Goal: Book appointment/travel/reservation

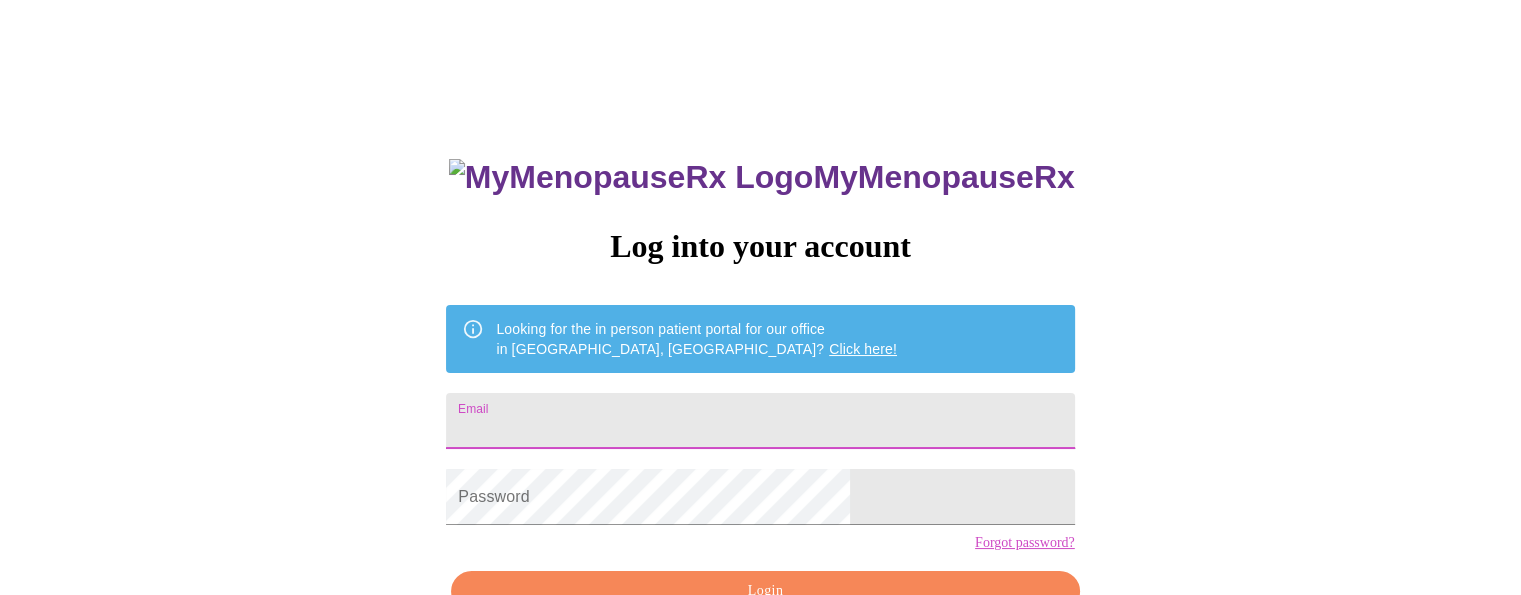
click at [680, 427] on input "Email" at bounding box center [760, 421] width 628 height 56
type input "[PERSON_NAME][EMAIL_ADDRESS][PERSON_NAME][DOMAIN_NAME]"
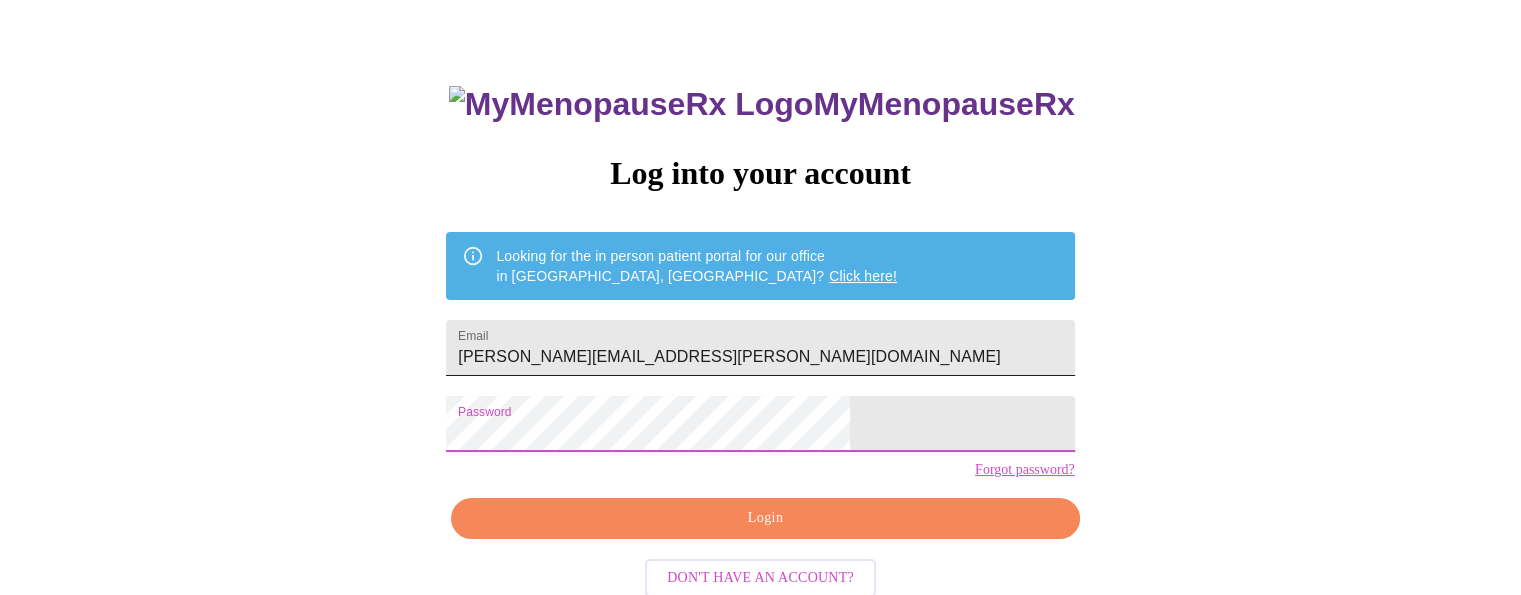
scroll to position [118, 0]
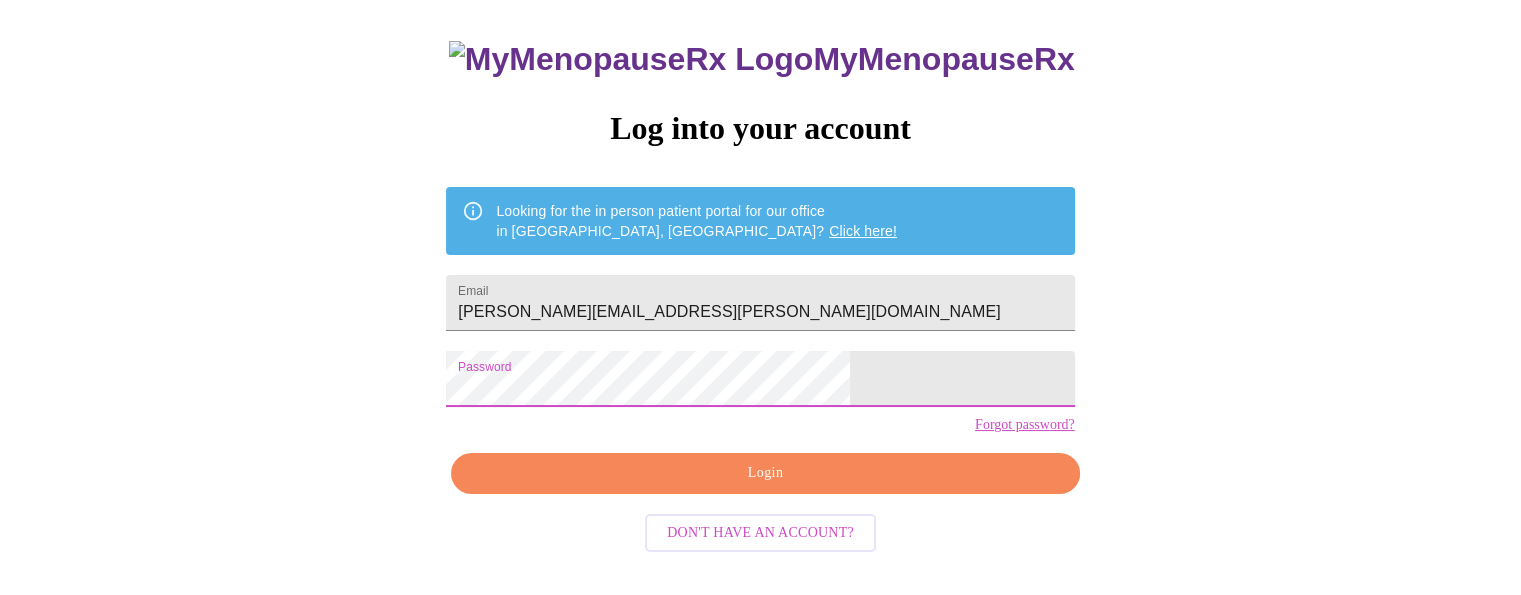
click at [861, 486] on span "Login" at bounding box center [765, 473] width 582 height 25
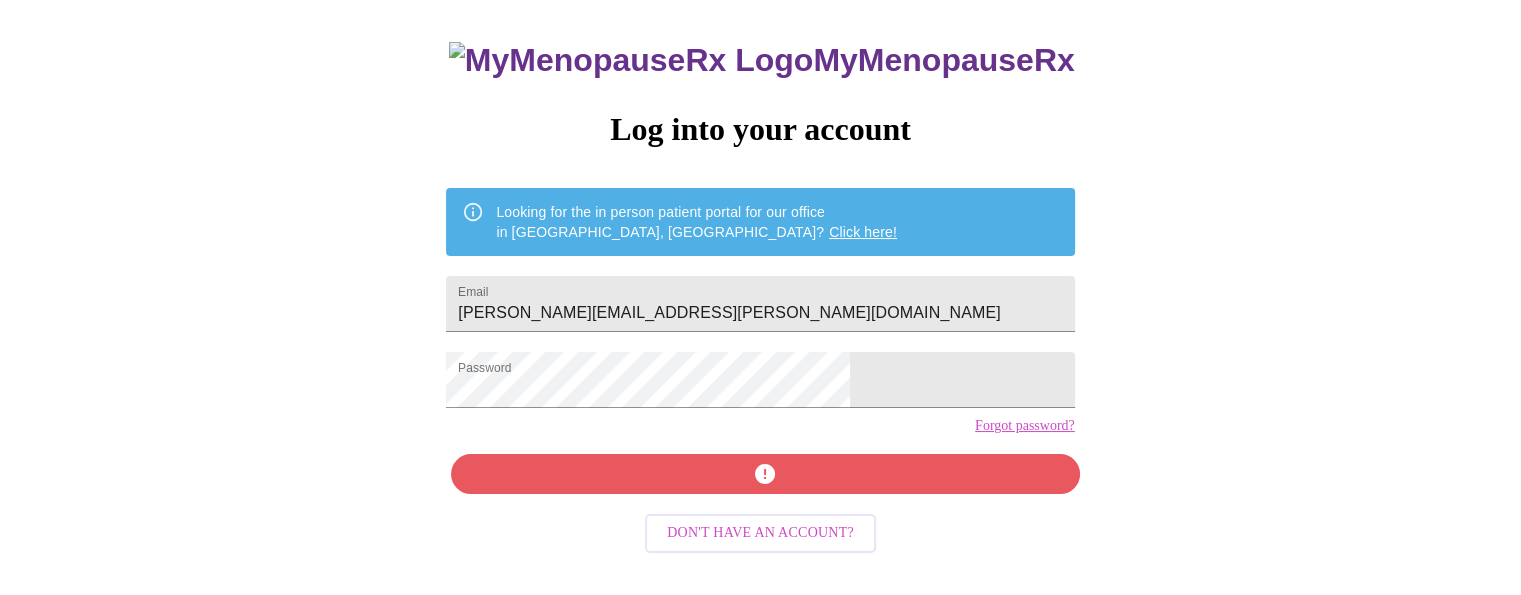
click at [752, 511] on div "MyMenopauseRx Log into your account Looking for the in person patient portal fo…" at bounding box center [760, 307] width 668 height 595
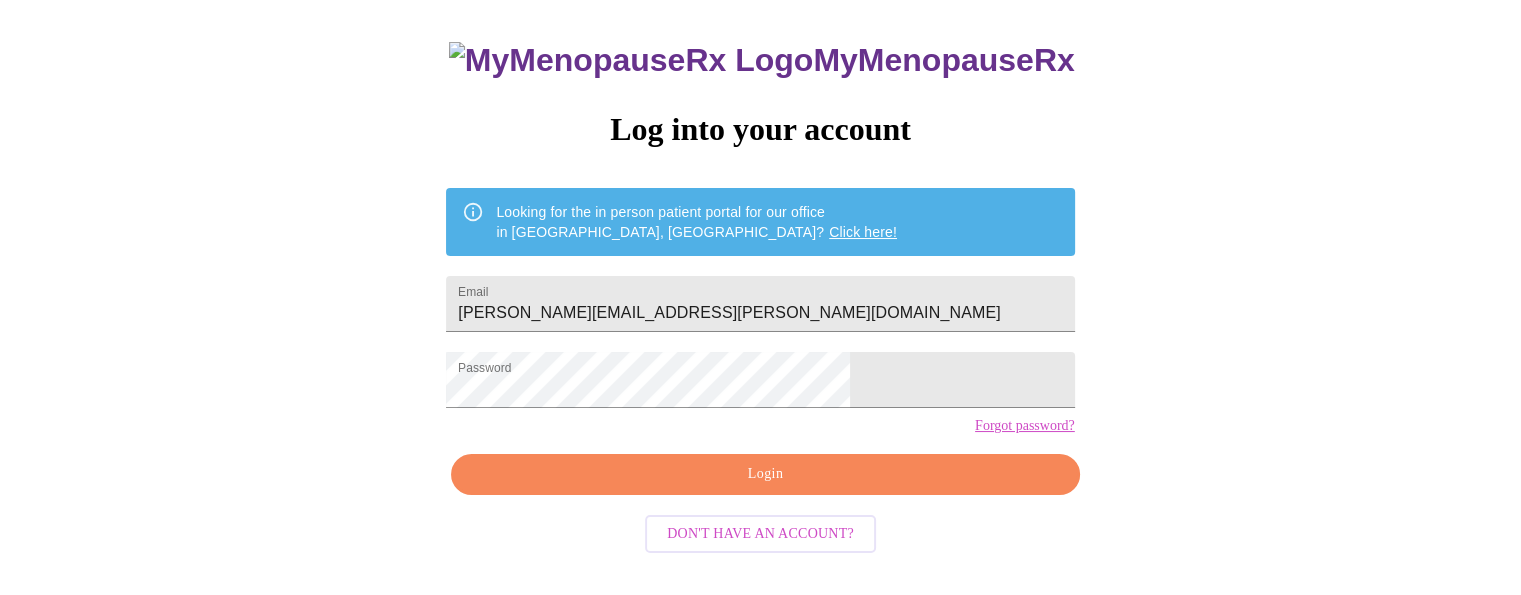
scroll to position [118, 0]
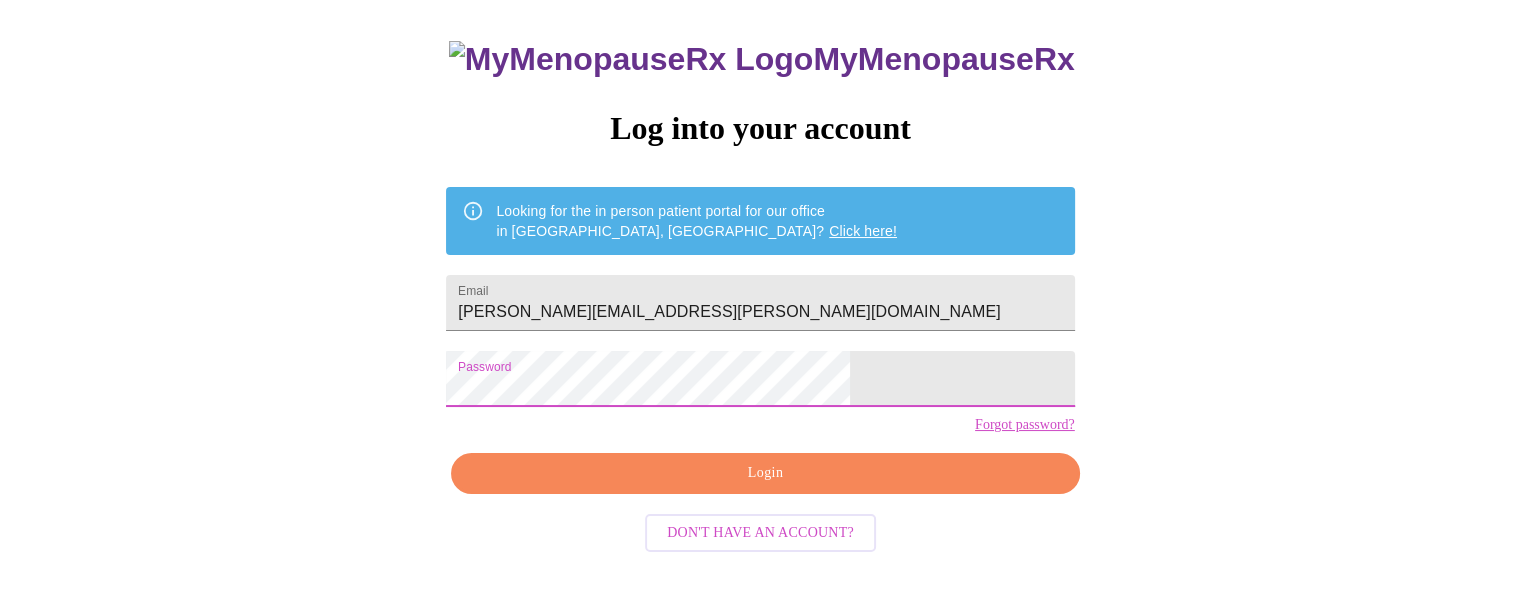
click at [780, 486] on span "Login" at bounding box center [765, 473] width 582 height 25
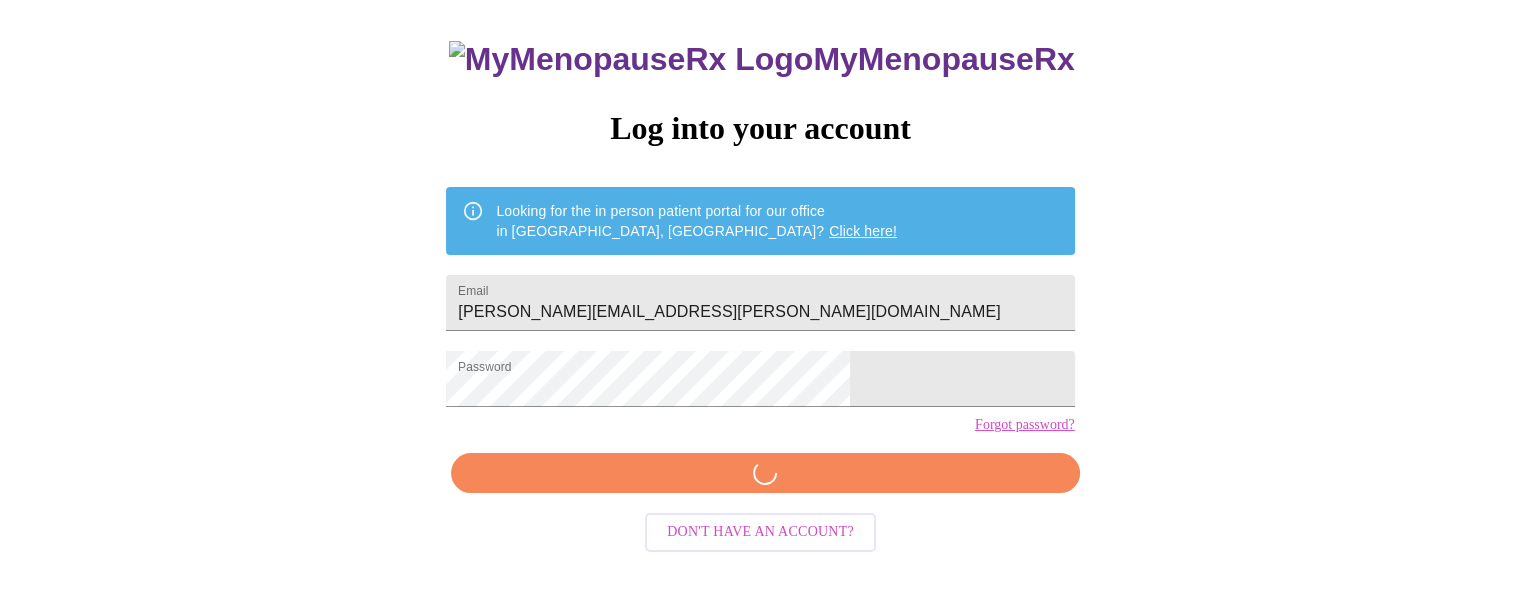
scroll to position [117, 0]
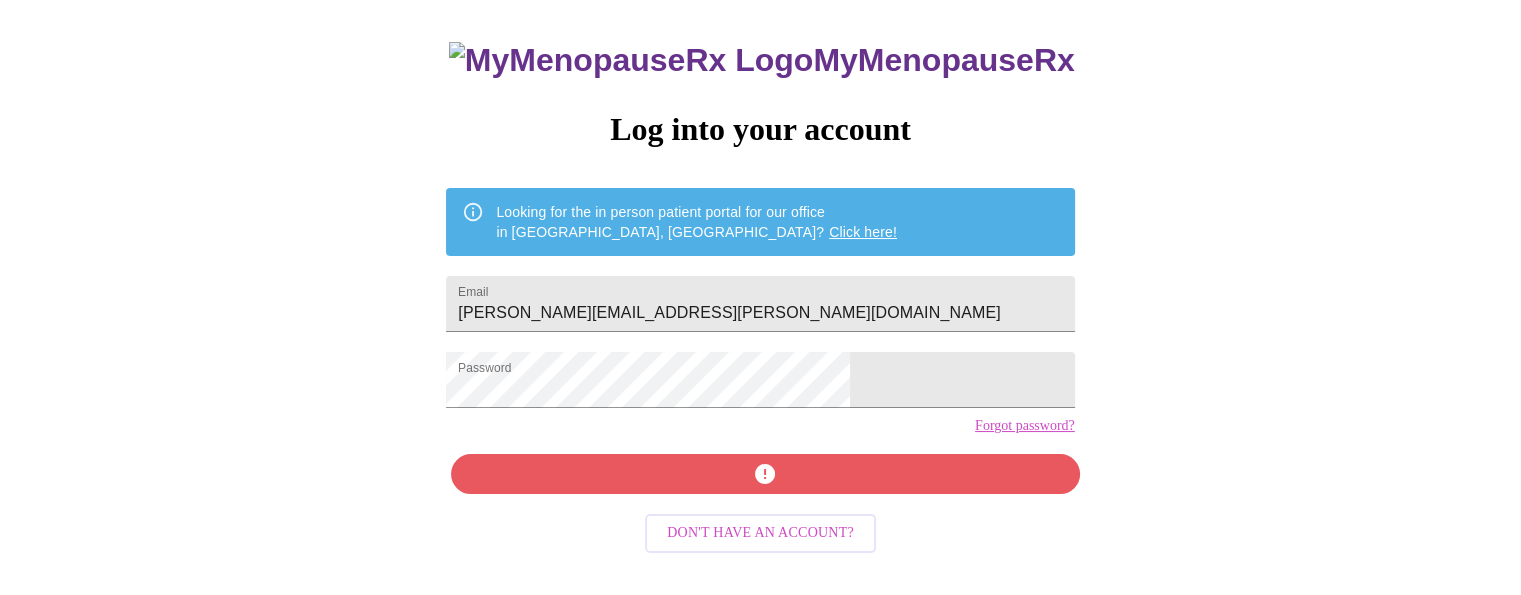
click at [760, 507] on div "MyMenopauseRx Log into your account Looking for the in person patient portal fo…" at bounding box center [760, 307] width 668 height 595
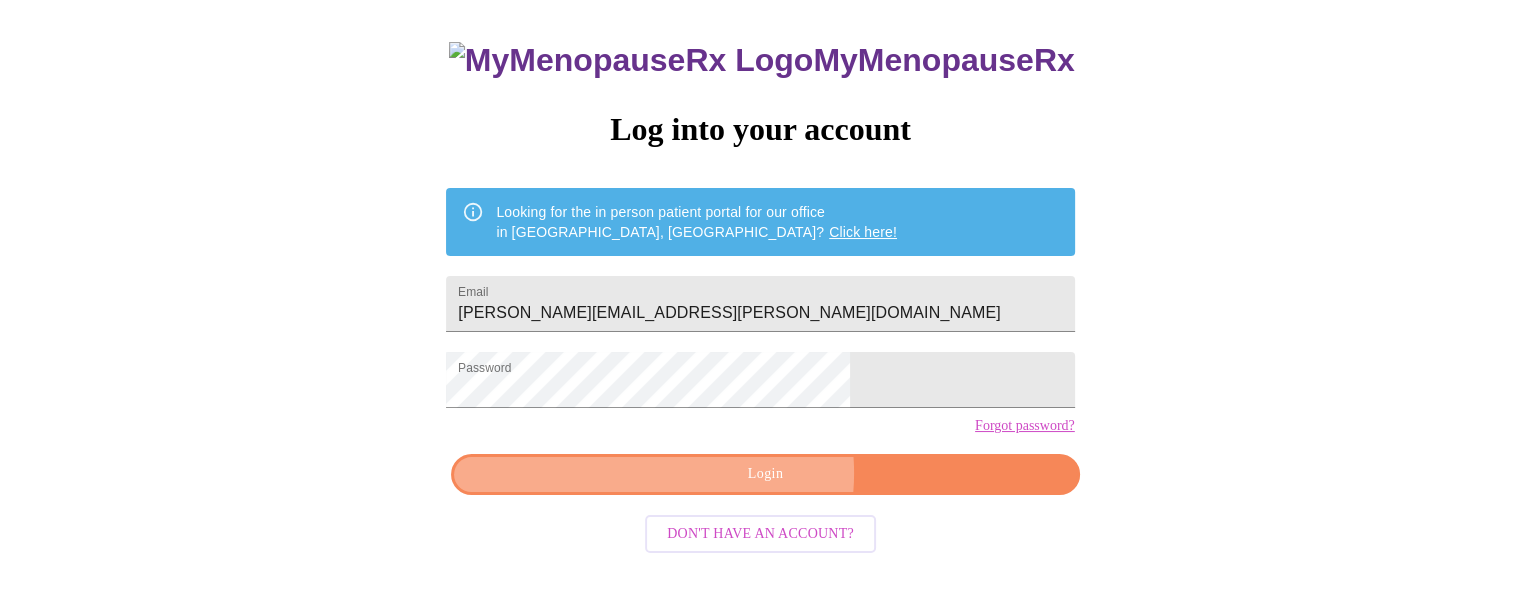
click at [750, 487] on span "Login" at bounding box center [765, 474] width 582 height 25
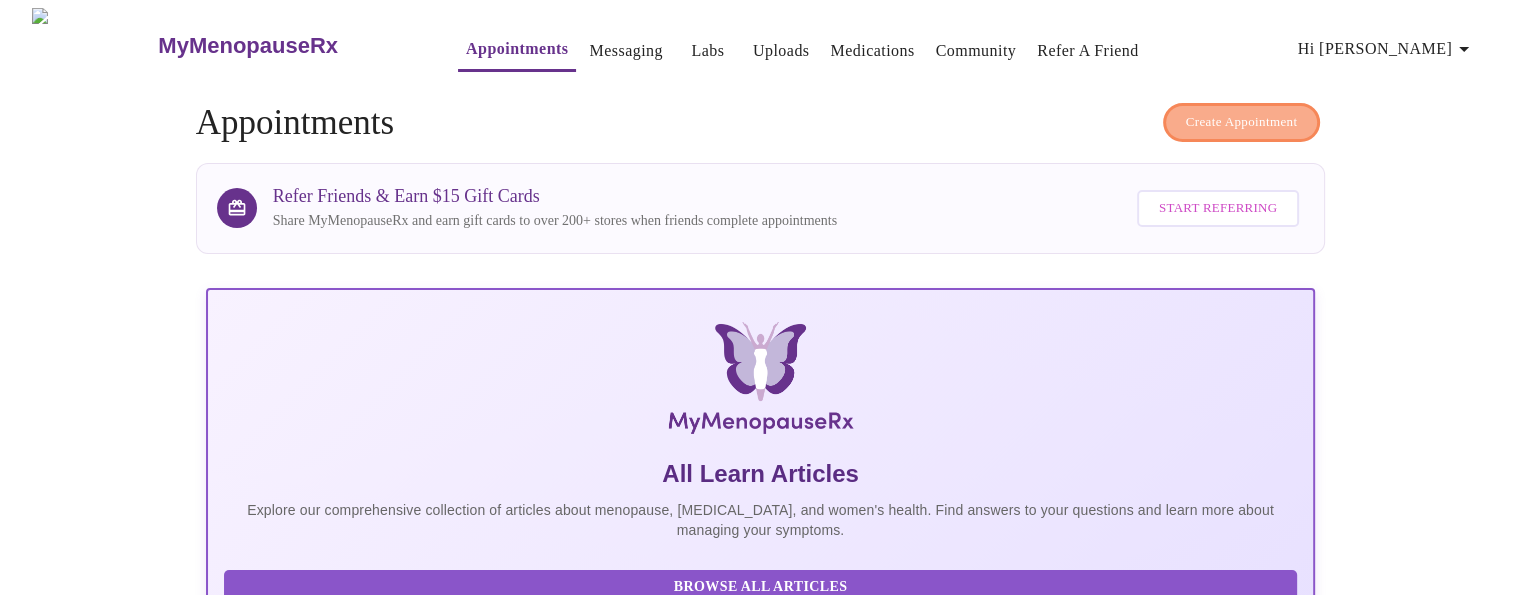
click at [1270, 111] on span "Create Appointment" at bounding box center [1242, 122] width 112 height 23
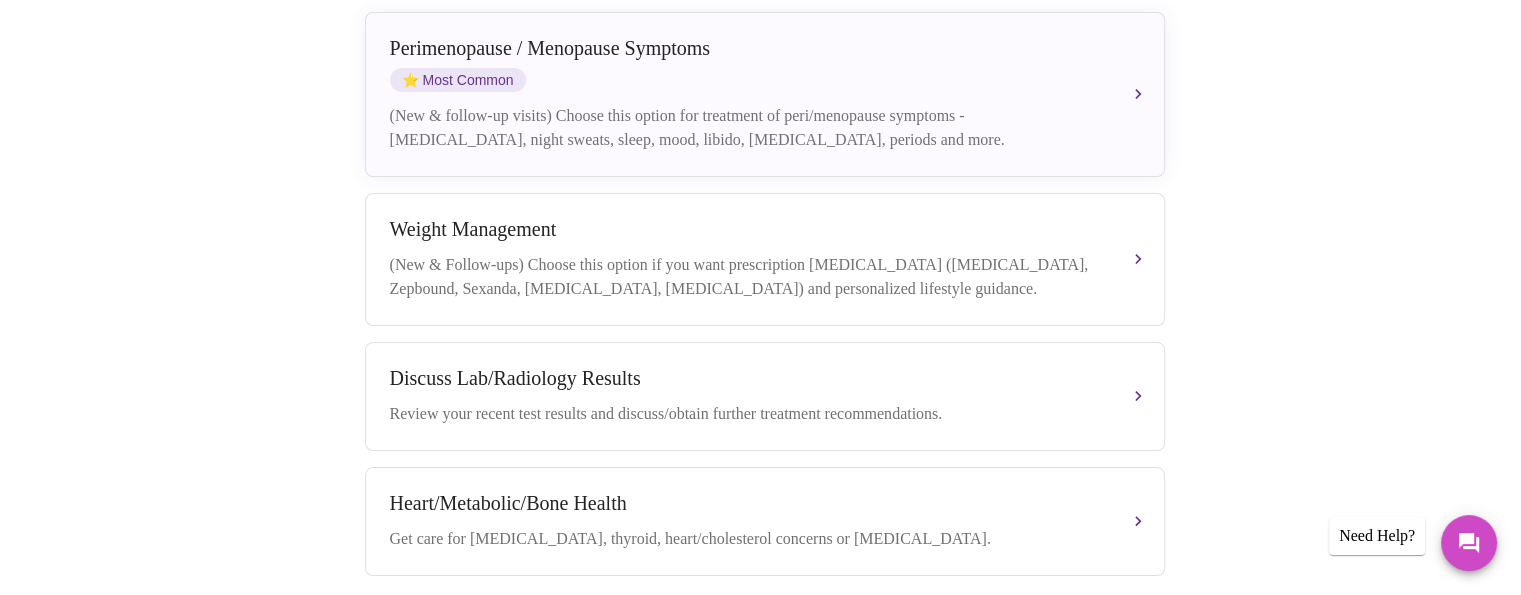
scroll to position [463, 0]
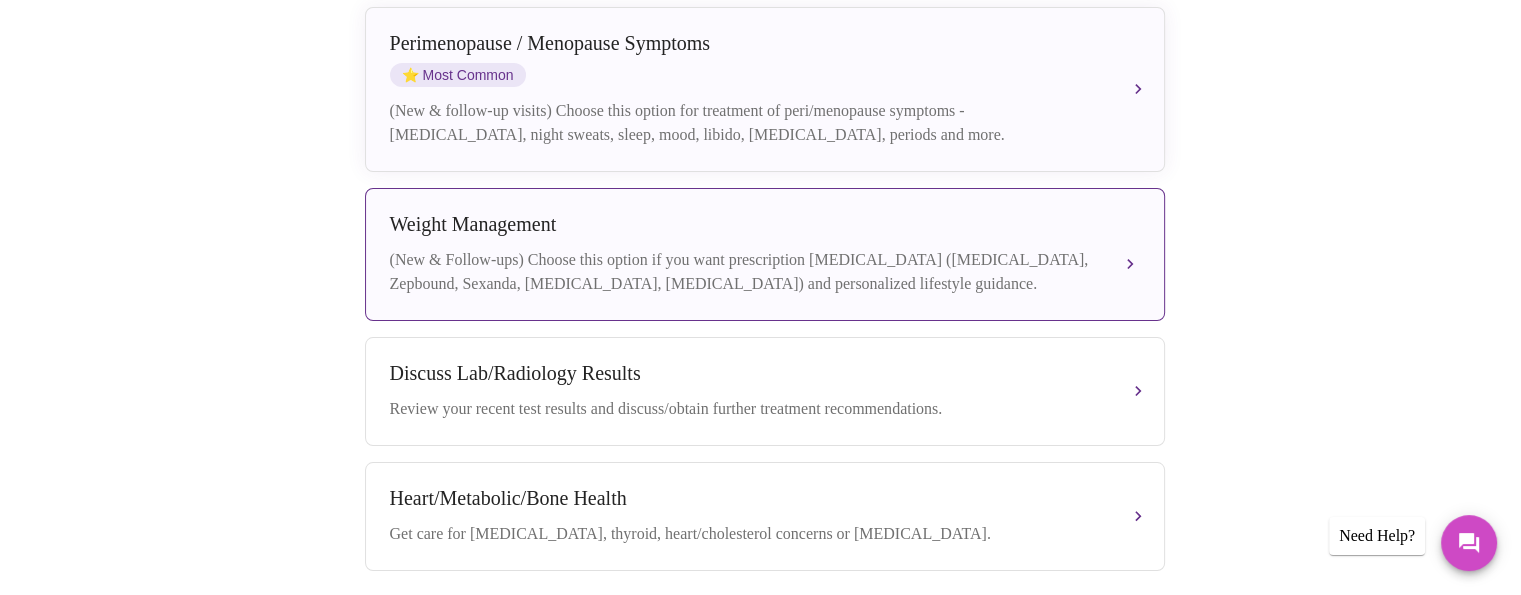
click at [901, 249] on div "(New & Follow-ups) Choose this option if you want prescription [MEDICAL_DATA] (…" at bounding box center [745, 272] width 710 height 48
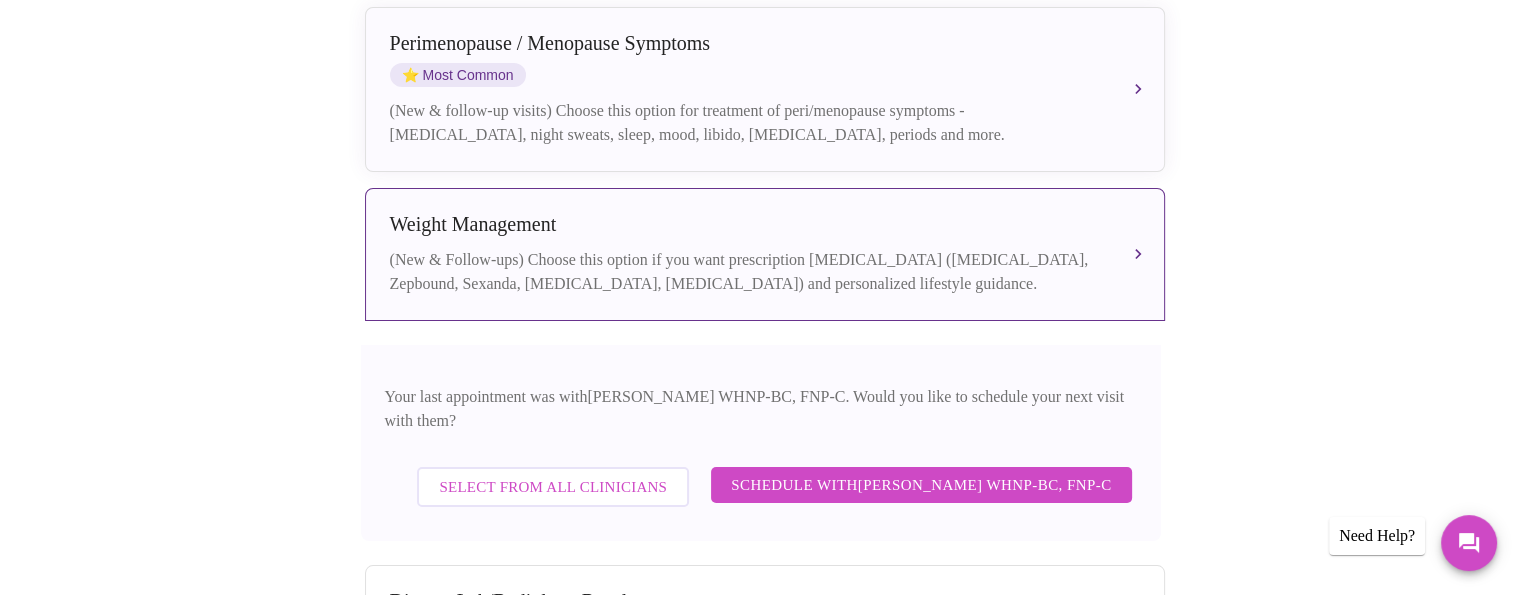
click at [628, 474] on span "Select from All Clinicians" at bounding box center [553, 487] width 228 height 26
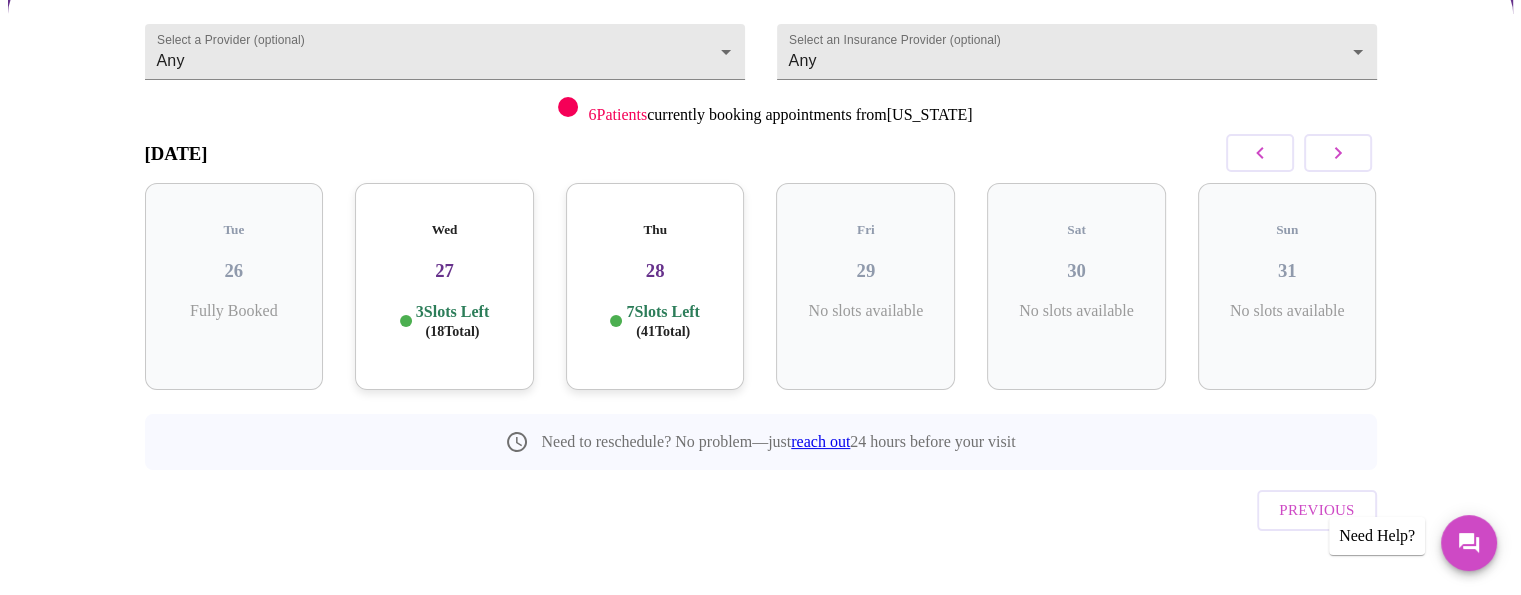
click at [478, 260] on h3 "27" at bounding box center [444, 271] width 147 height 22
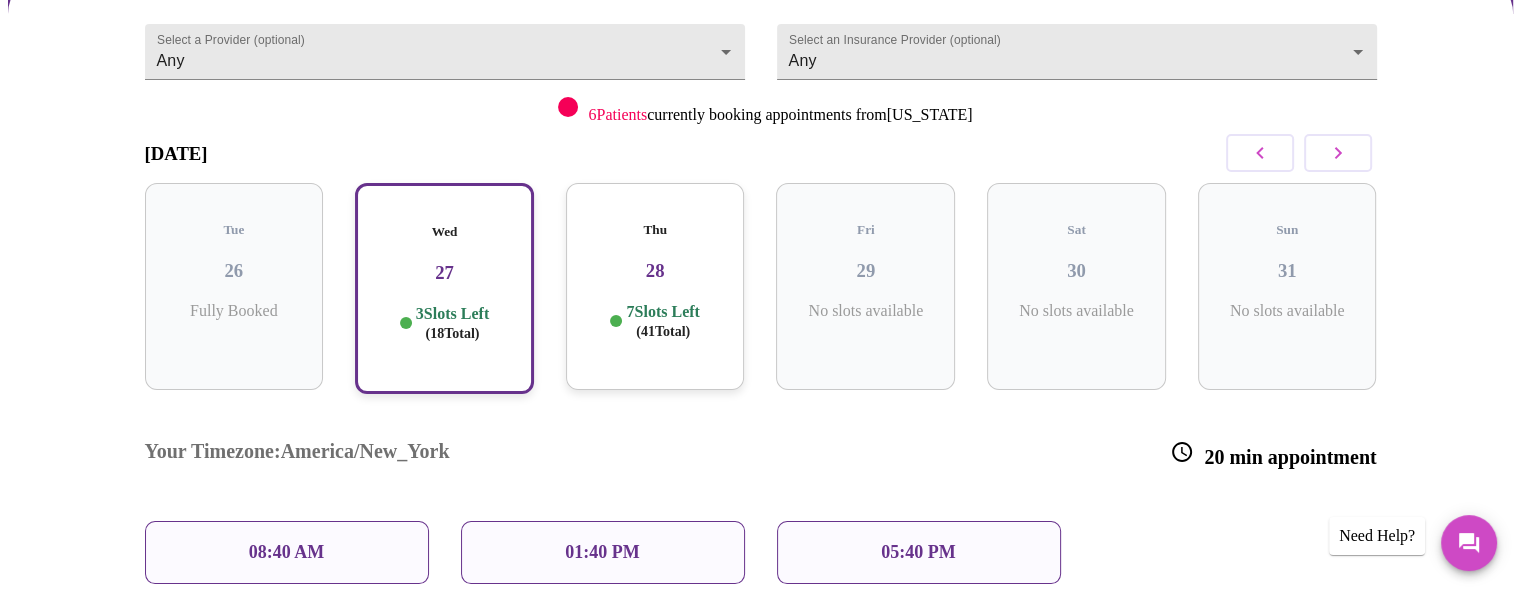
click at [340, 521] on div "08:40 AM" at bounding box center [287, 552] width 284 height 63
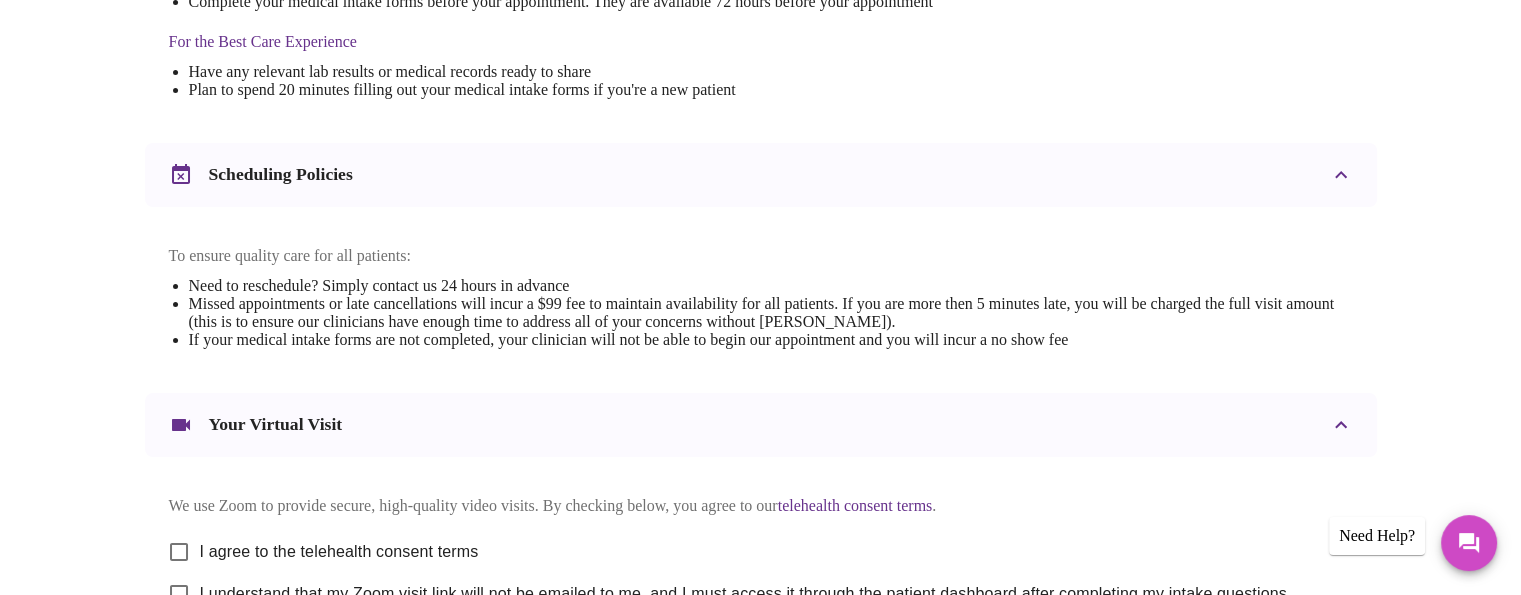
scroll to position [853, 0]
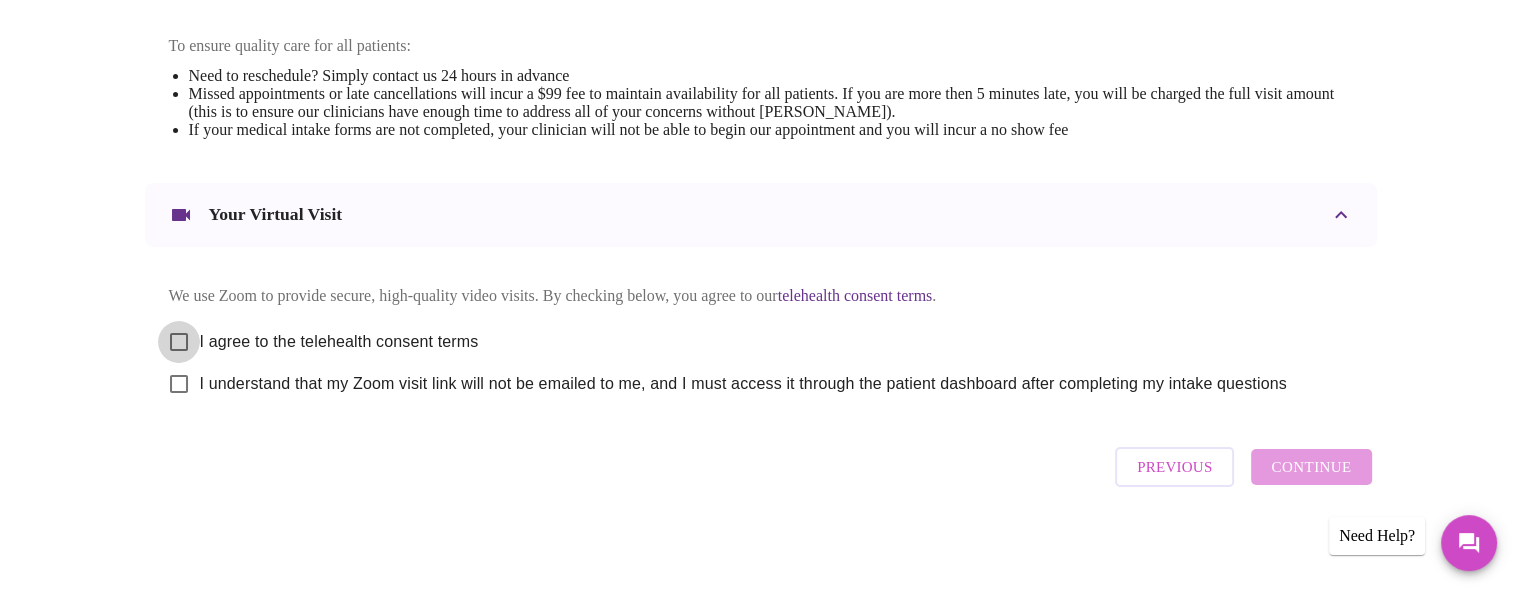
click at [184, 336] on input "I agree to the telehealth consent terms" at bounding box center [179, 342] width 42 height 42
checkbox input "true"
click at [180, 392] on input "I understand that my Zoom visit link will not be emailed to me, and I must acce…" at bounding box center [179, 384] width 42 height 42
checkbox input "true"
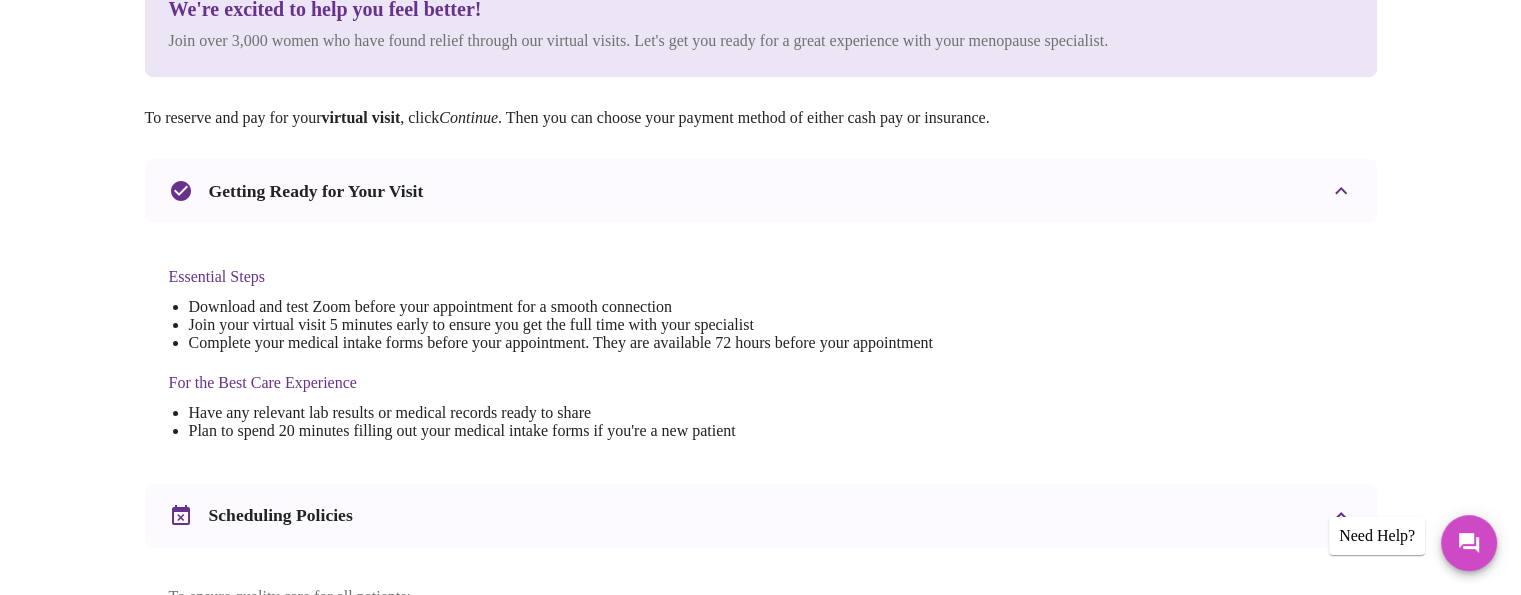
scroll to position [0, 0]
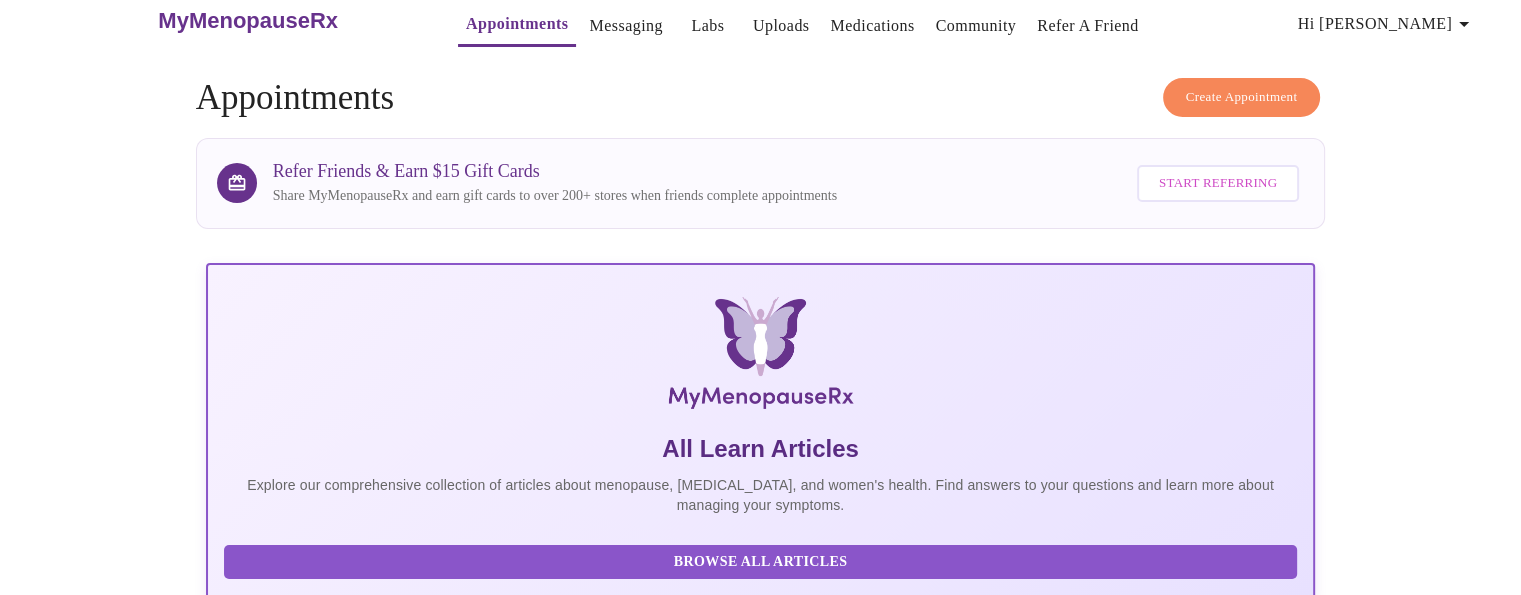
scroll to position [50, 0]
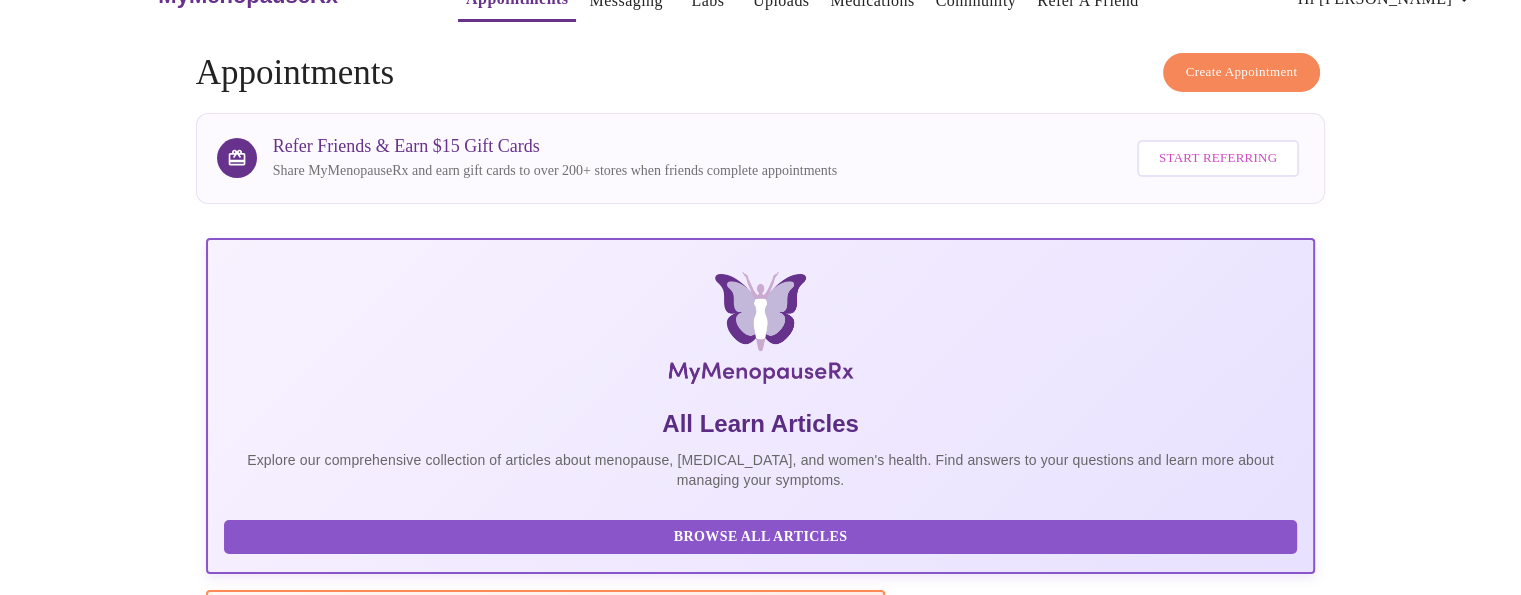
click at [1246, 61] on span "Create Appointment" at bounding box center [1242, 72] width 112 height 23
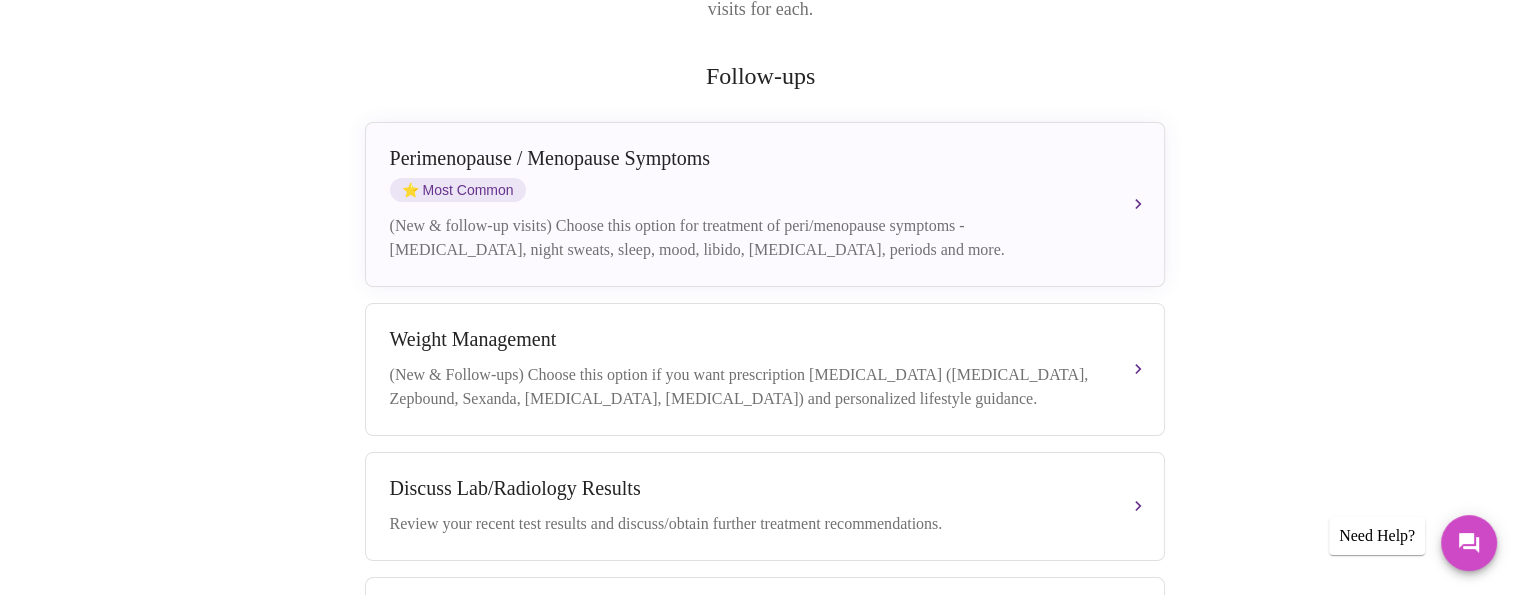
scroll to position [353, 0]
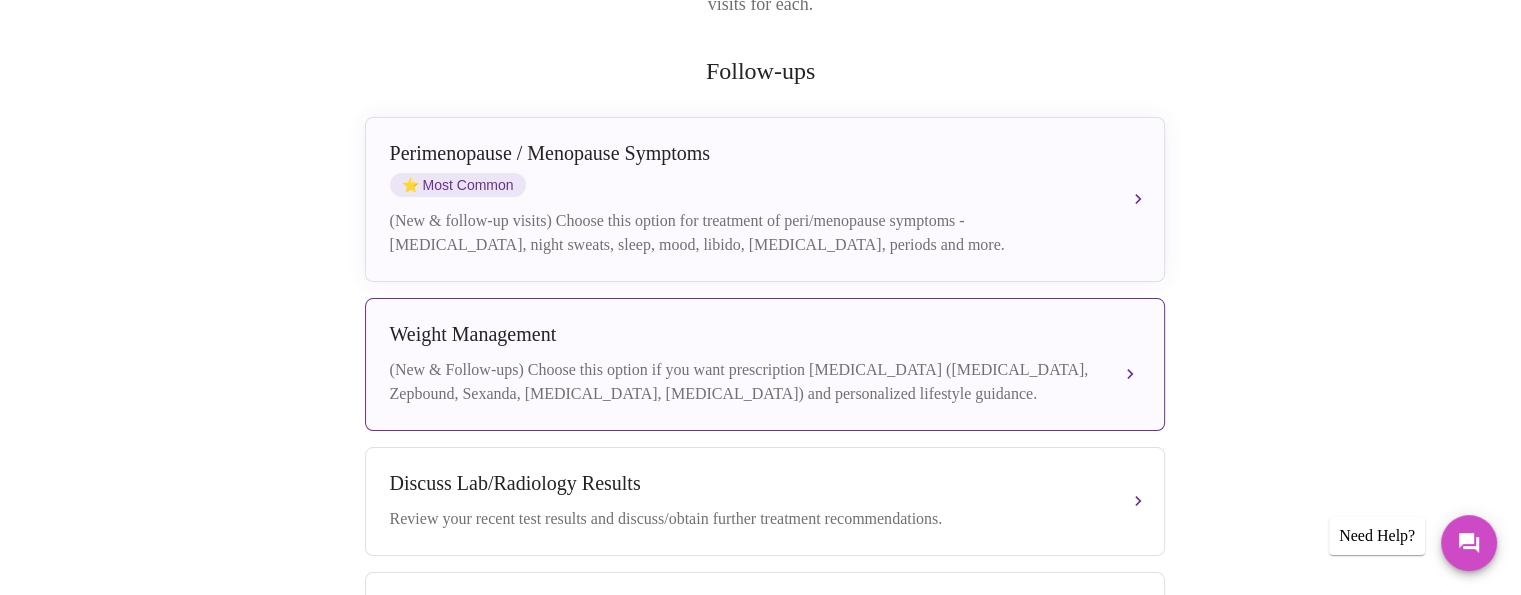
click at [1052, 358] on div "(New & Follow-ups) Choose this option if you want prescription [MEDICAL_DATA] (…" at bounding box center [745, 382] width 710 height 48
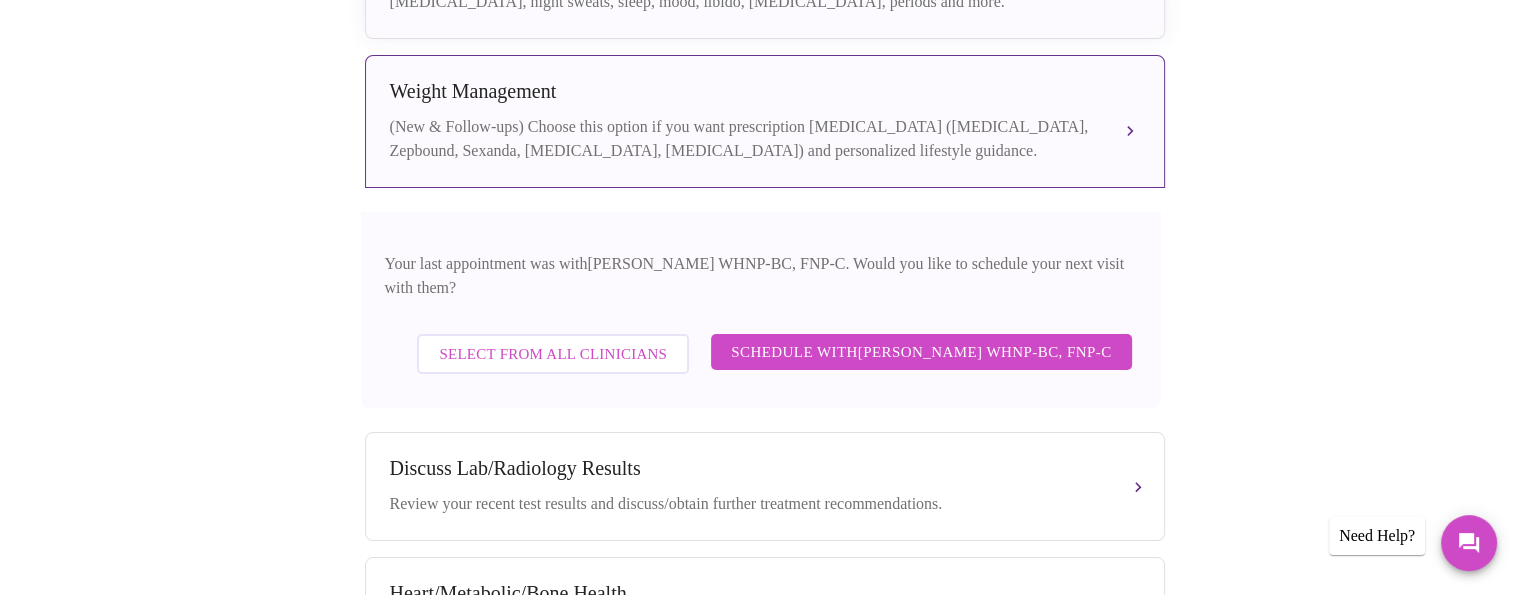
scroll to position [596, 0]
click at [624, 341] on span "Select from All Clinicians" at bounding box center [553, 354] width 228 height 26
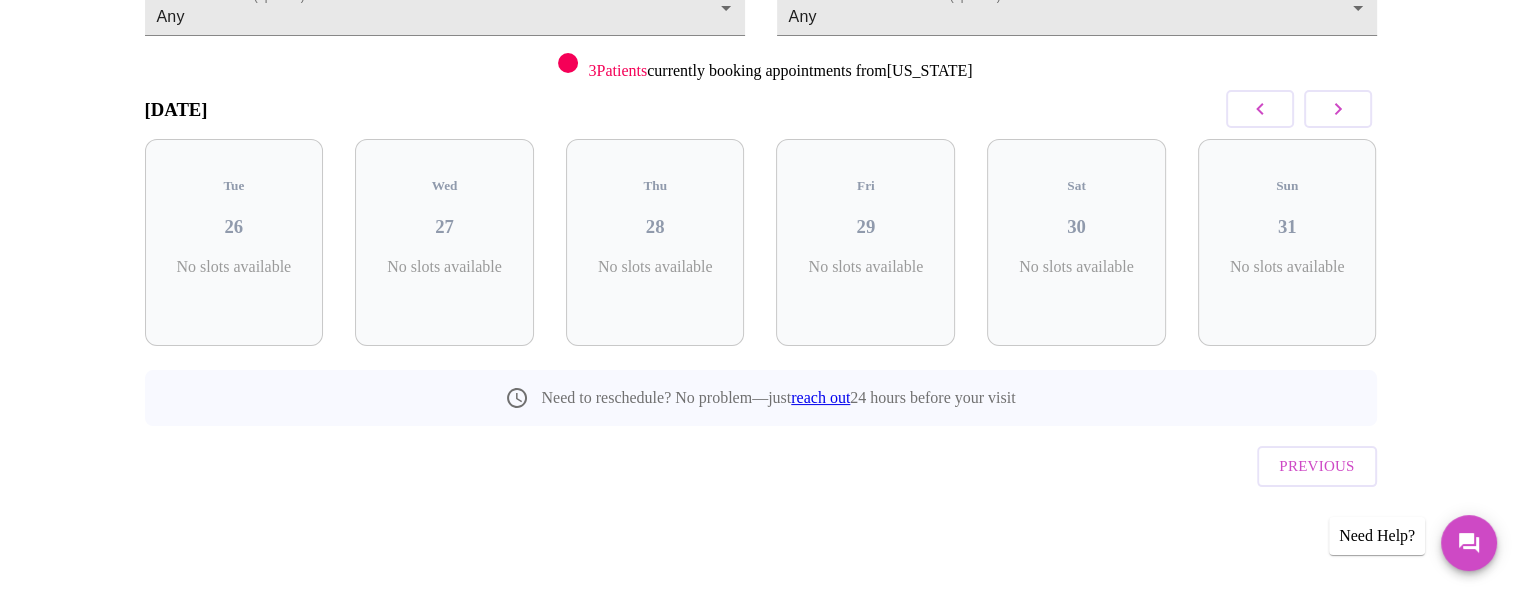
scroll to position [189, 0]
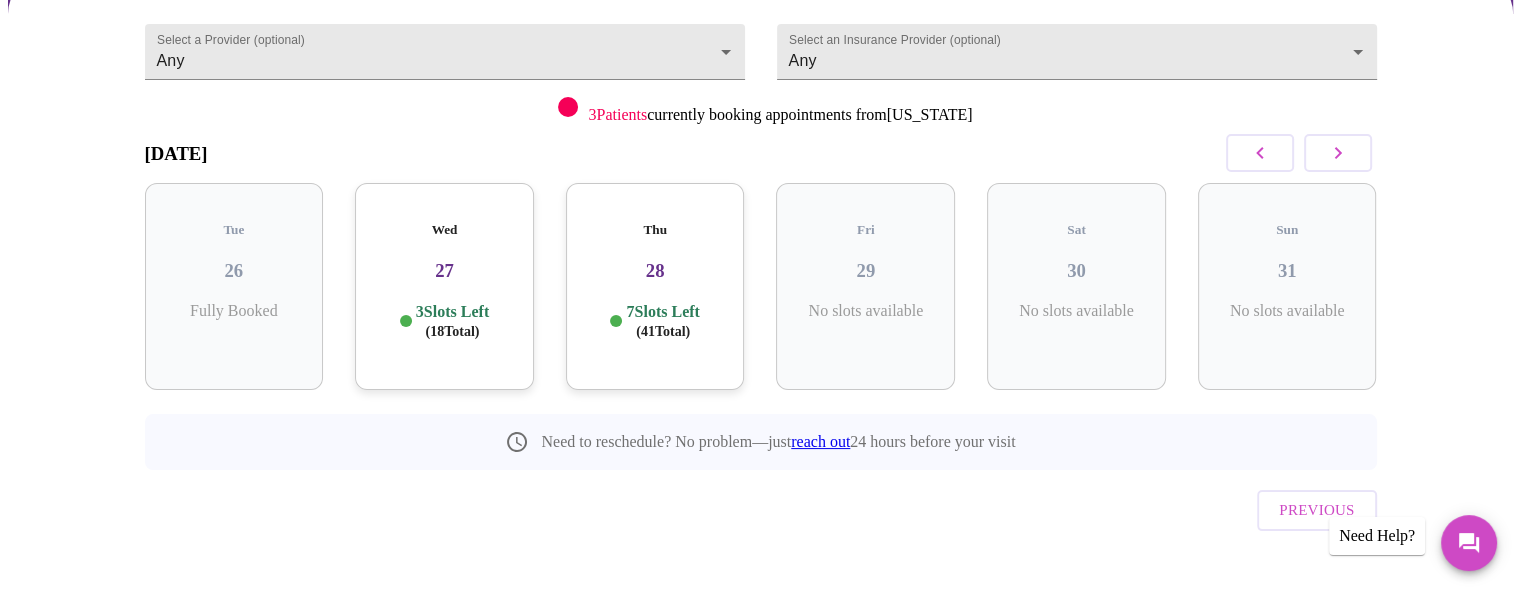
click at [441, 262] on h3 "27" at bounding box center [444, 271] width 147 height 22
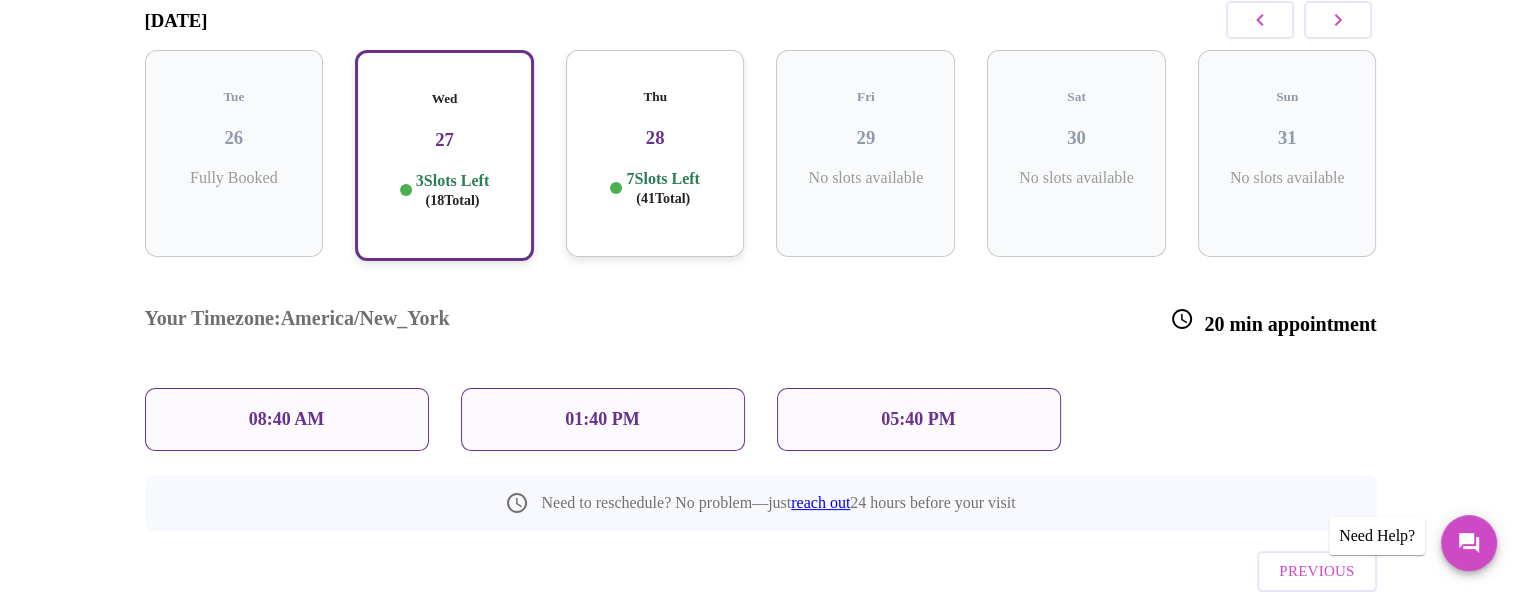
scroll to position [351, 0]
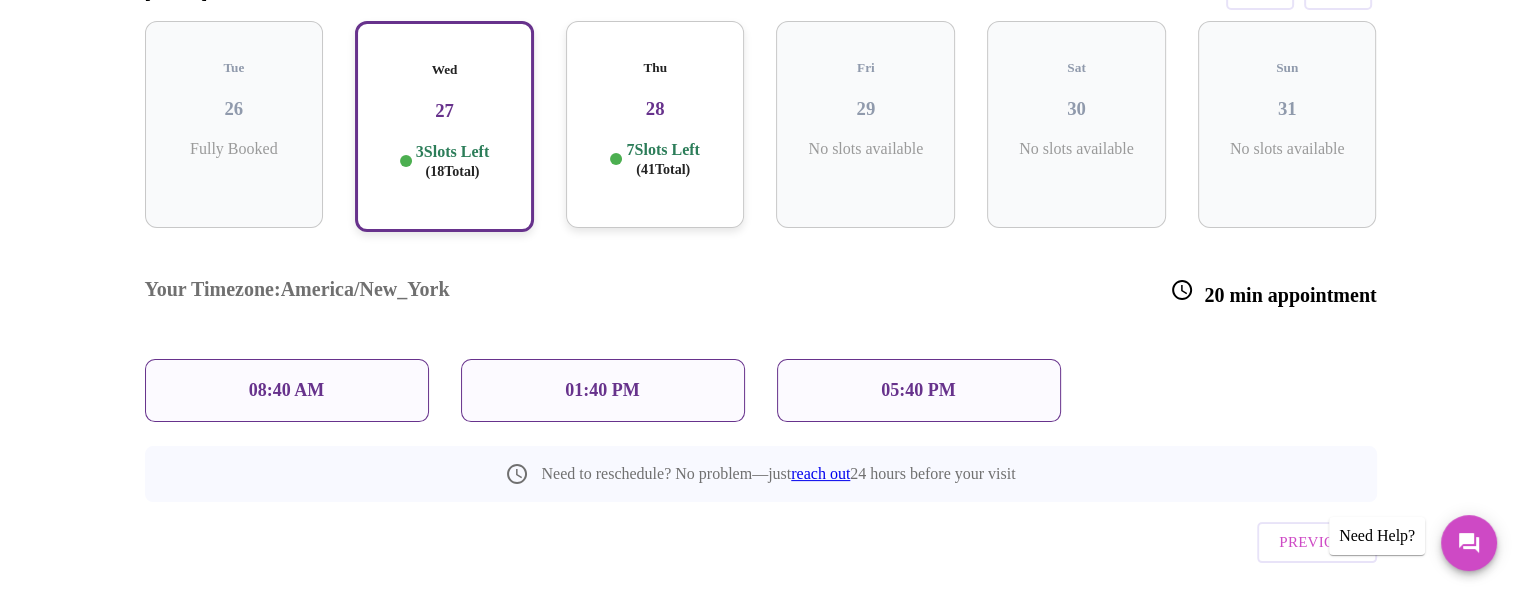
click at [303, 380] on p "08:40 AM" at bounding box center [287, 390] width 76 height 21
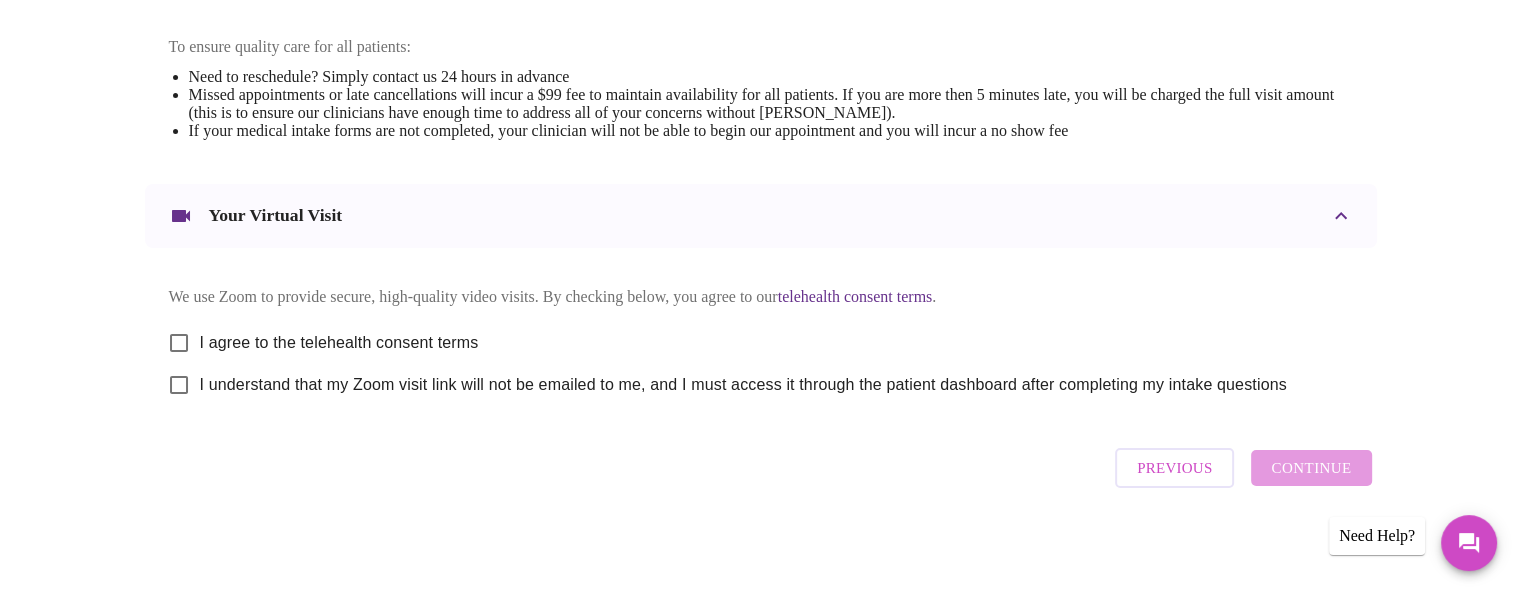
scroll to position [834, 0]
click at [190, 355] on input "I agree to the telehealth consent terms" at bounding box center [179, 342] width 42 height 42
checkbox input "true"
click at [174, 405] on input "I understand that my Zoom visit link will not be emailed to me, and I must acce…" at bounding box center [179, 384] width 42 height 42
checkbox input "true"
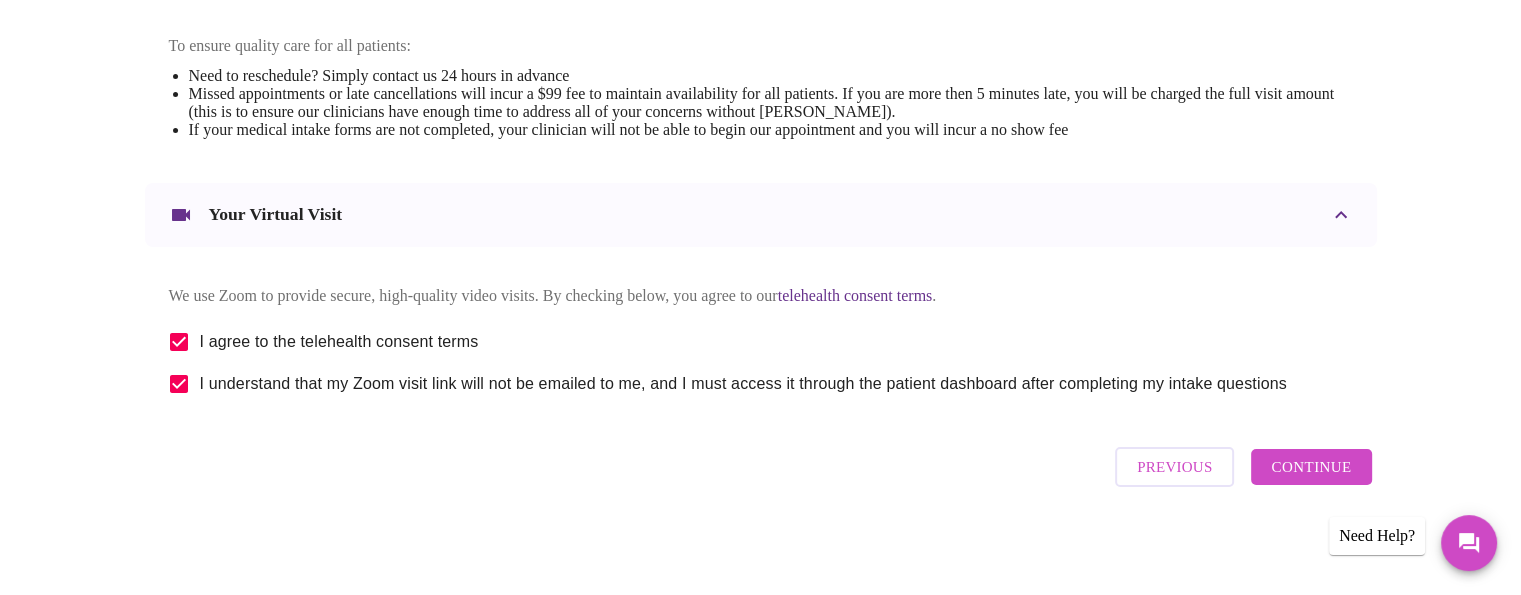
scroll to position [853, 0]
click at [1324, 475] on span "Continue" at bounding box center [1311, 467] width 80 height 26
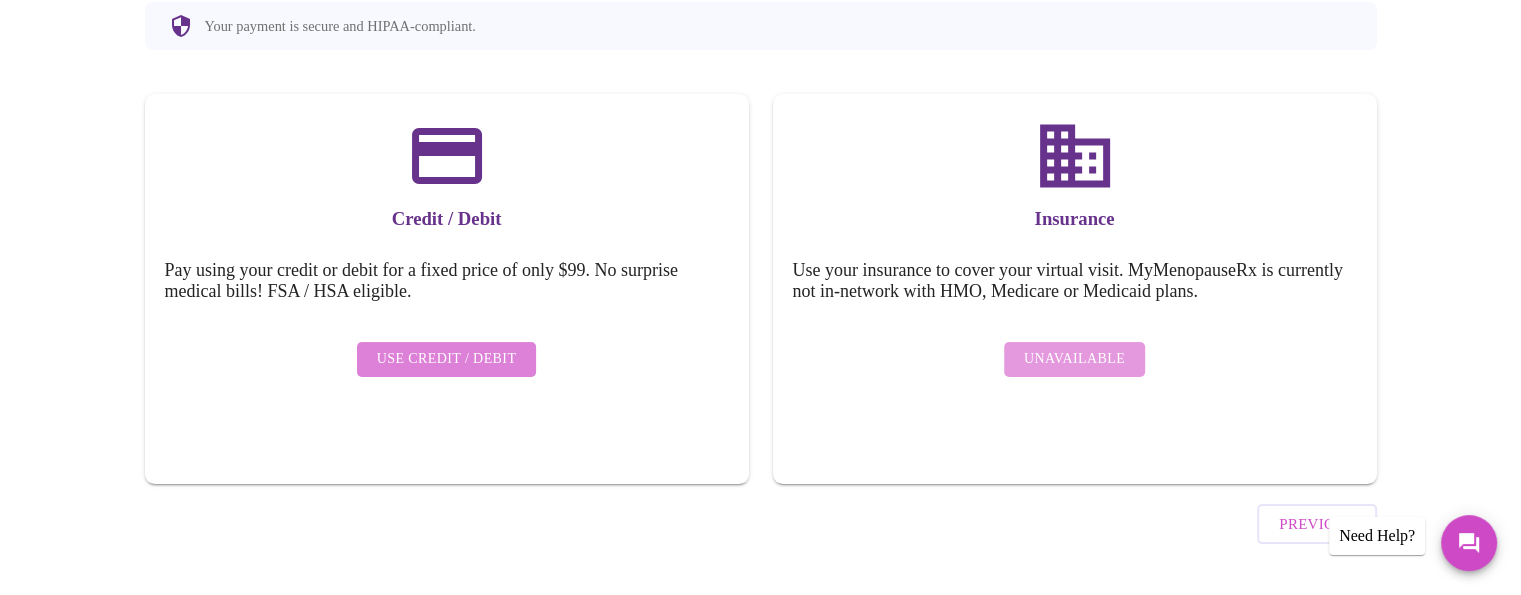
click at [457, 358] on button "Use Credit / Debit" at bounding box center [447, 359] width 180 height 35
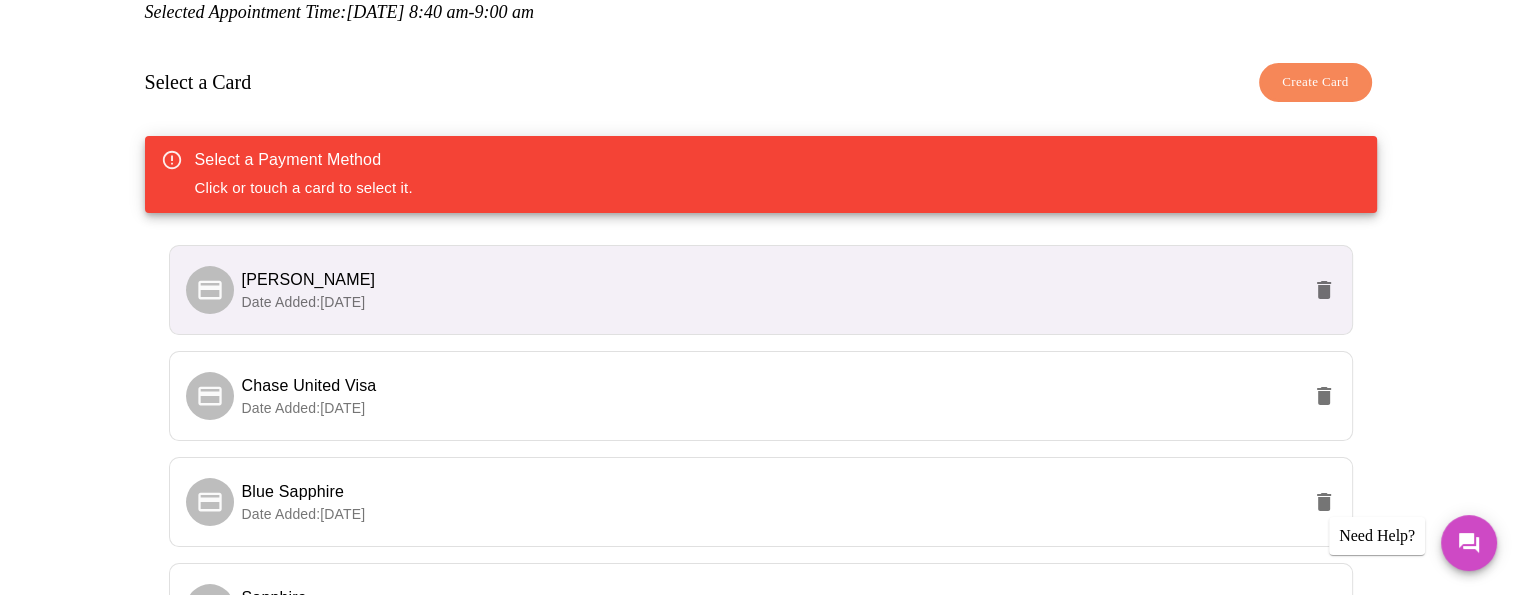
scroll to position [253, 0]
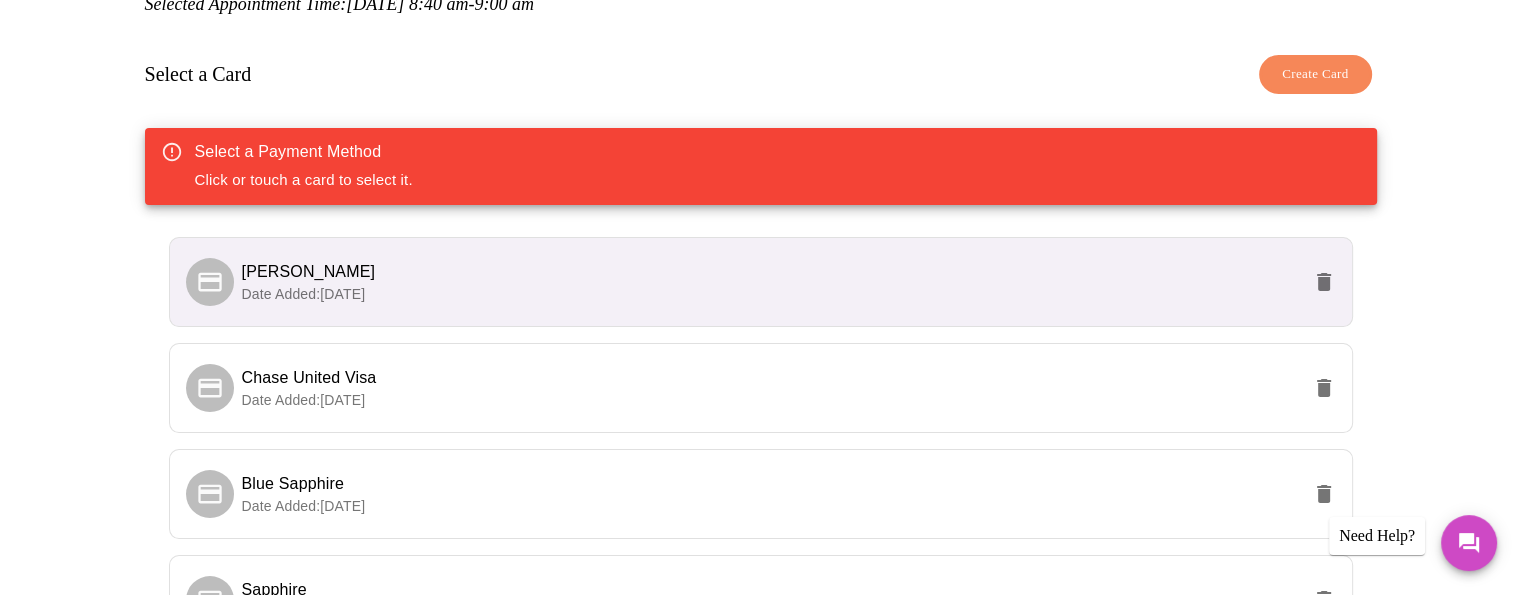
click at [432, 183] on div "Select a Payment Method Click or touch a card to select it." at bounding box center [761, 166] width 1232 height 77
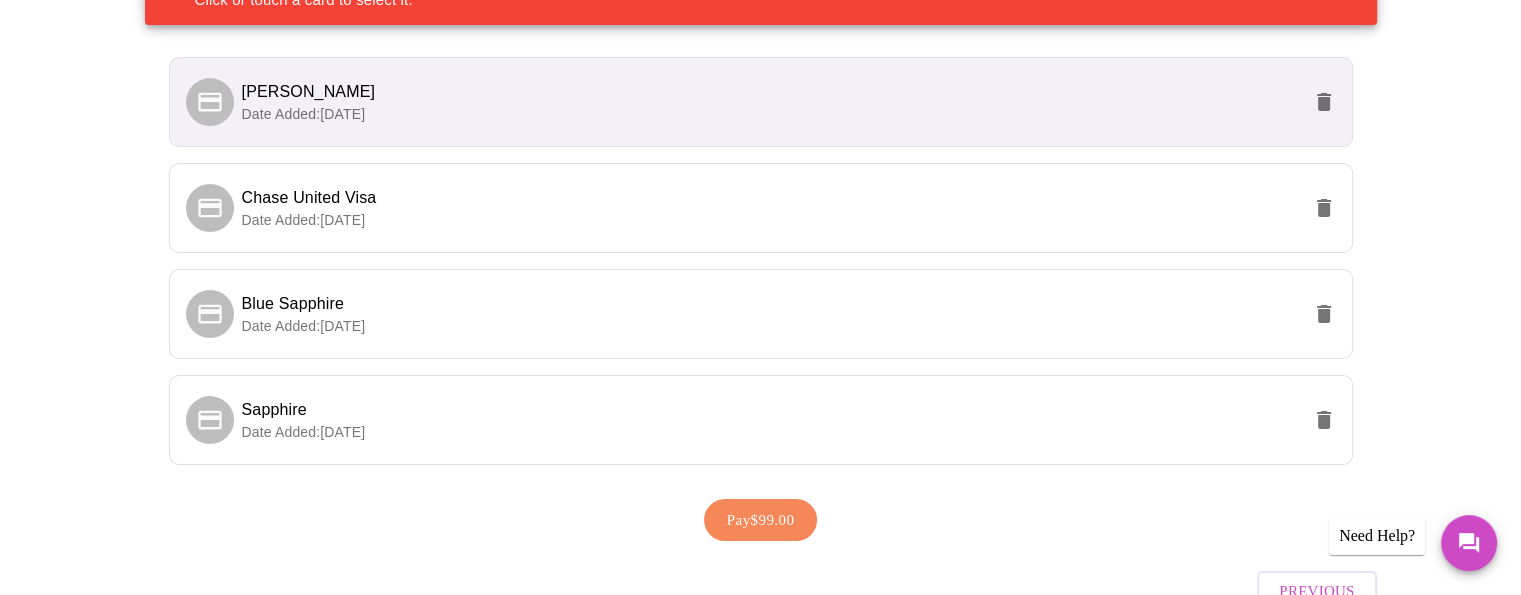
scroll to position [436, 0]
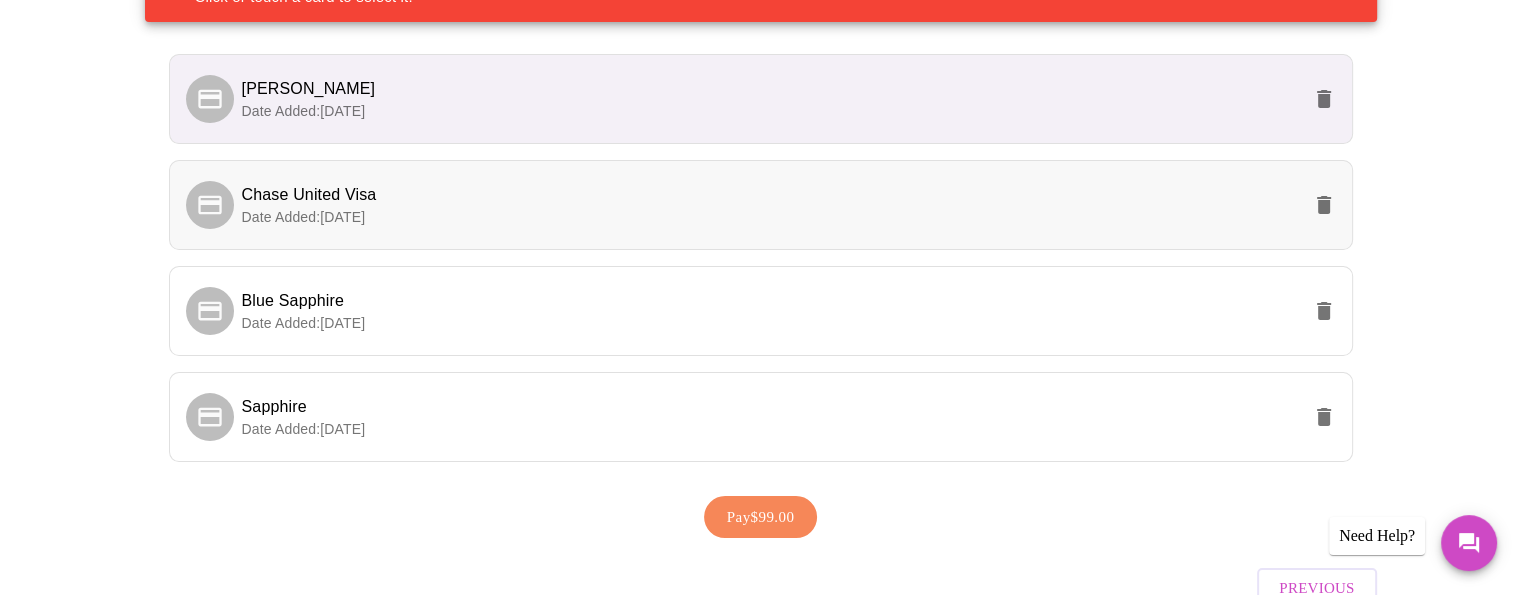
click at [366, 209] on span "Date Added: [DATE]" at bounding box center [304, 217] width 124 height 16
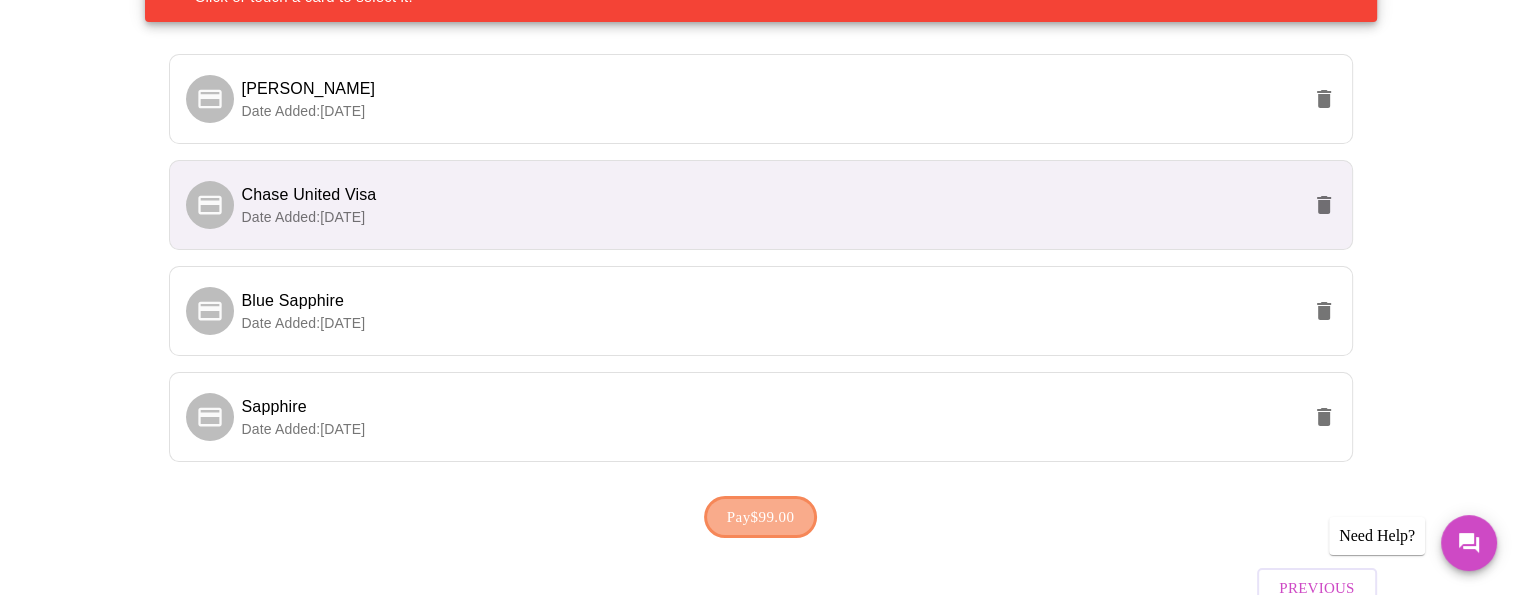
click at [753, 511] on span "Pay $99.00" at bounding box center [761, 517] width 68 height 26
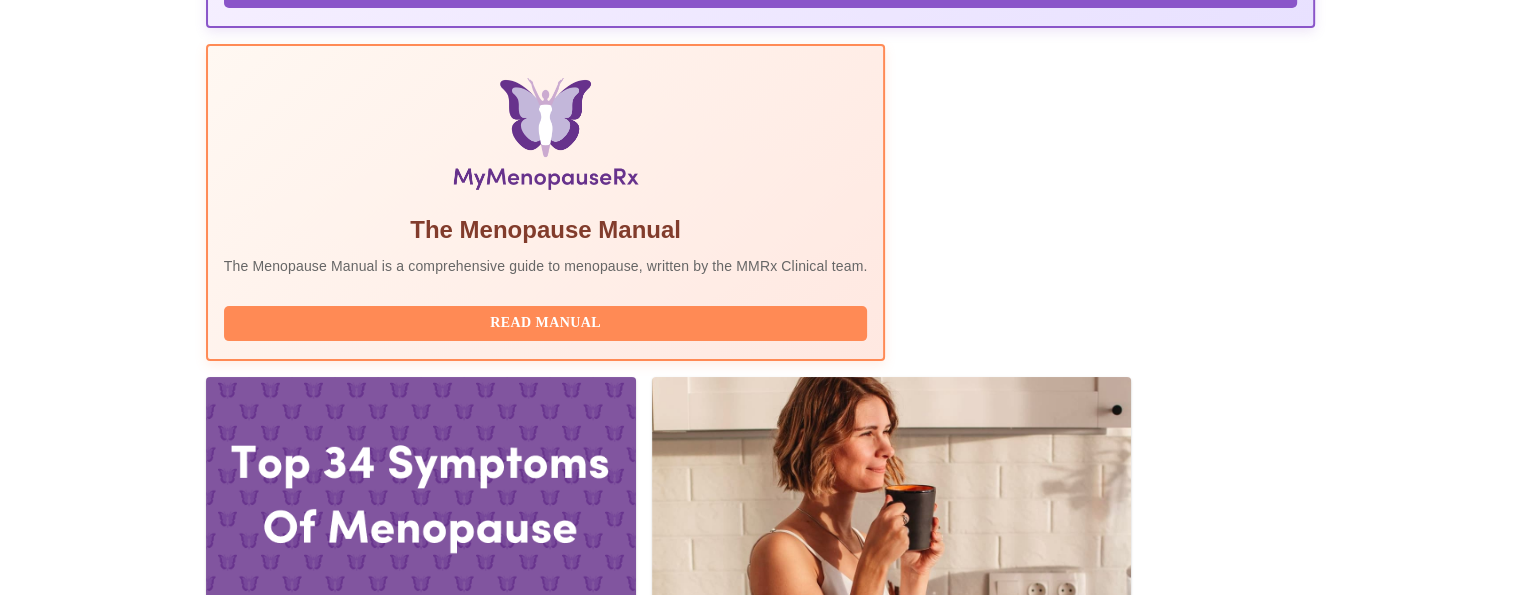
scroll to position [610, 0]
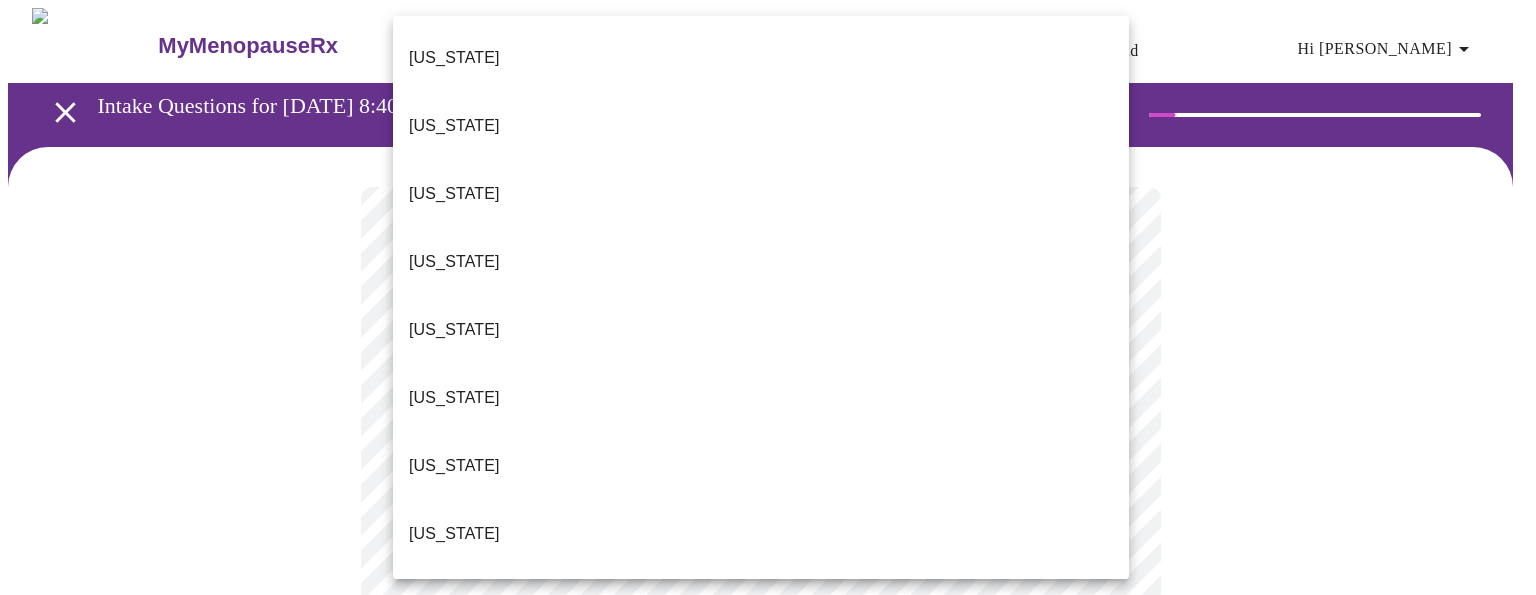
click at [504, 568] on li "[US_STATE]" at bounding box center [761, 602] width 736 height 68
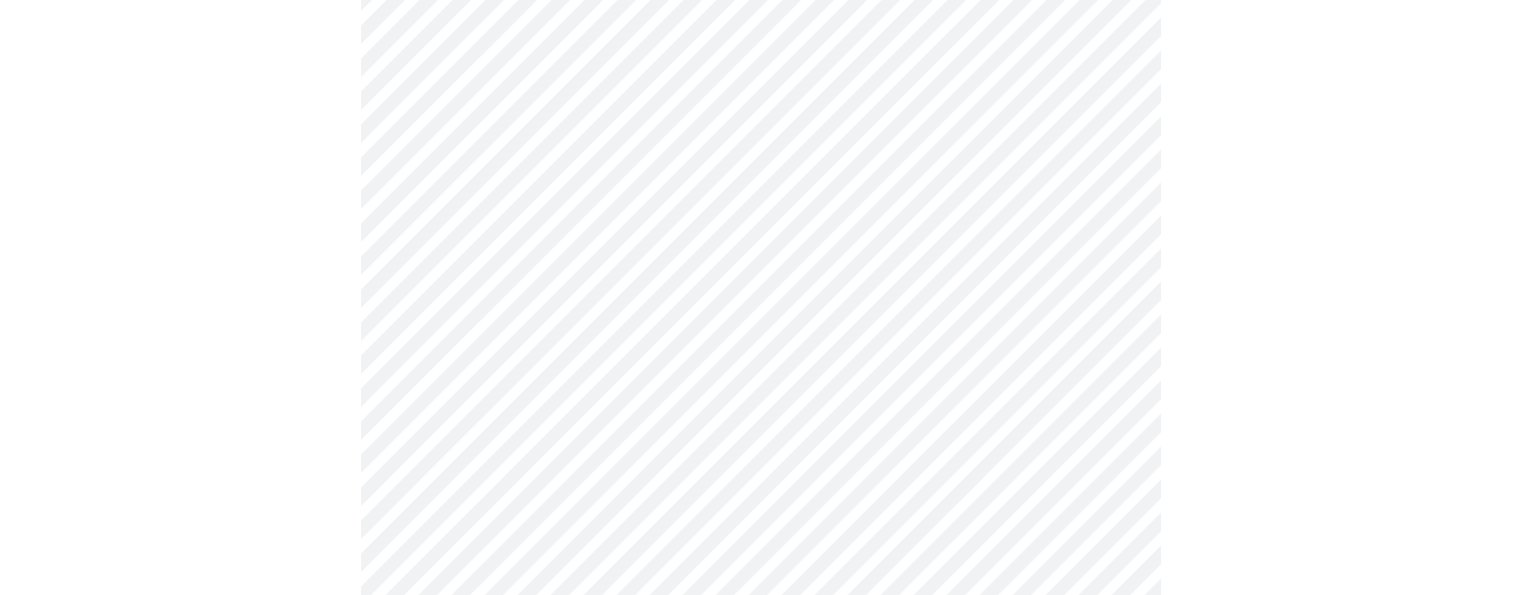
scroll to position [268, 0]
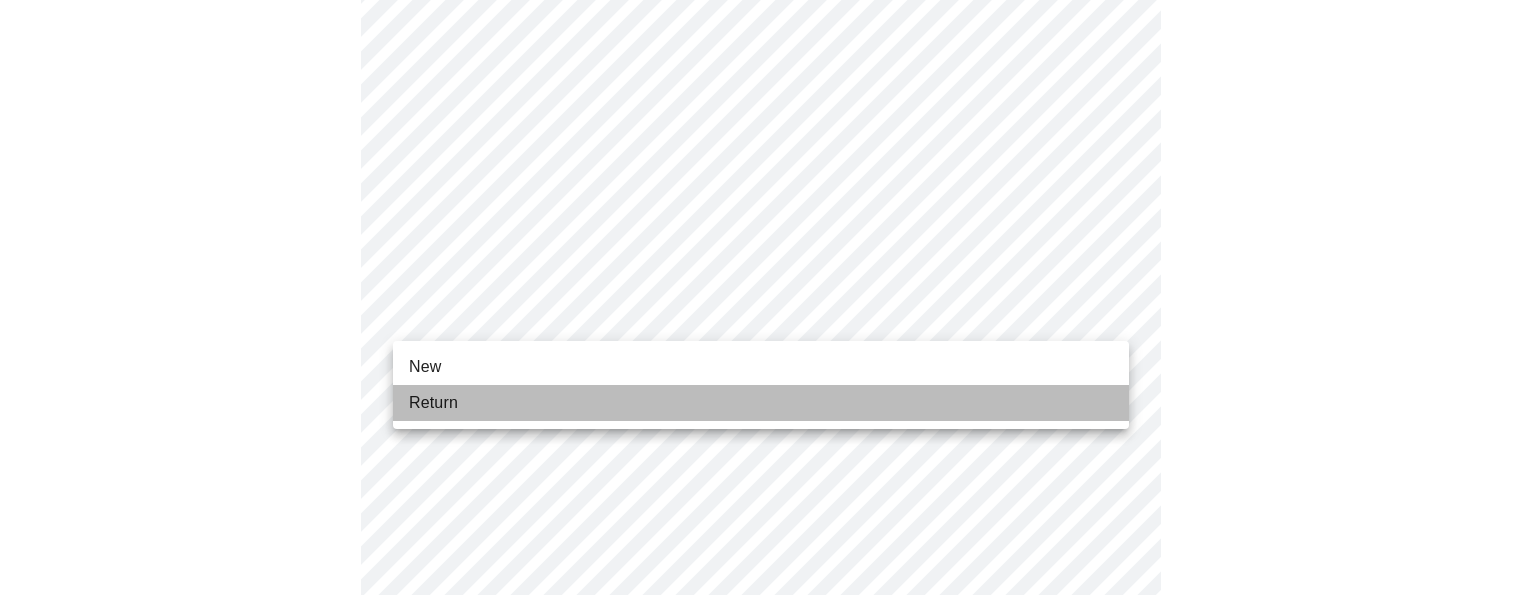
click at [717, 403] on li "Return" at bounding box center [761, 403] width 736 height 36
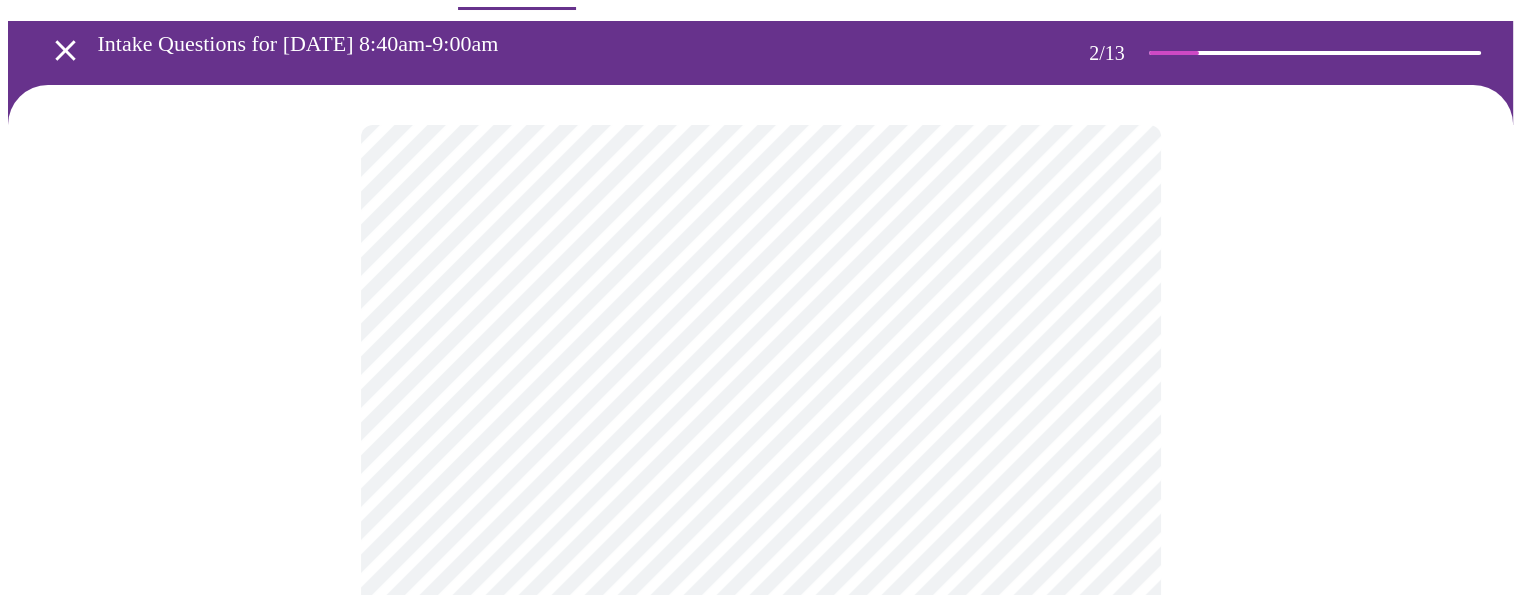
scroll to position [108, 0]
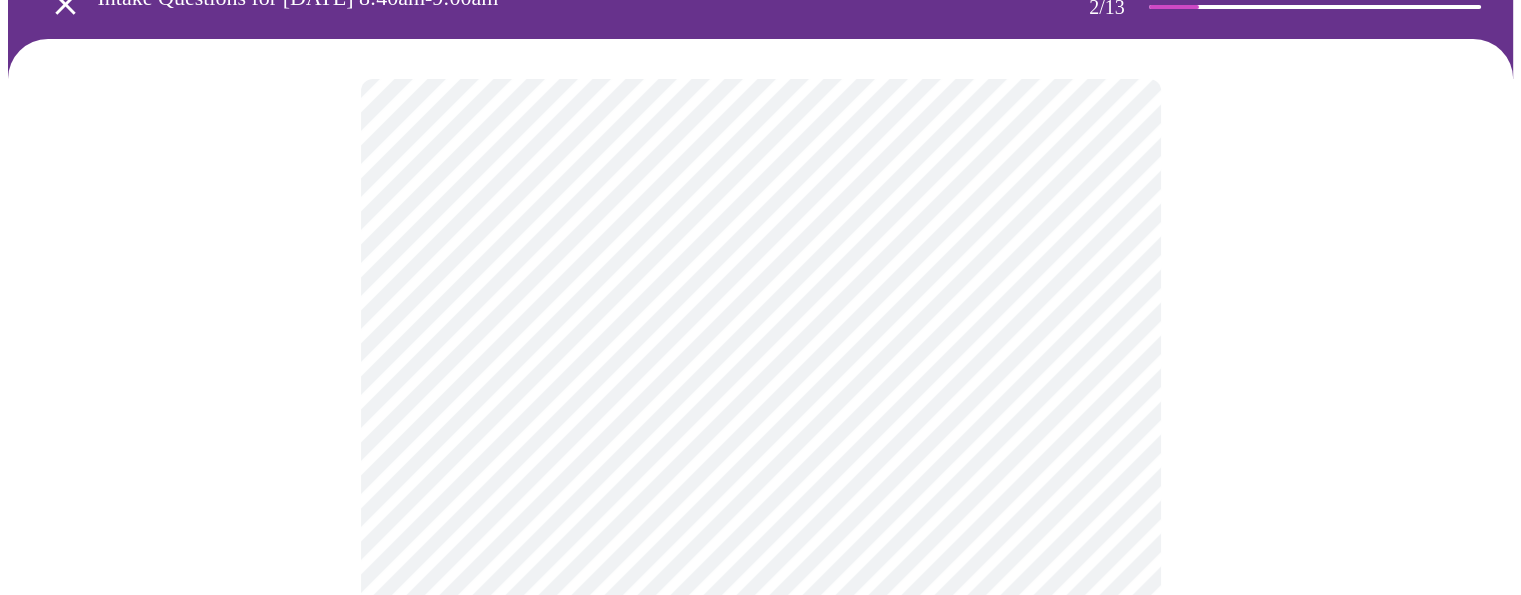
click at [1092, 325] on body "MyMenopauseRx Appointments Messaging Labs Uploads Medications Community Refer a…" at bounding box center [760, 500] width 1505 height 1201
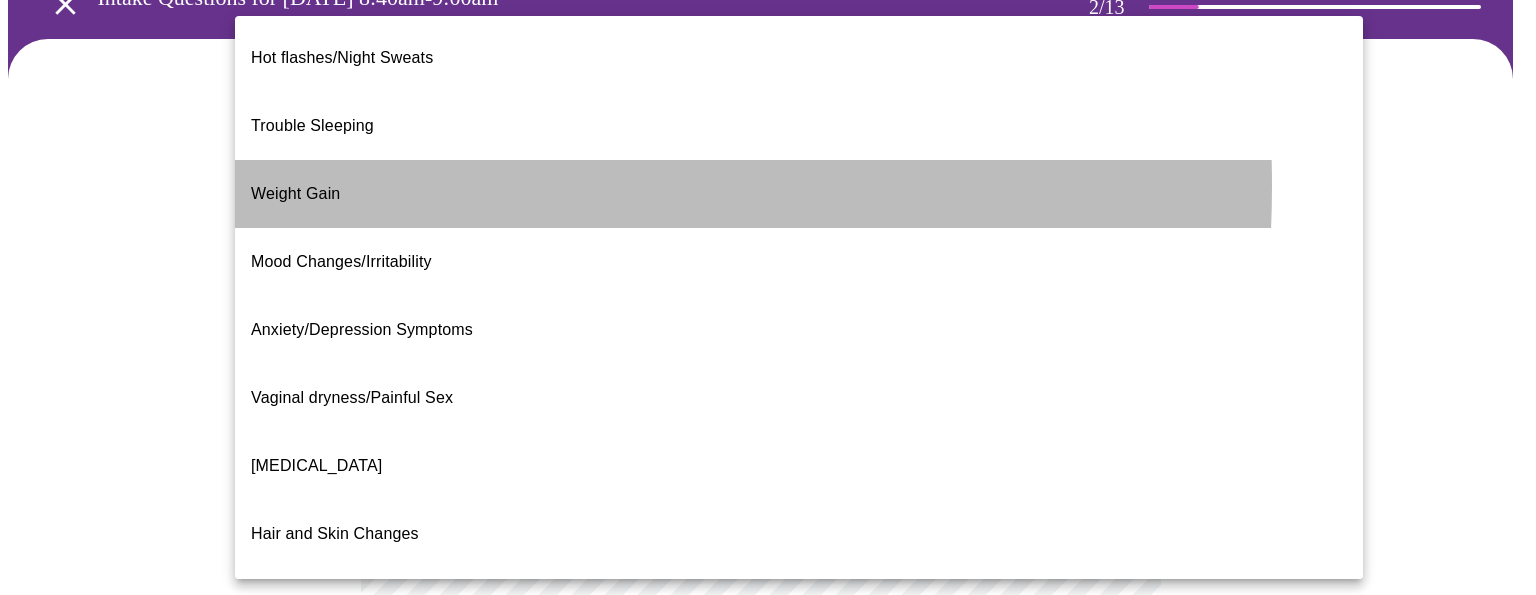
click at [284, 185] on span "Weight Gain" at bounding box center [295, 193] width 89 height 17
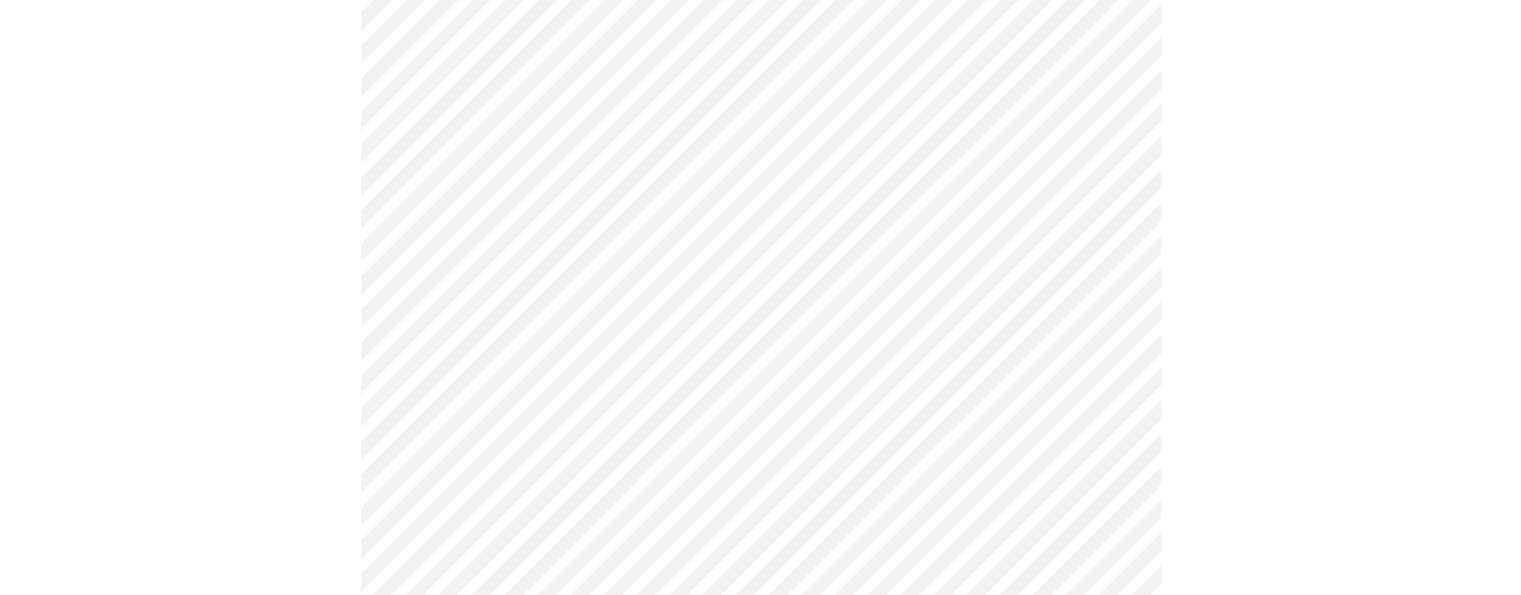
scroll to position [318, 0]
click at [444, 304] on body "MyMenopauseRx Appointments Messaging Labs Uploads Medications Community Refer a…" at bounding box center [760, 284] width 1505 height 1189
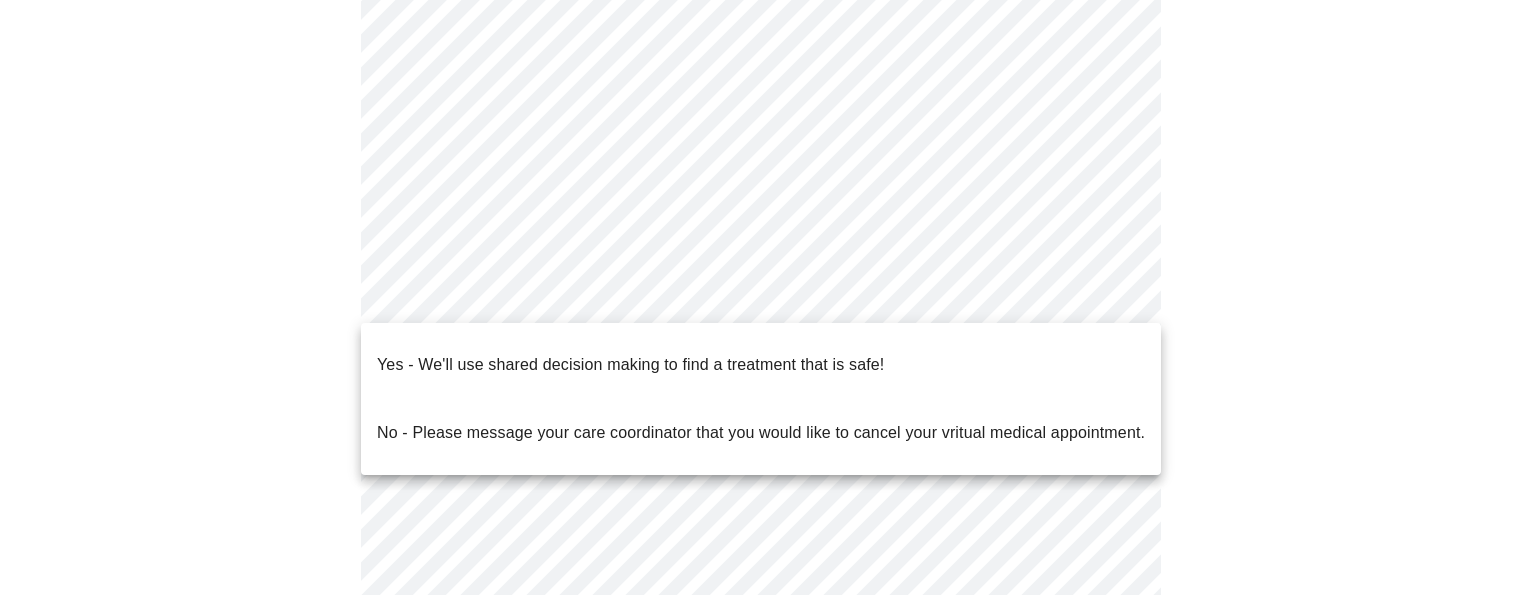
click at [382, 355] on p "Yes - We'll use shared decision making to find a treatment that is safe!" at bounding box center [630, 365] width 507 height 24
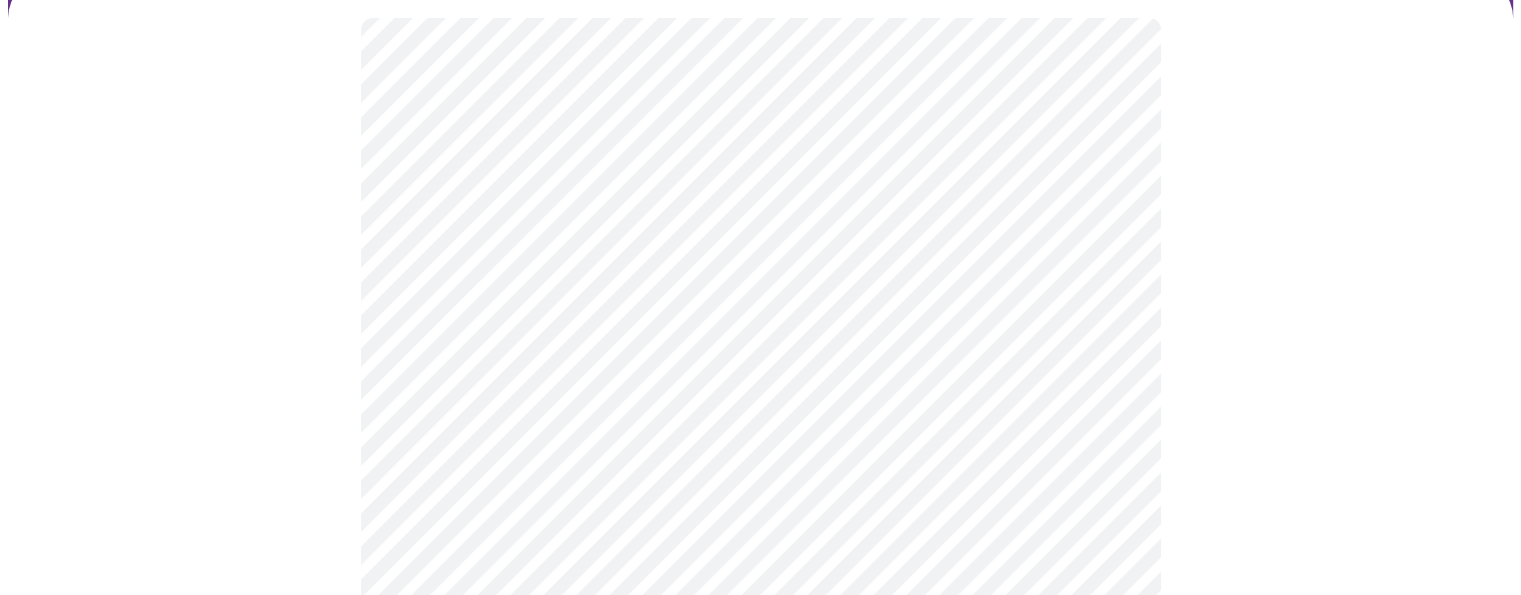
scroll to position [172, 0]
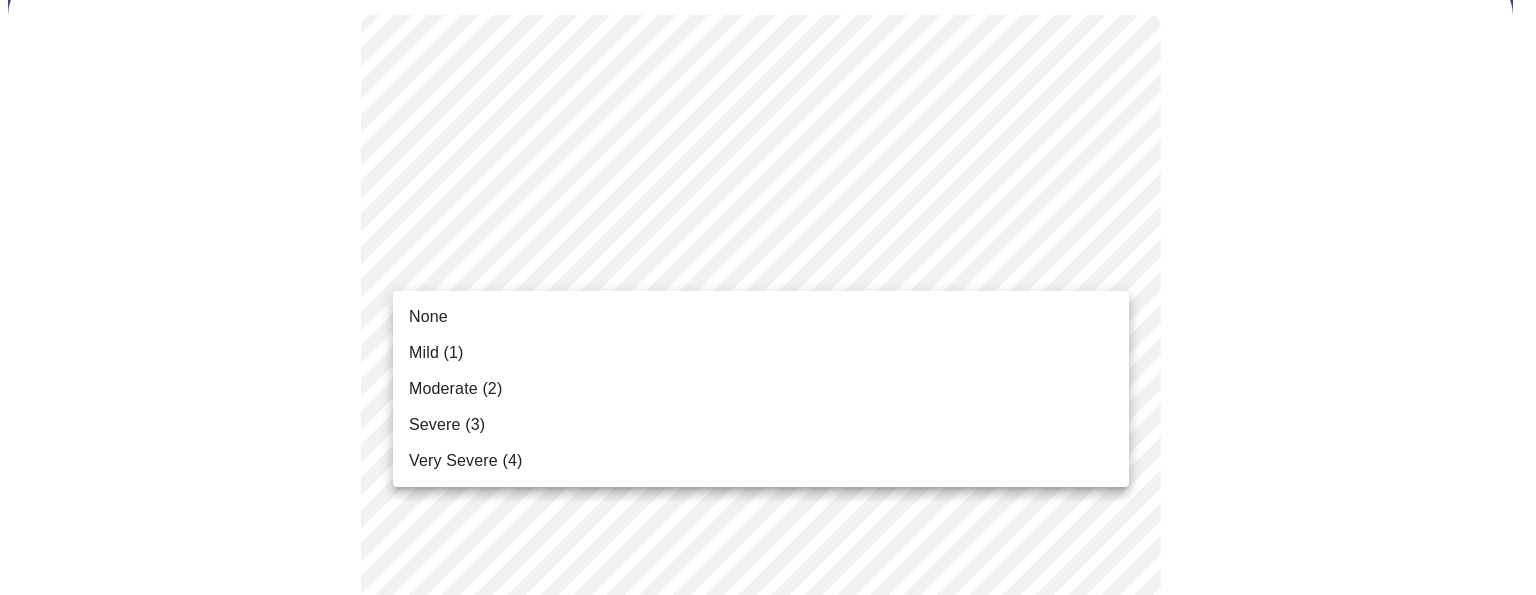
click at [537, 351] on li "Mild (1)" at bounding box center [761, 353] width 736 height 36
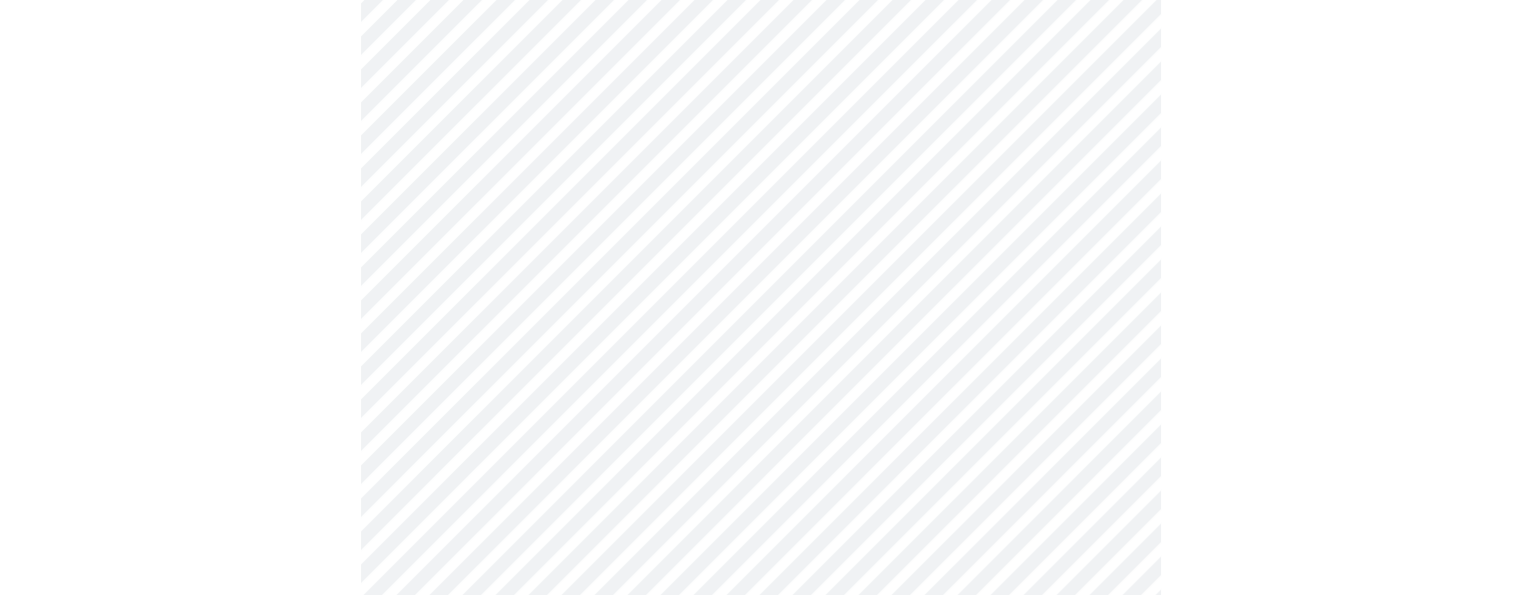
scroll to position [294, 0]
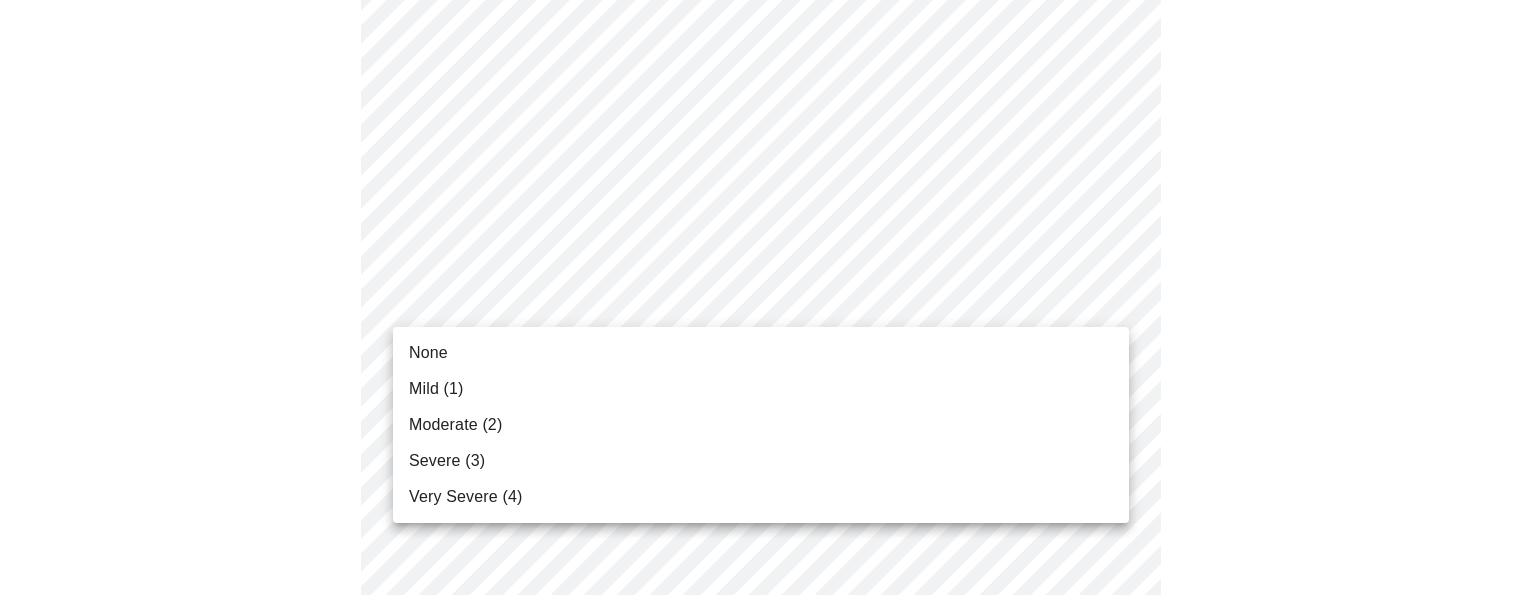
click at [1010, 352] on li "None" at bounding box center [761, 353] width 736 height 36
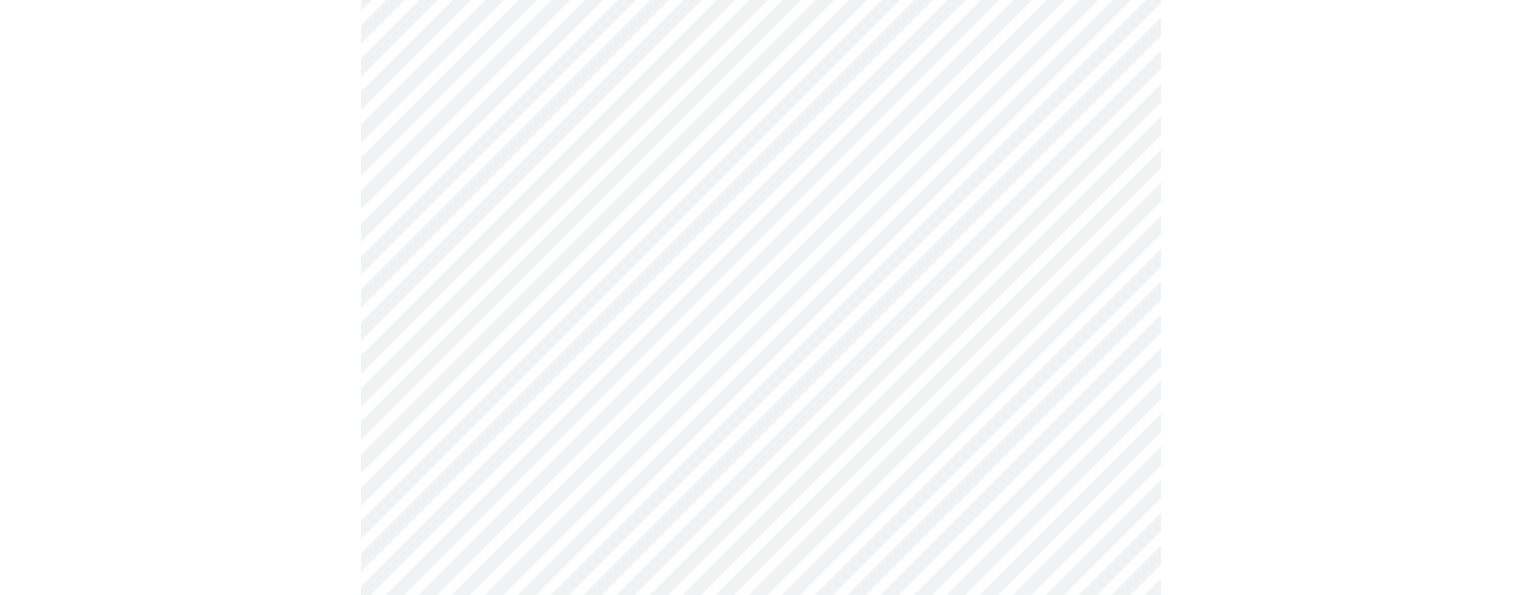
click at [1012, 352] on li "Mild (1)" at bounding box center [761, 362] width 552 height 20
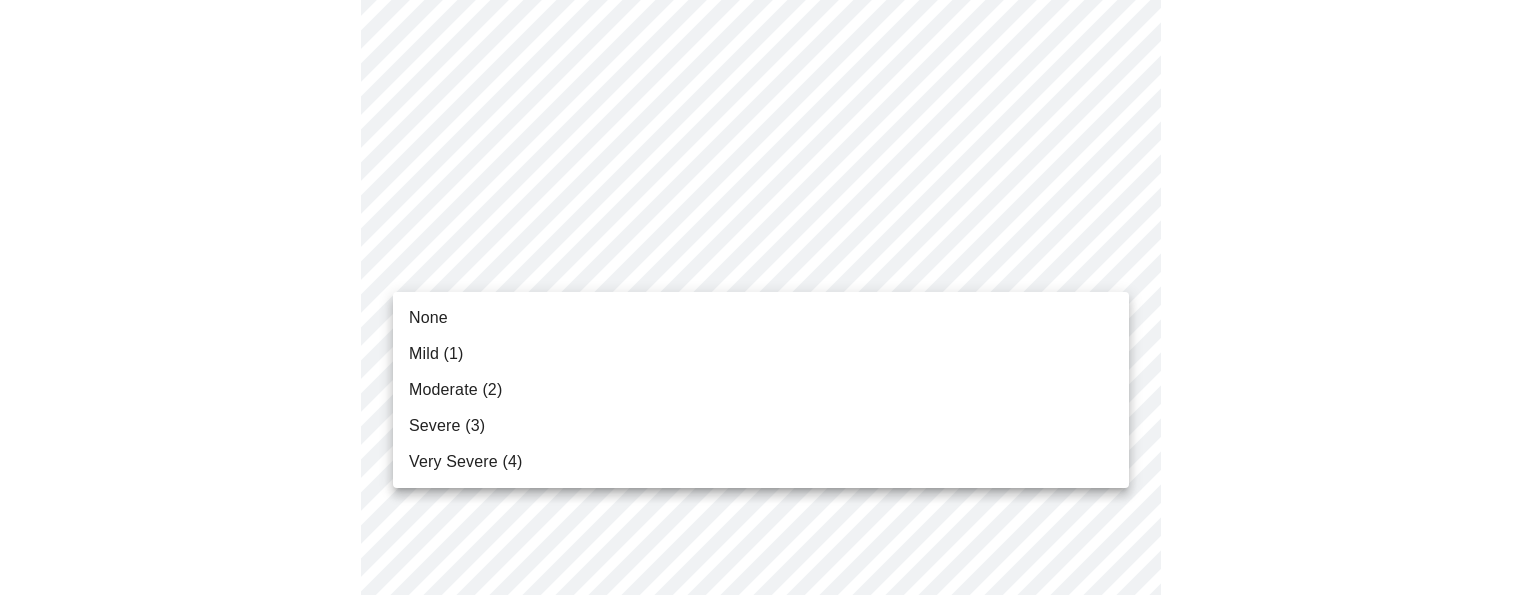
click at [1050, 319] on li "None" at bounding box center [761, 318] width 736 height 36
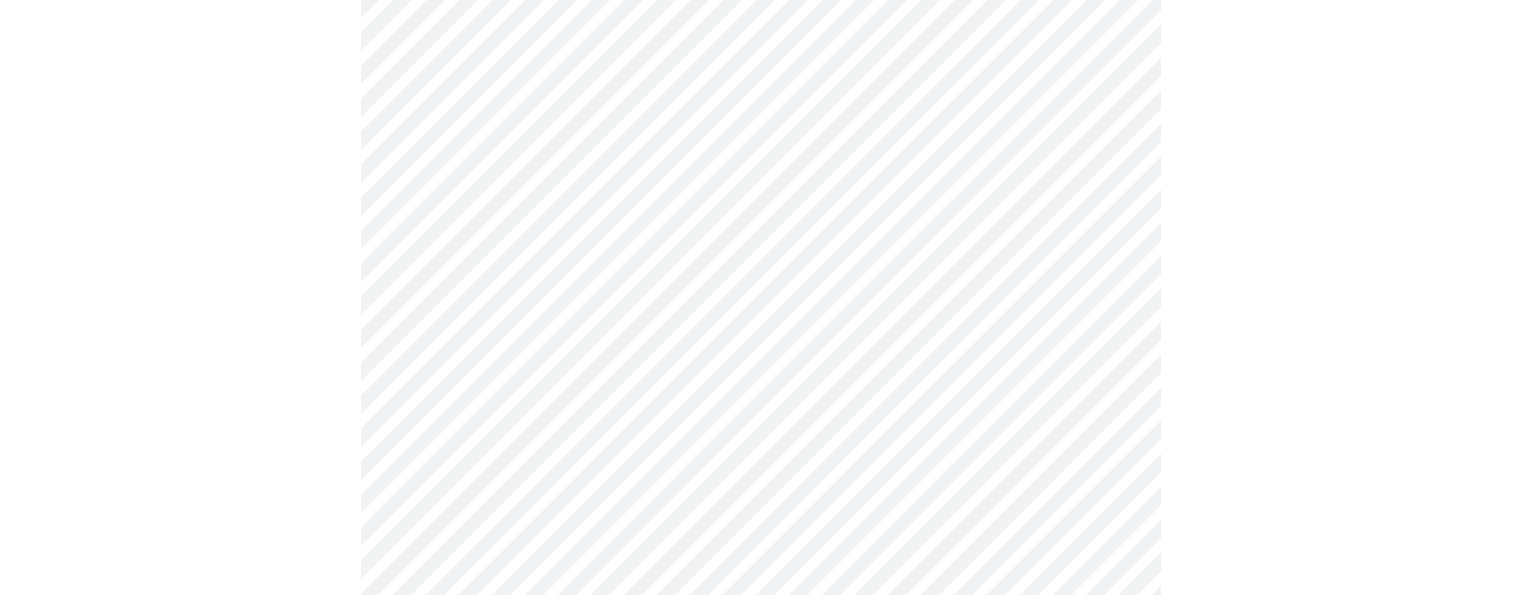
scroll to position [635, 0]
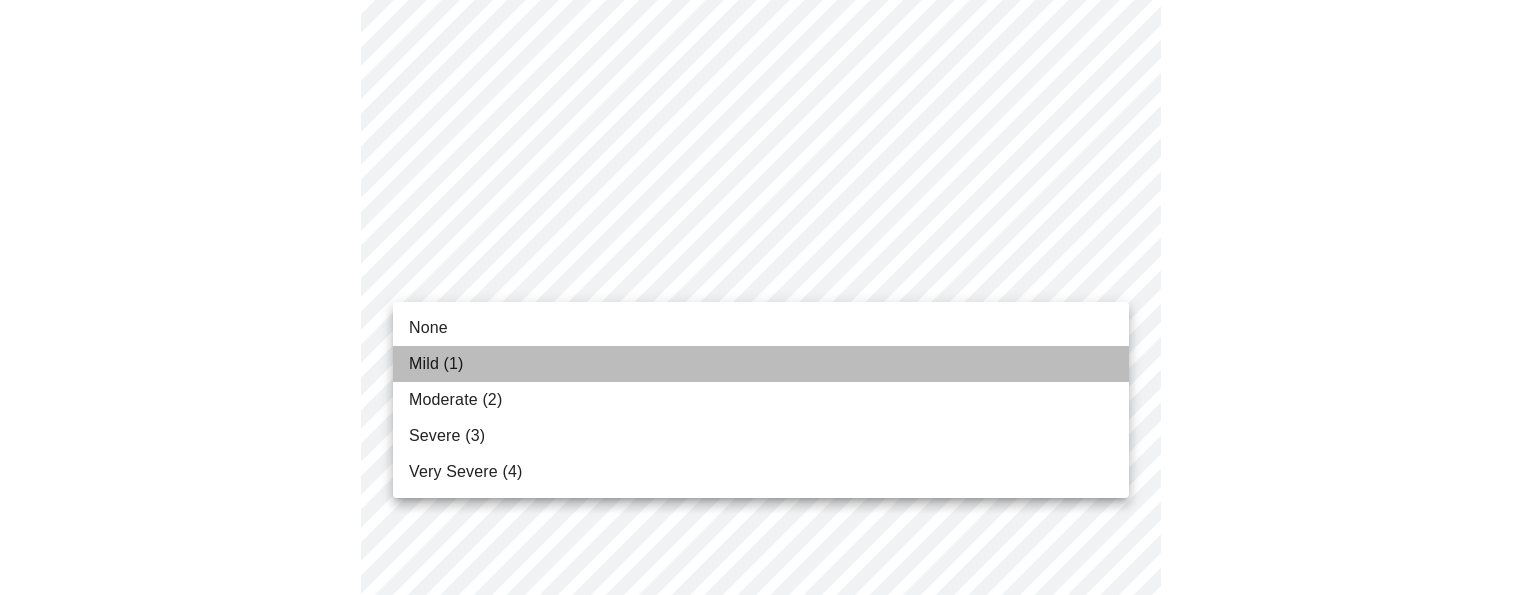
click at [1044, 356] on li "Mild (1)" at bounding box center [761, 364] width 736 height 36
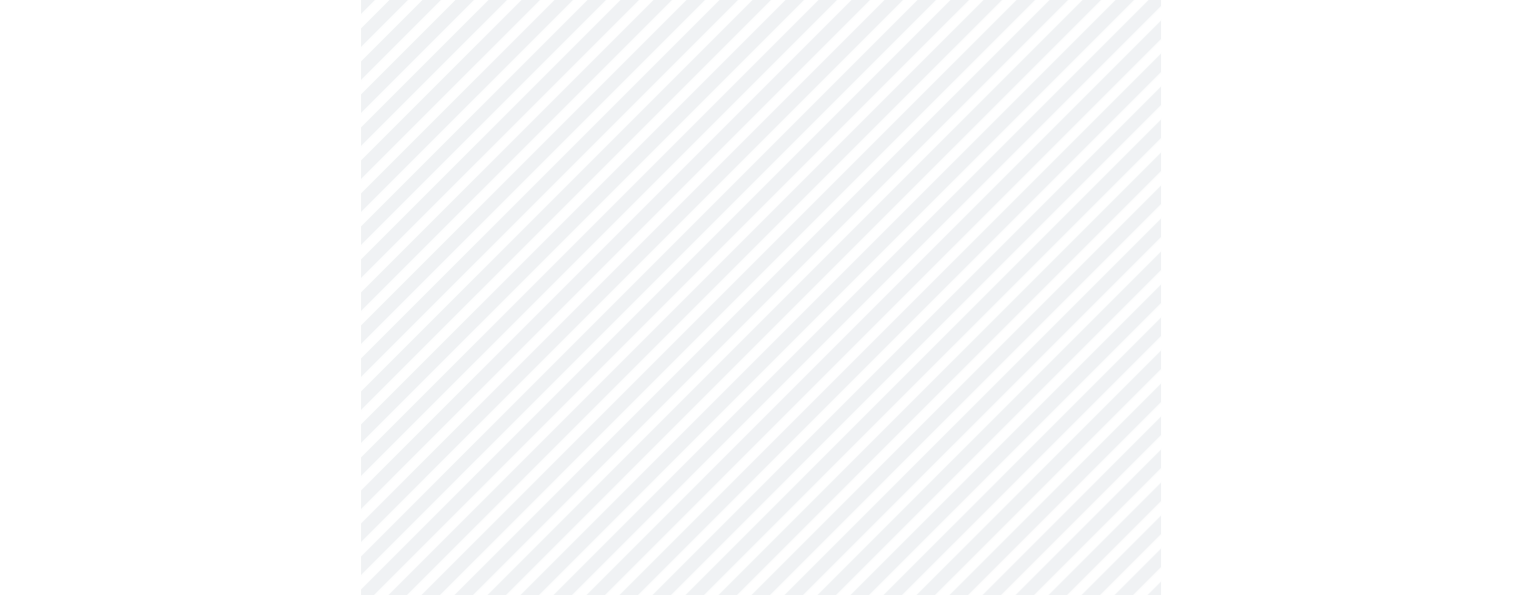
scroll to position [796, 0]
click at [1006, 268] on body "MyMenopauseRx Appointments Messaging Labs Uploads Medications Community Refer a…" at bounding box center [760, 485] width 1505 height 2546
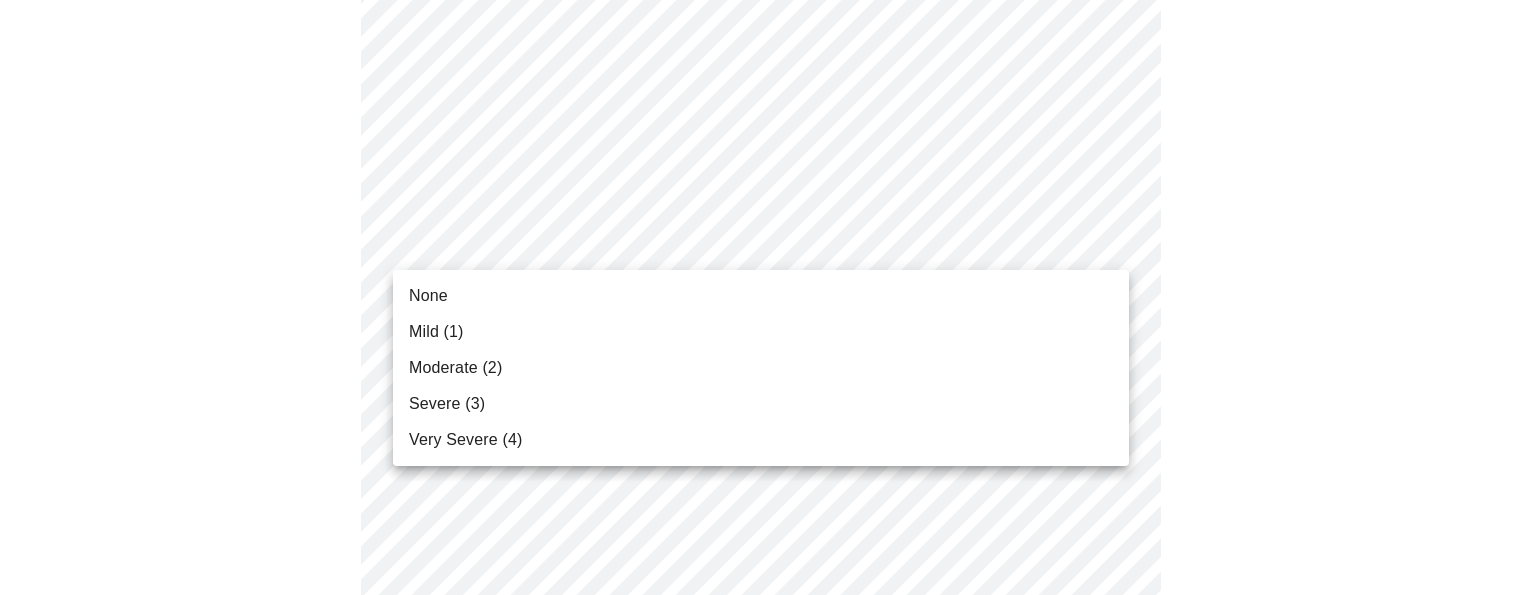
click at [935, 297] on li "None" at bounding box center [761, 296] width 736 height 36
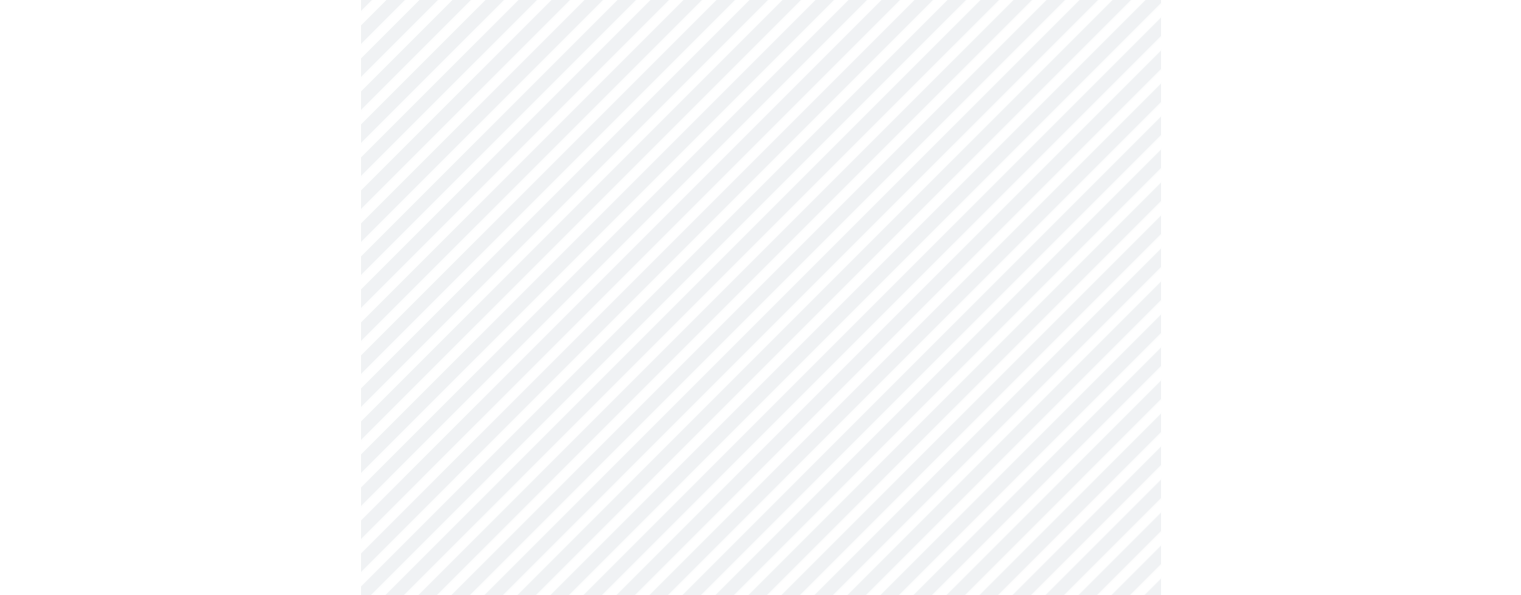
scroll to position [922, 0]
click at [1111, 250] on body "MyMenopauseRx Appointments Messaging Labs Uploads Medications Community Refer a…" at bounding box center [760, 345] width 1505 height 2518
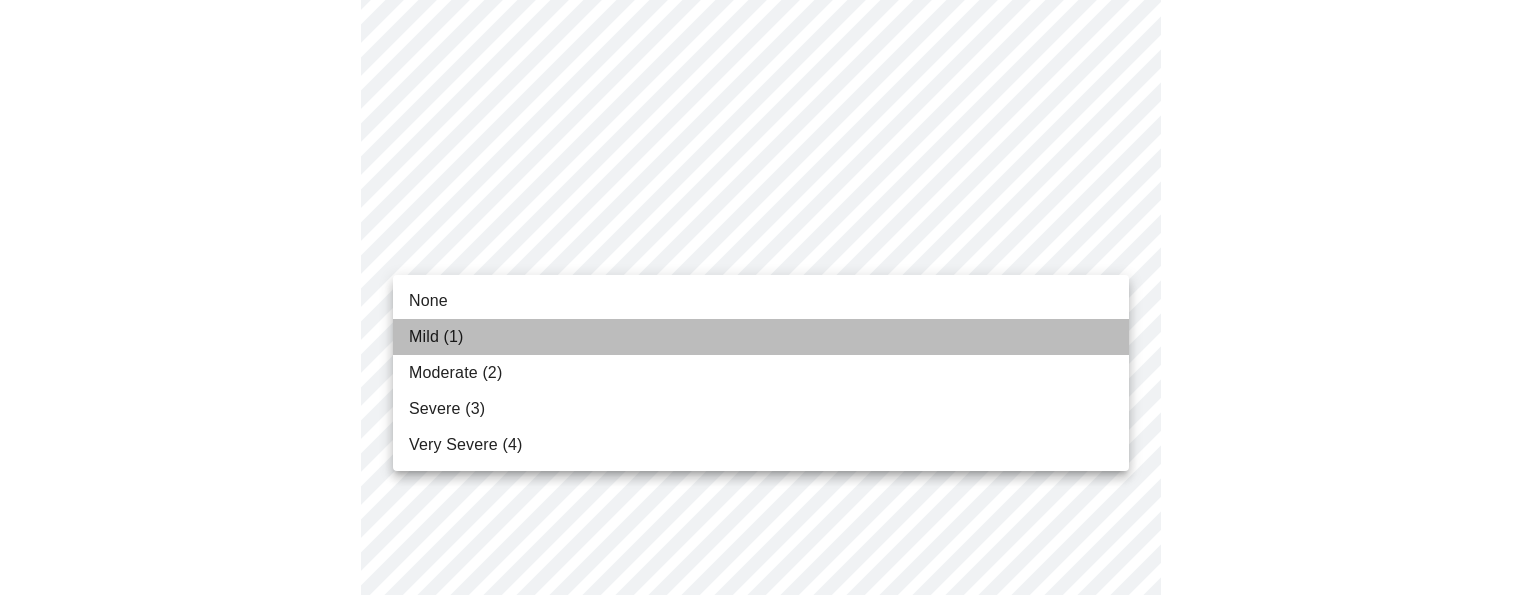
click at [986, 332] on li "Mild (1)" at bounding box center [761, 337] width 736 height 36
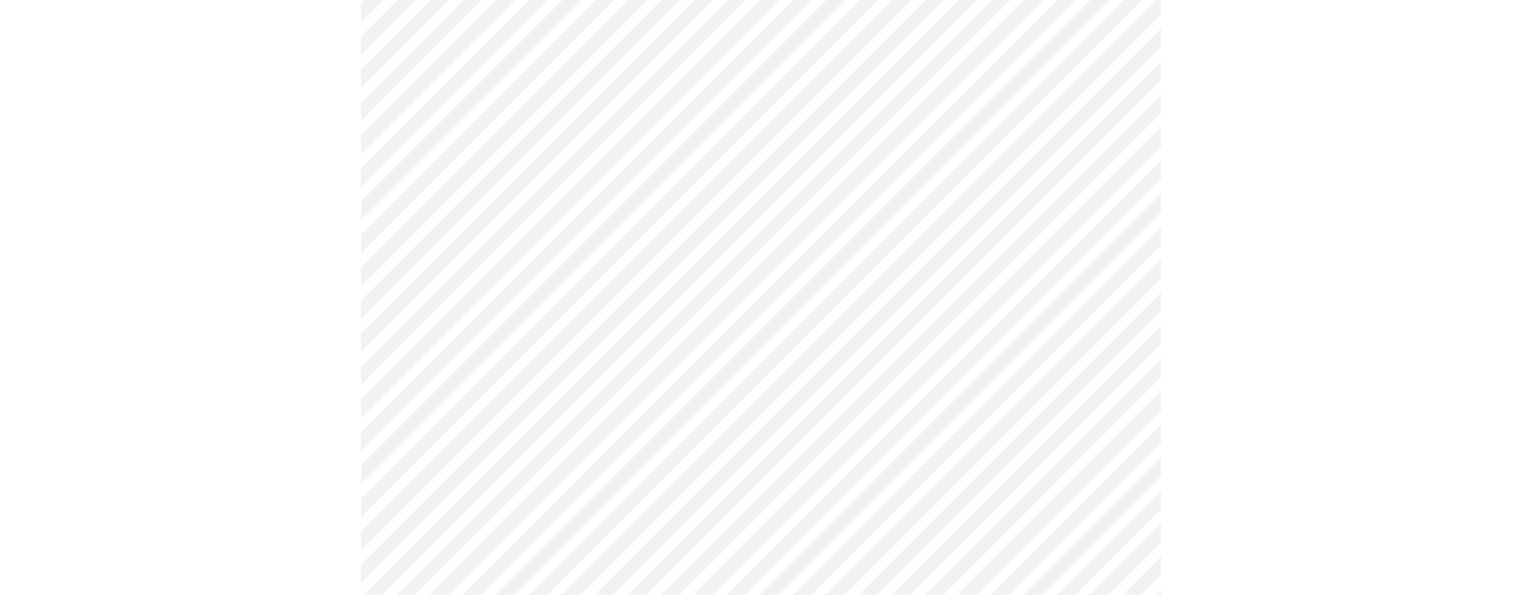
scroll to position [1021, 0]
click at [1114, 323] on body "MyMenopauseRx Appointments Messaging Labs Uploads Medications Community Refer a…" at bounding box center [760, 232] width 1505 height 2490
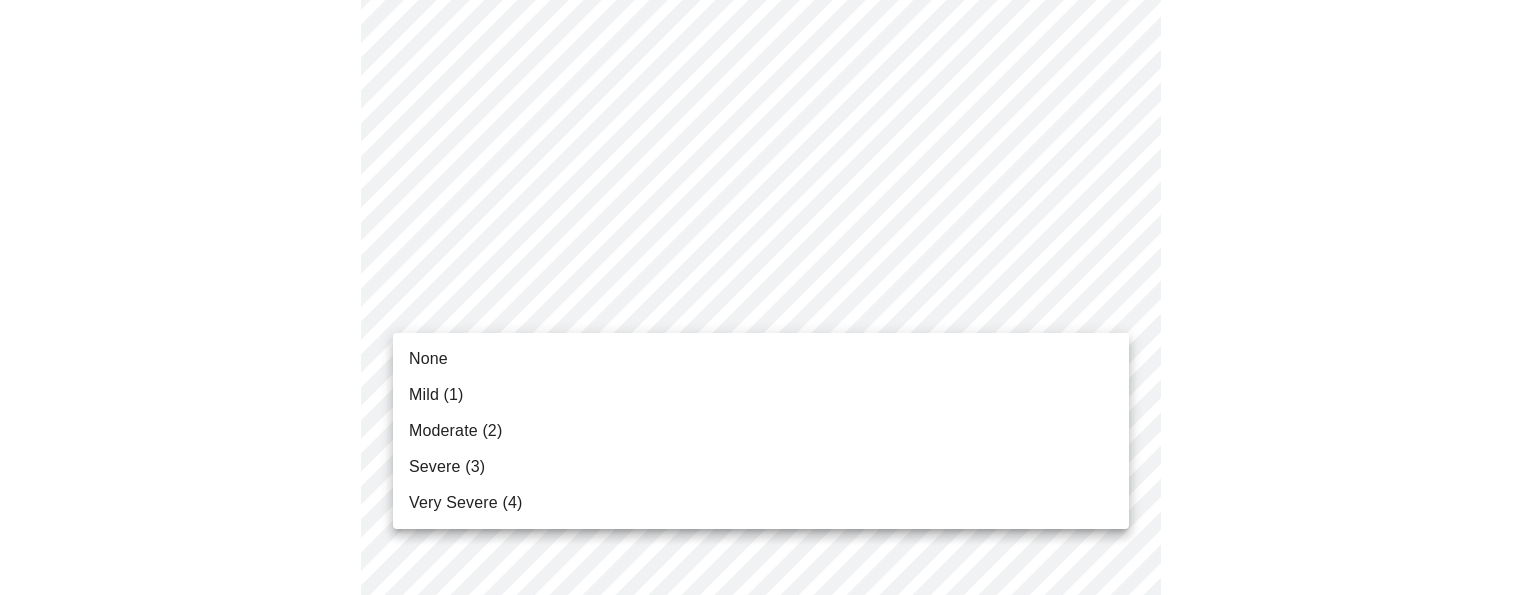
click at [1037, 397] on li "Mild (1)" at bounding box center [761, 395] width 736 height 36
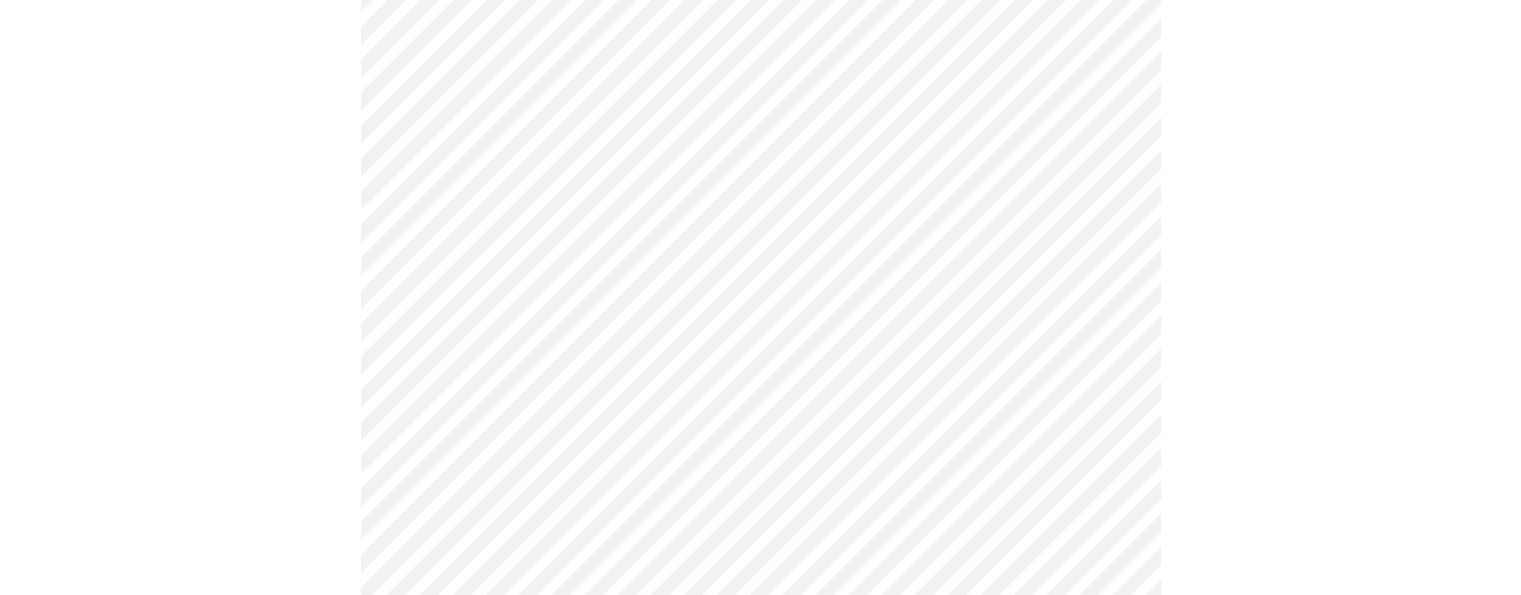
scroll to position [1152, 0]
click at [1088, 341] on body "MyMenopauseRx Appointments Messaging Labs Uploads Medications Community Refer a…" at bounding box center [760, 87] width 1505 height 2462
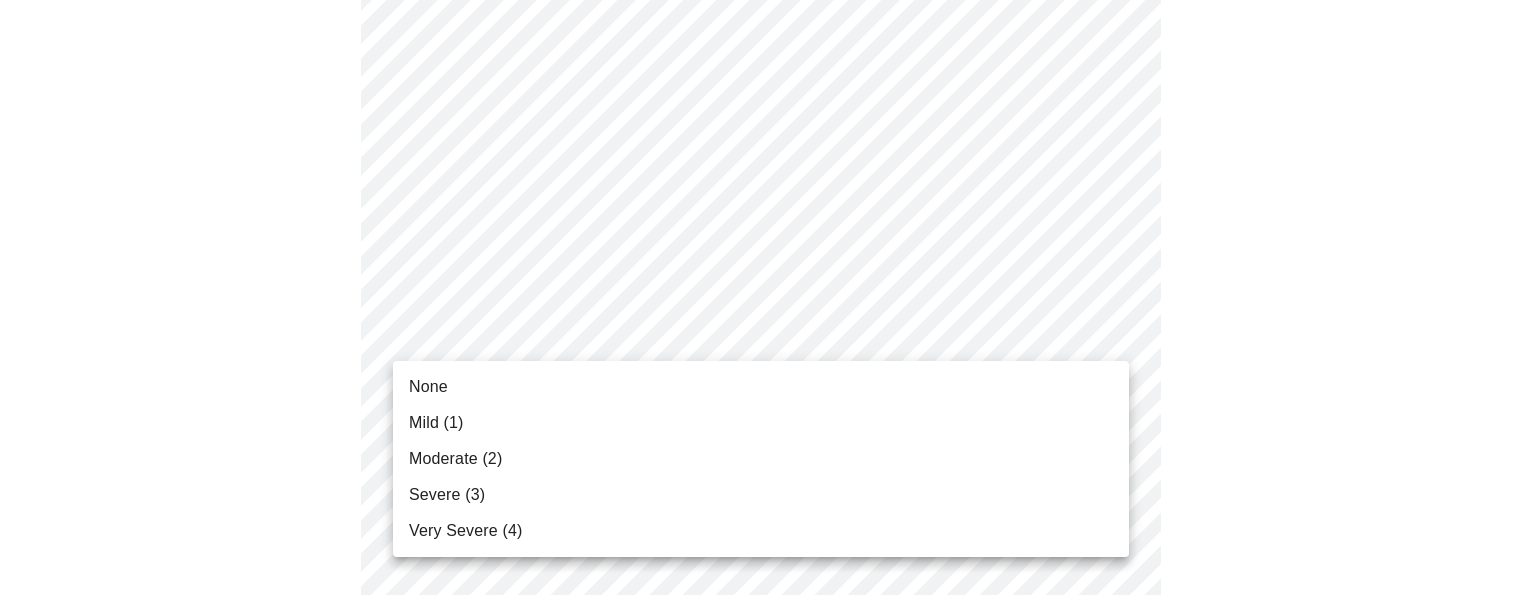
click at [1044, 397] on li "None" at bounding box center [761, 387] width 736 height 36
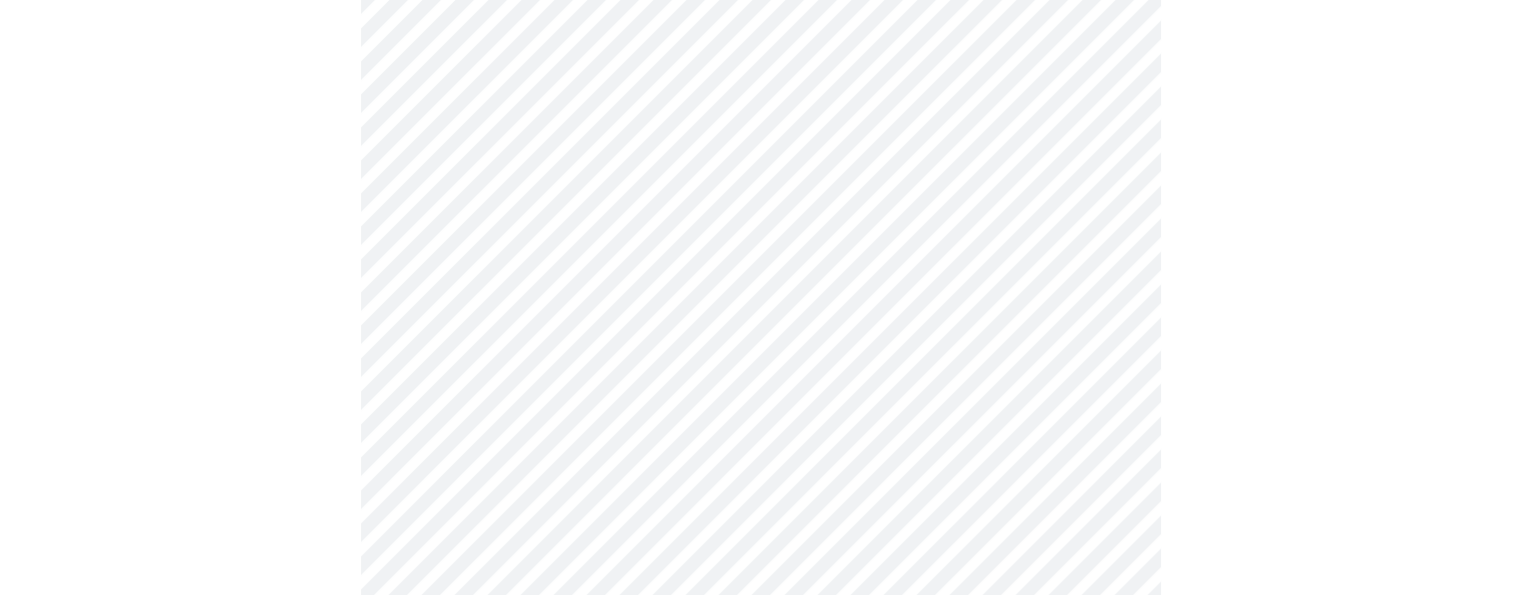
scroll to position [1285, 0]
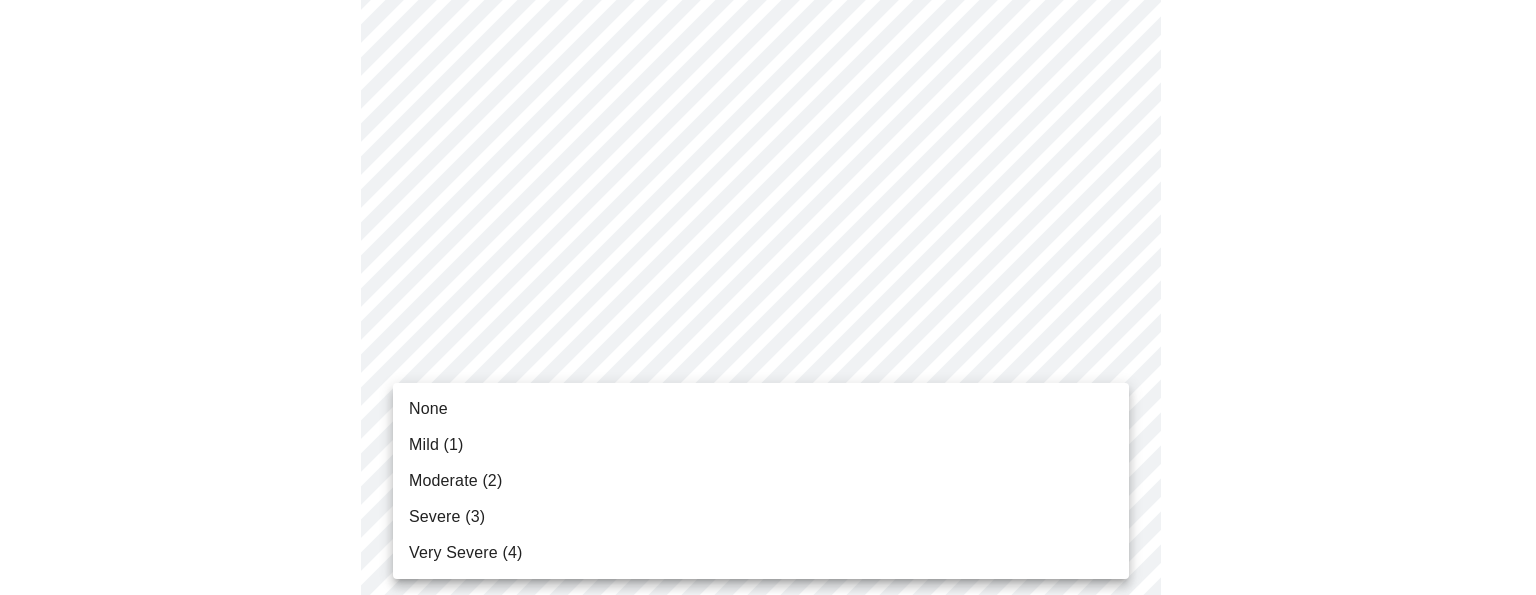
click at [1017, 447] on li "Mild (1)" at bounding box center [761, 445] width 736 height 36
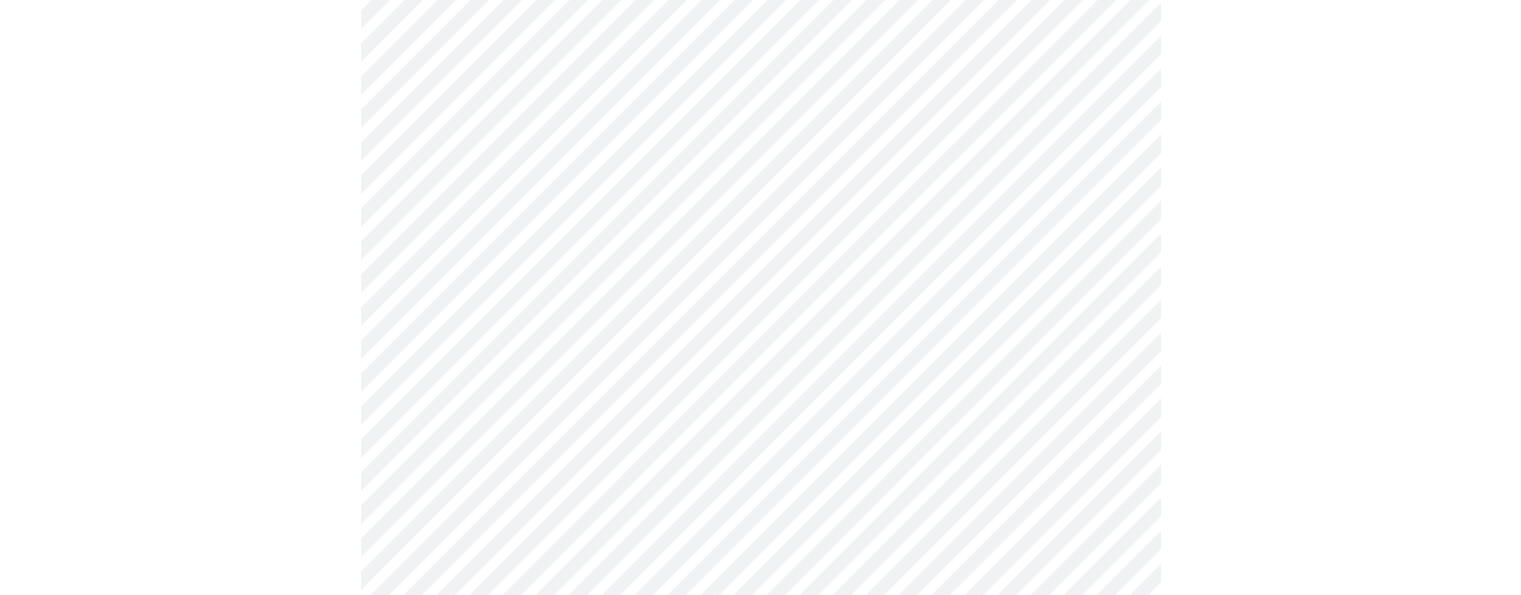
scroll to position [1483, 0]
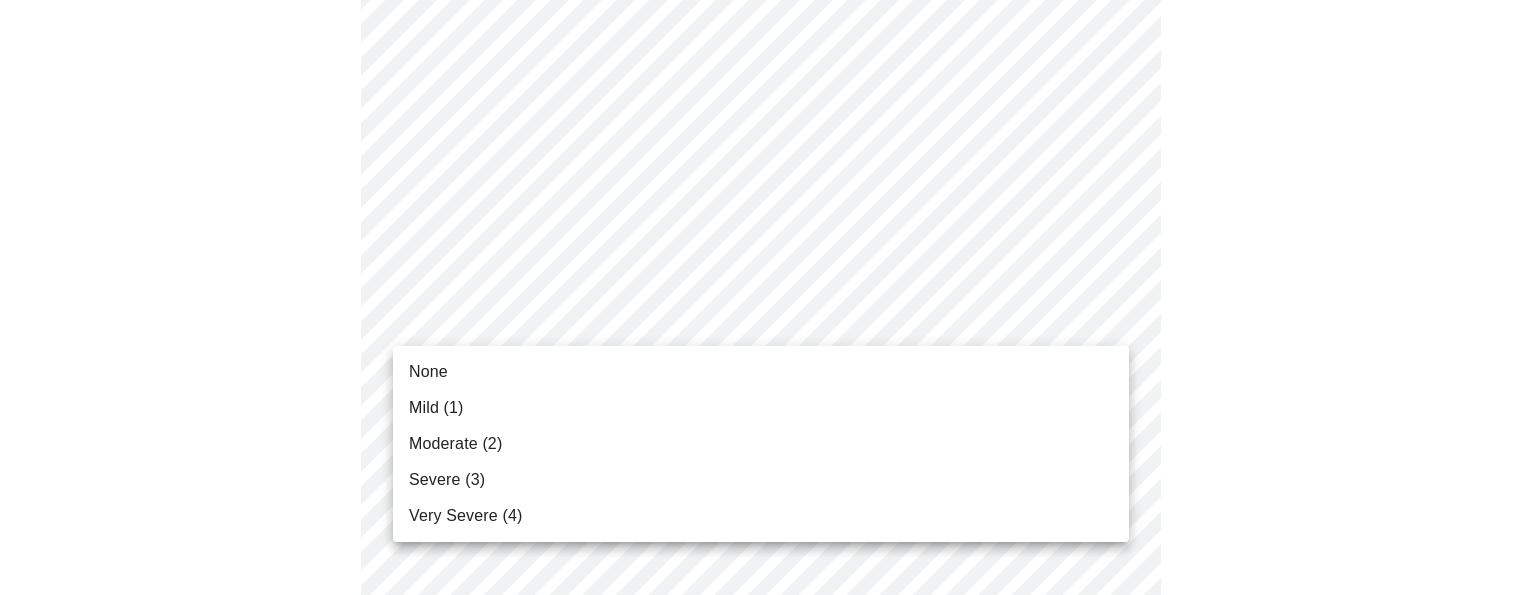
click at [1019, 384] on li "None" at bounding box center [761, 372] width 736 height 36
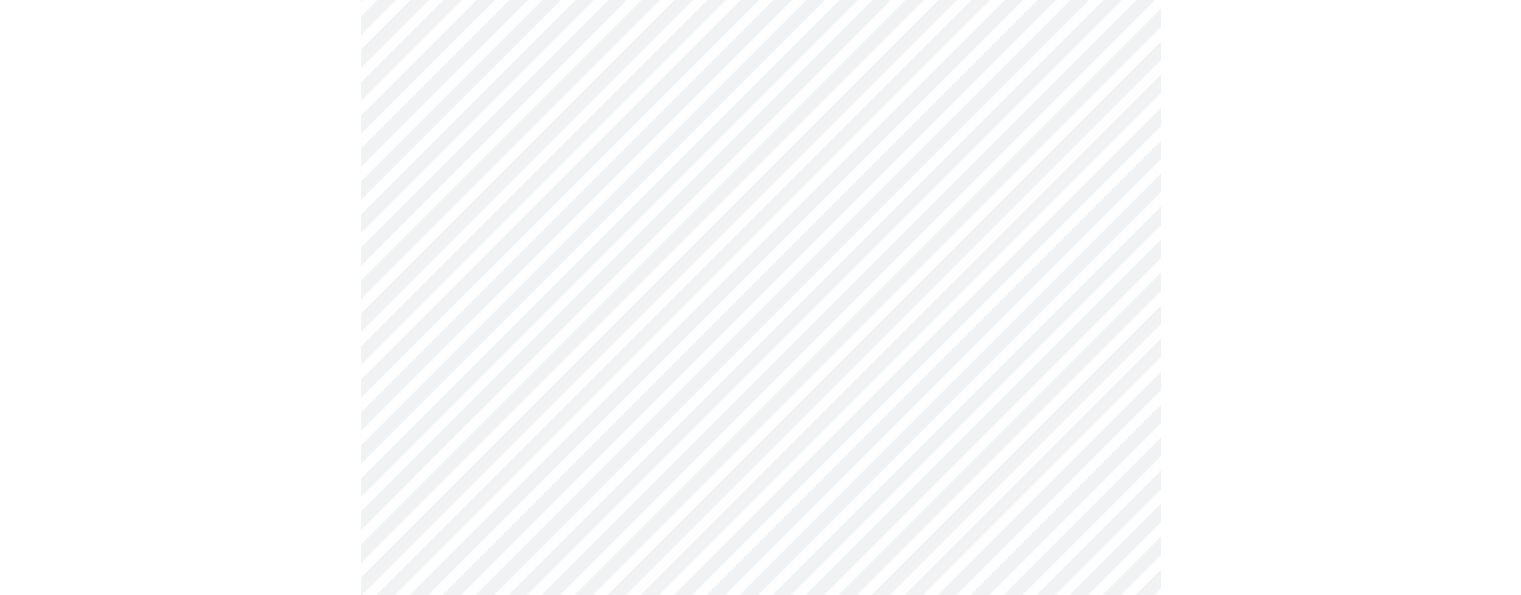
scroll to position [1664, 0]
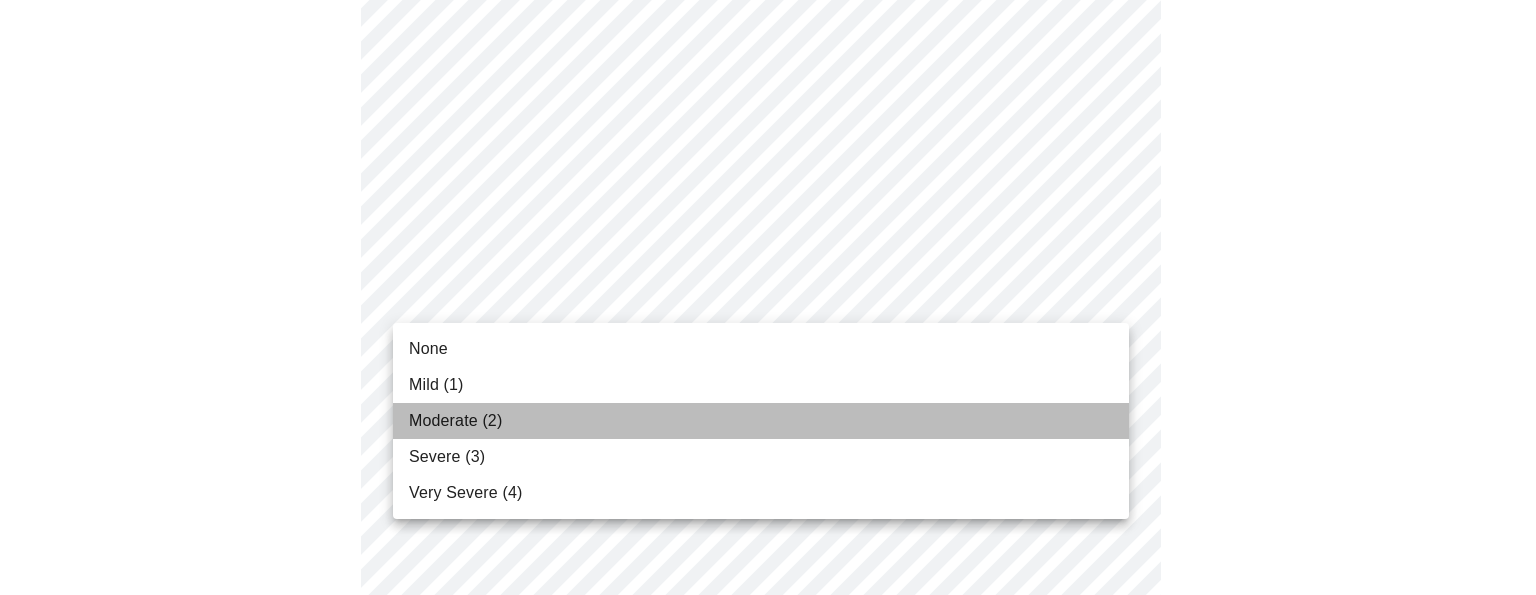
click at [1000, 430] on li "Moderate (2)" at bounding box center [761, 421] width 736 height 36
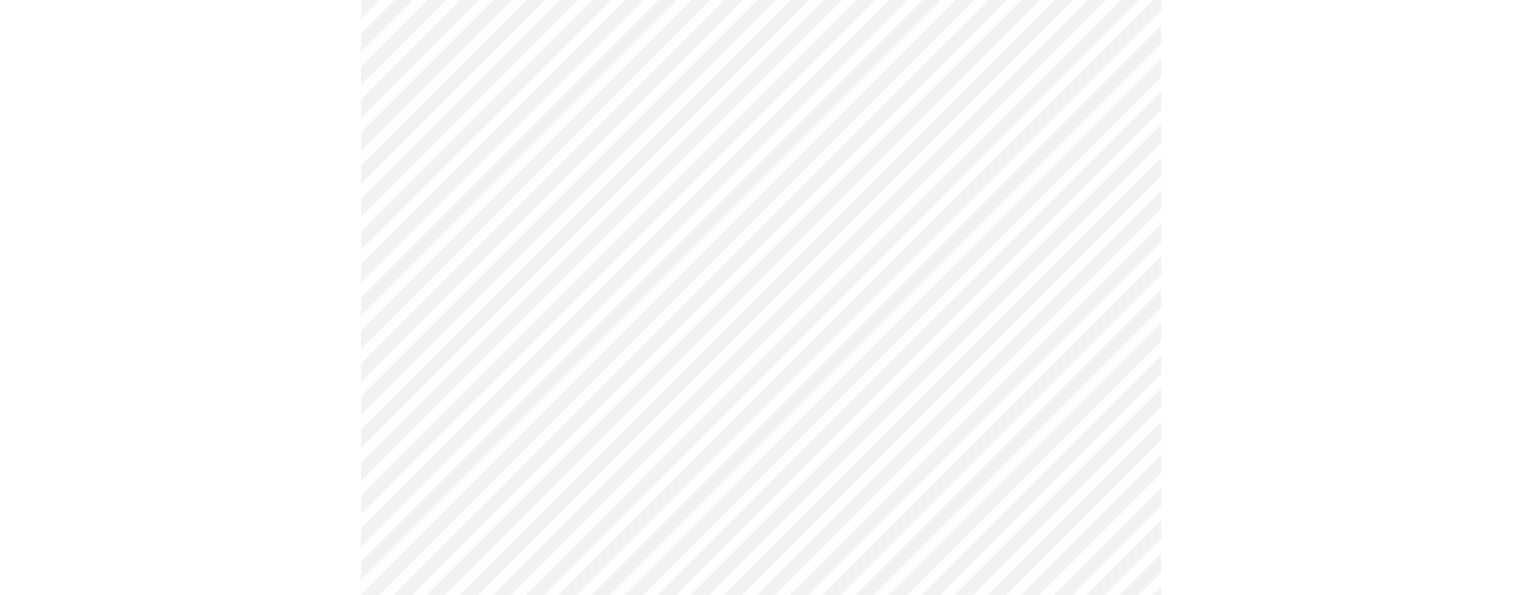
scroll to position [917, 0]
click at [1111, 232] on body "MyMenopauseRx Appointments Messaging Labs Uploads Medications Community Refer a…" at bounding box center [760, 36] width 1505 height 1890
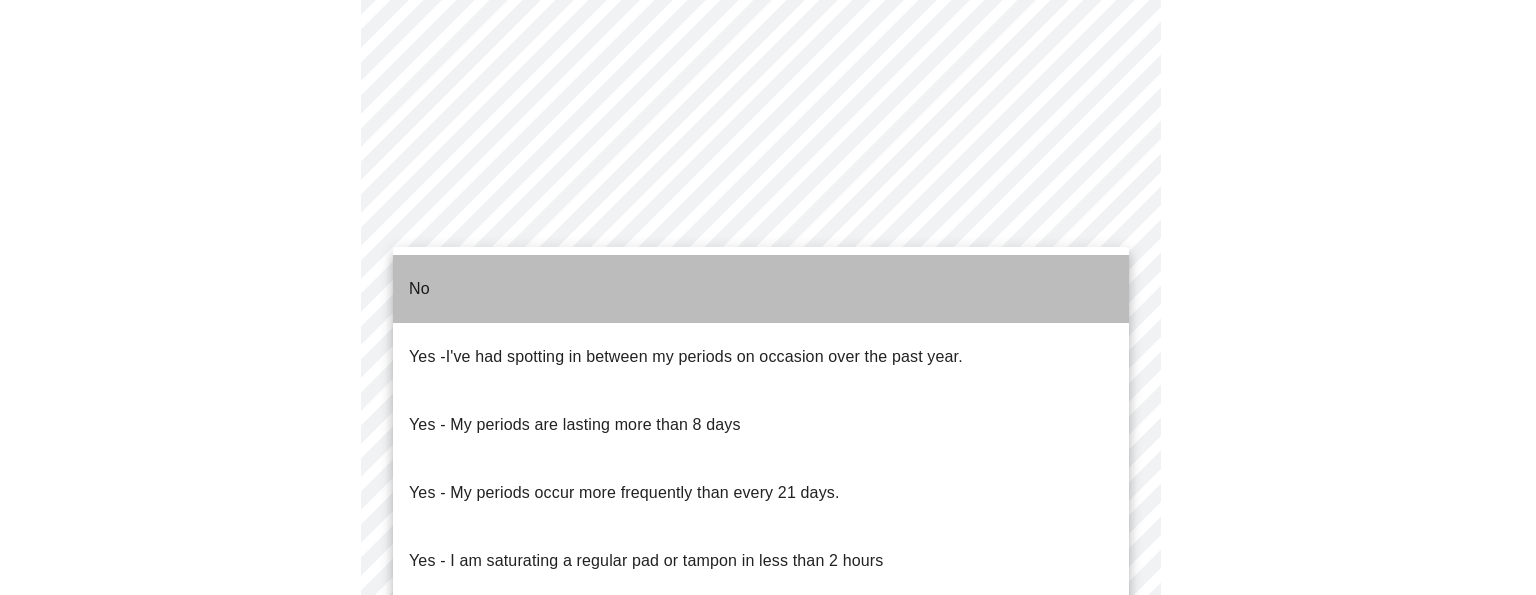
click at [1054, 286] on li "No" at bounding box center [761, 289] width 736 height 68
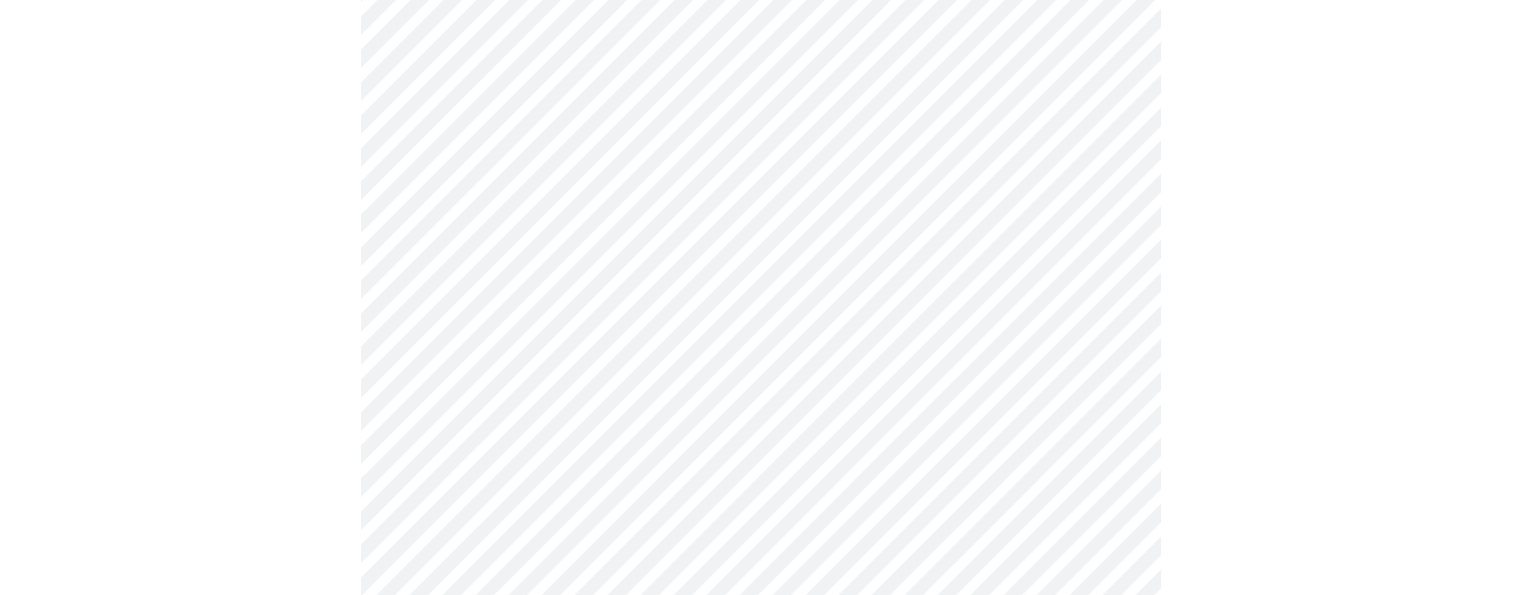
scroll to position [1066, 0]
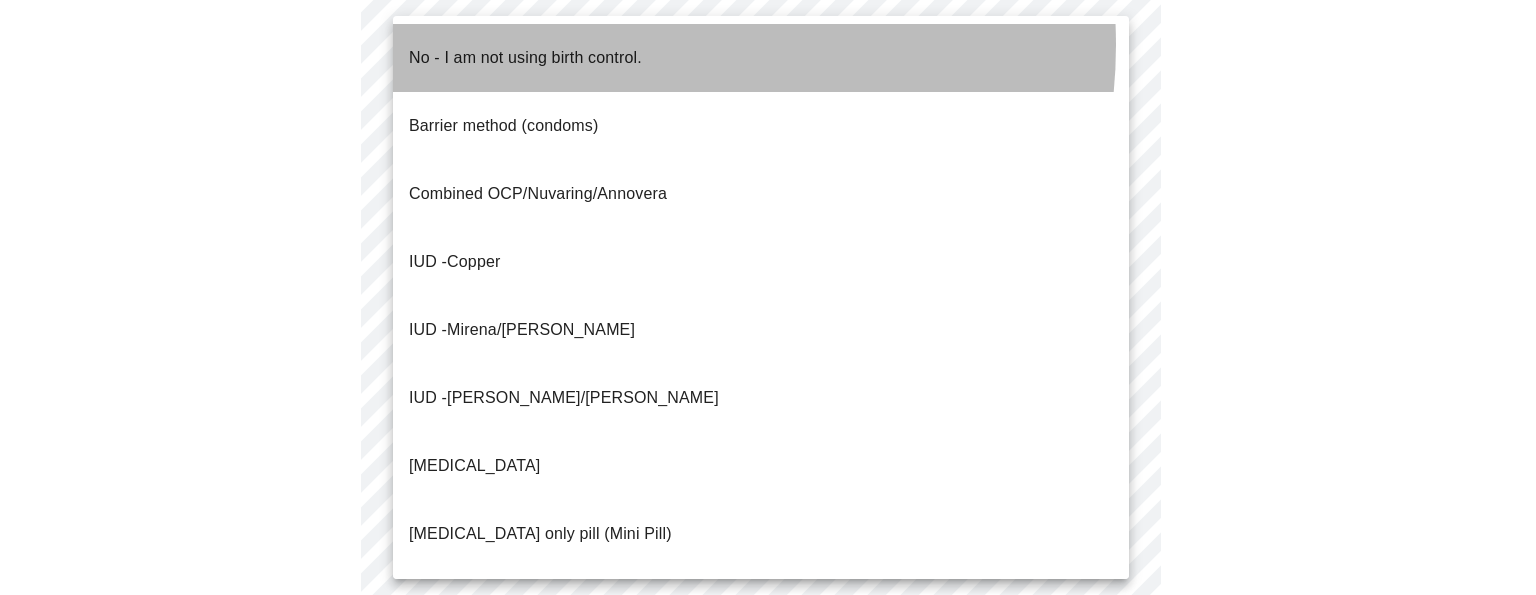
click at [629, 46] on p "No - I am not using birth control." at bounding box center [525, 58] width 233 height 24
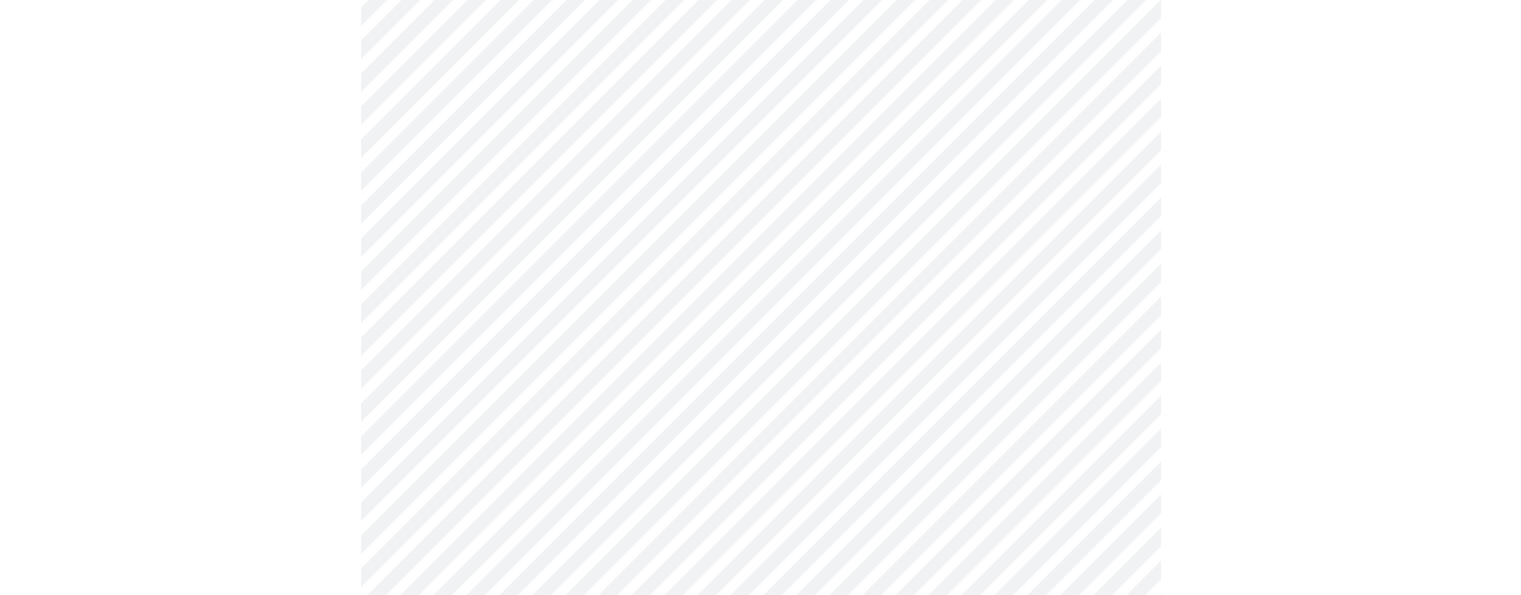
scroll to position [1174, 0]
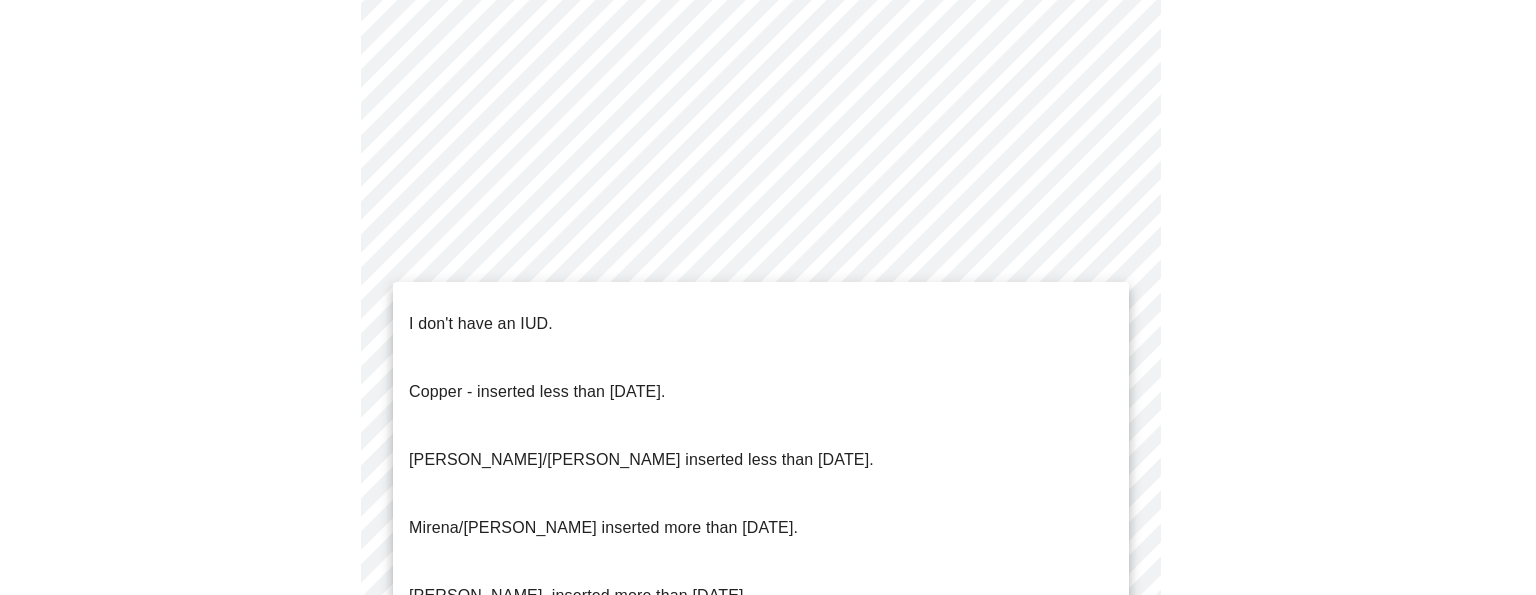
click at [932, 308] on li "I don't have an IUD." at bounding box center [761, 324] width 736 height 68
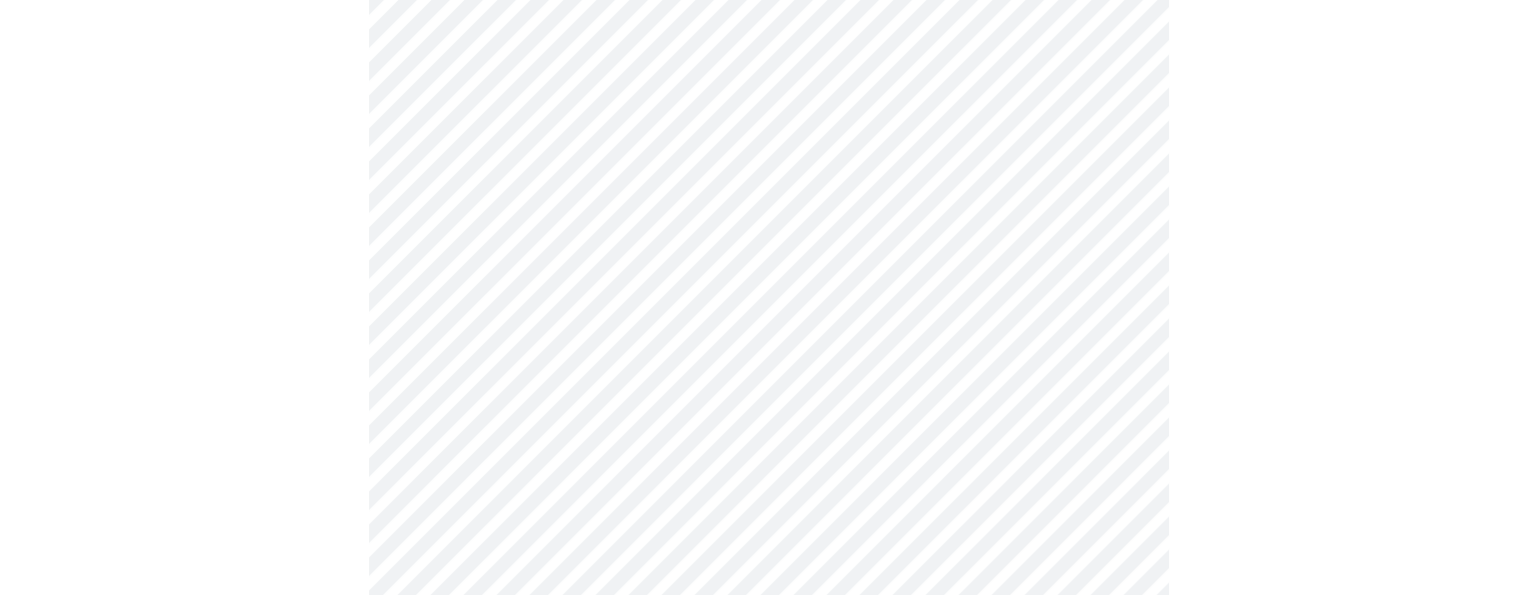
scroll to position [1260, 0]
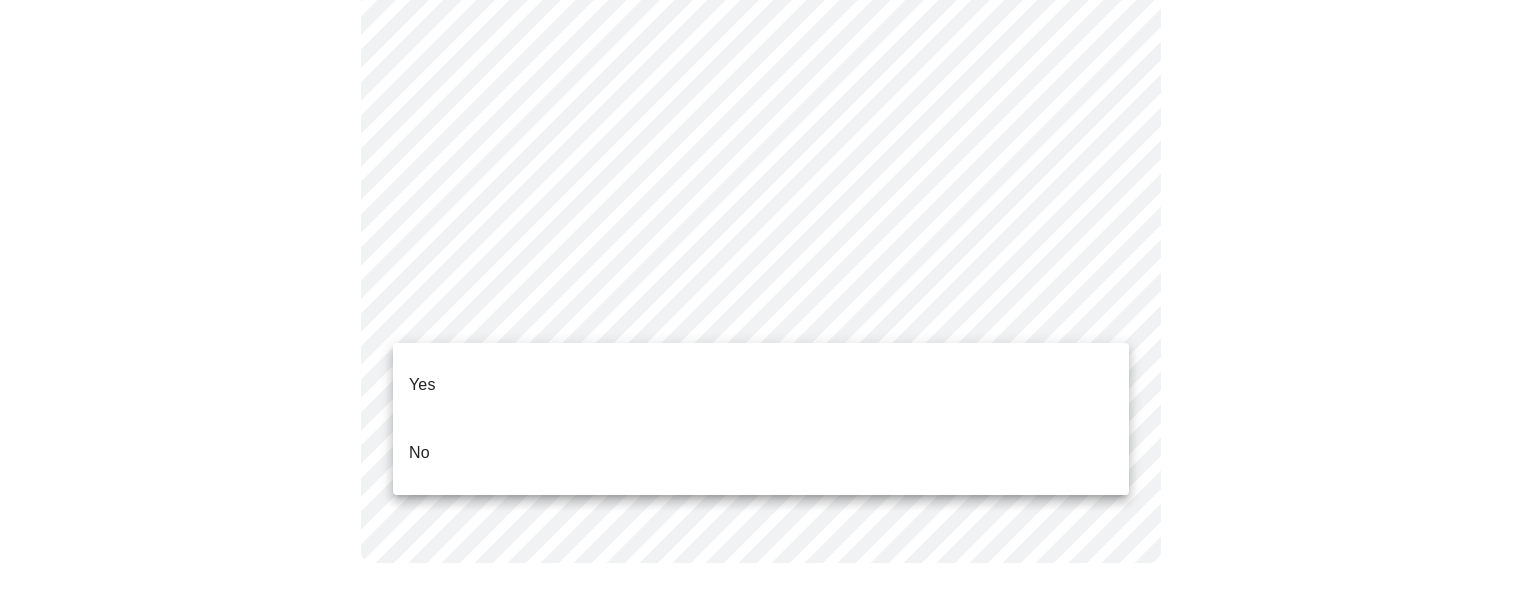
click at [1029, 380] on li "Yes" at bounding box center [761, 385] width 736 height 68
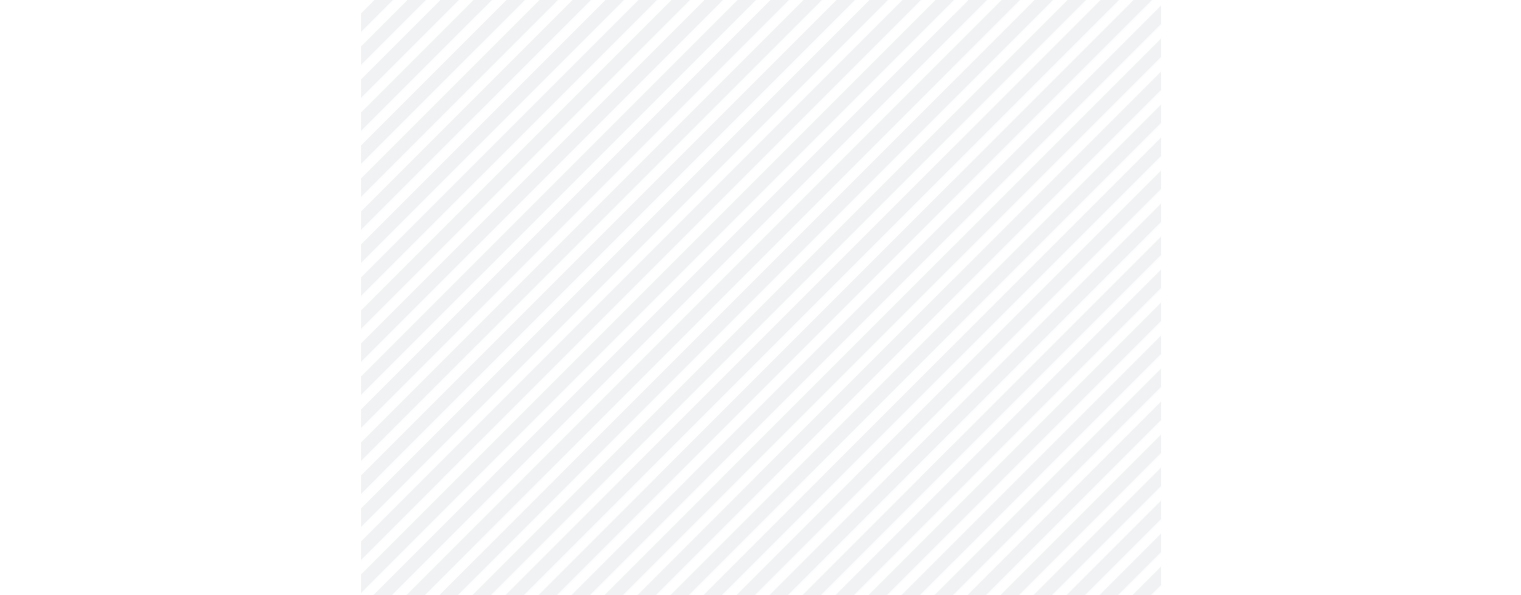
scroll to position [472, 0]
click at [1103, 225] on body "MyMenopauseRx Appointments Messaging Labs Uploads Medications Community Refer a…" at bounding box center [760, 274] width 1505 height 1477
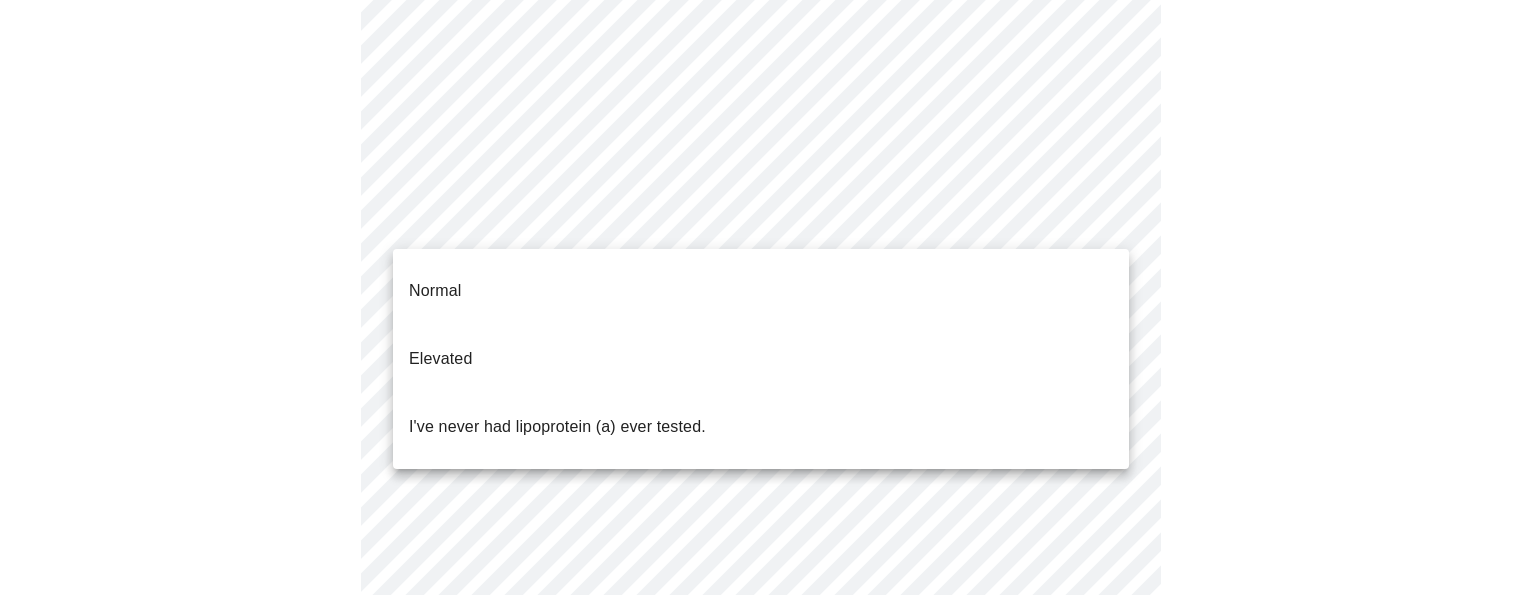
click at [450, 280] on p "Normal" at bounding box center [435, 291] width 52 height 24
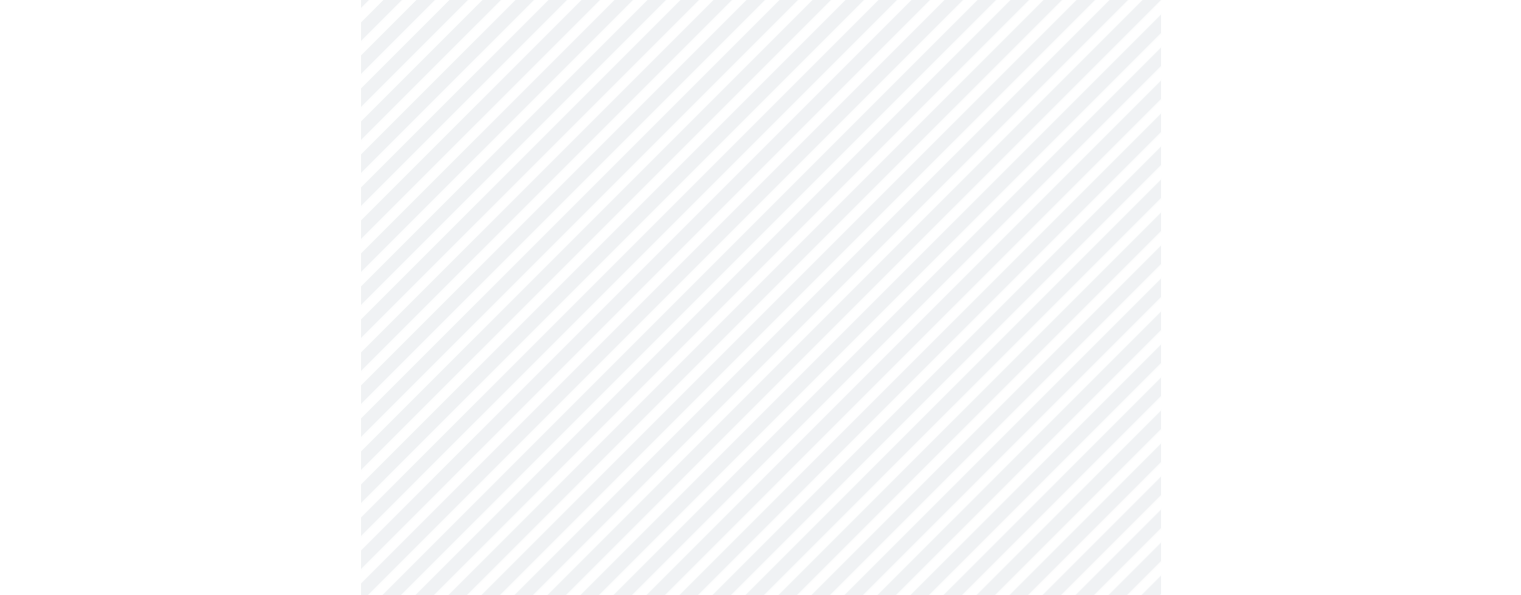
scroll to position [5308, 0]
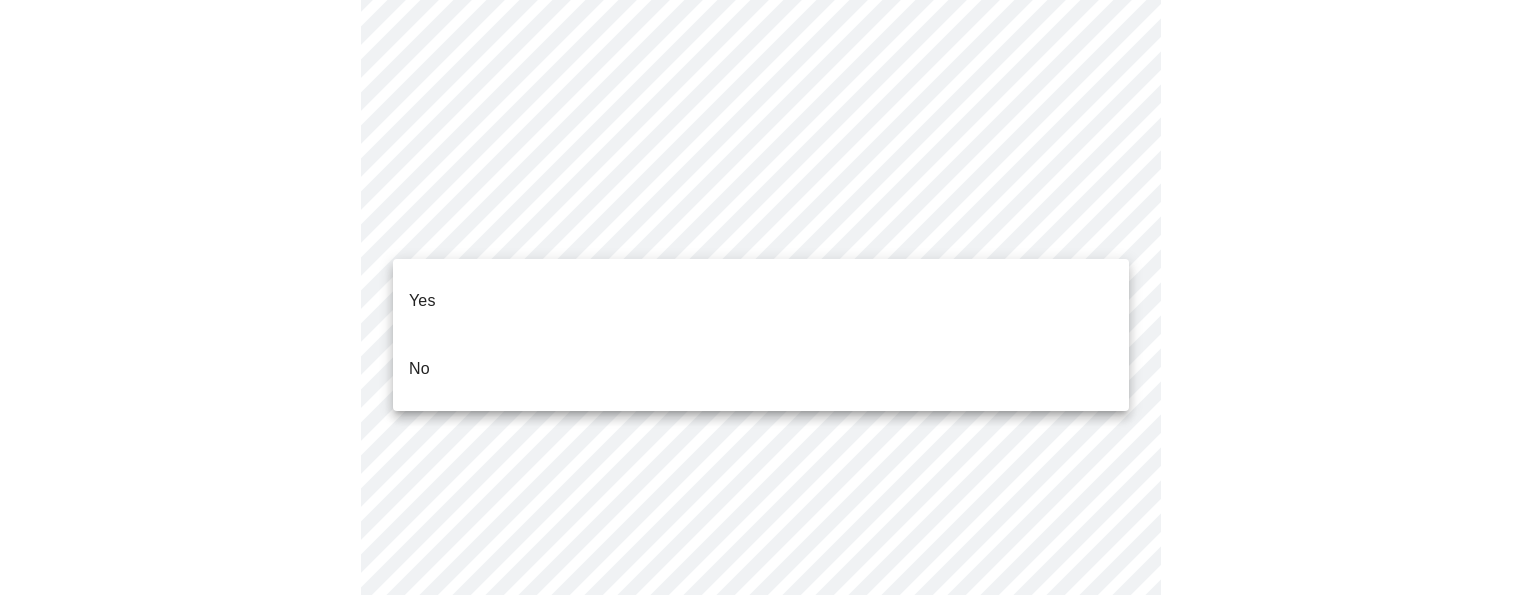
click at [945, 355] on li "No" at bounding box center [761, 369] width 736 height 68
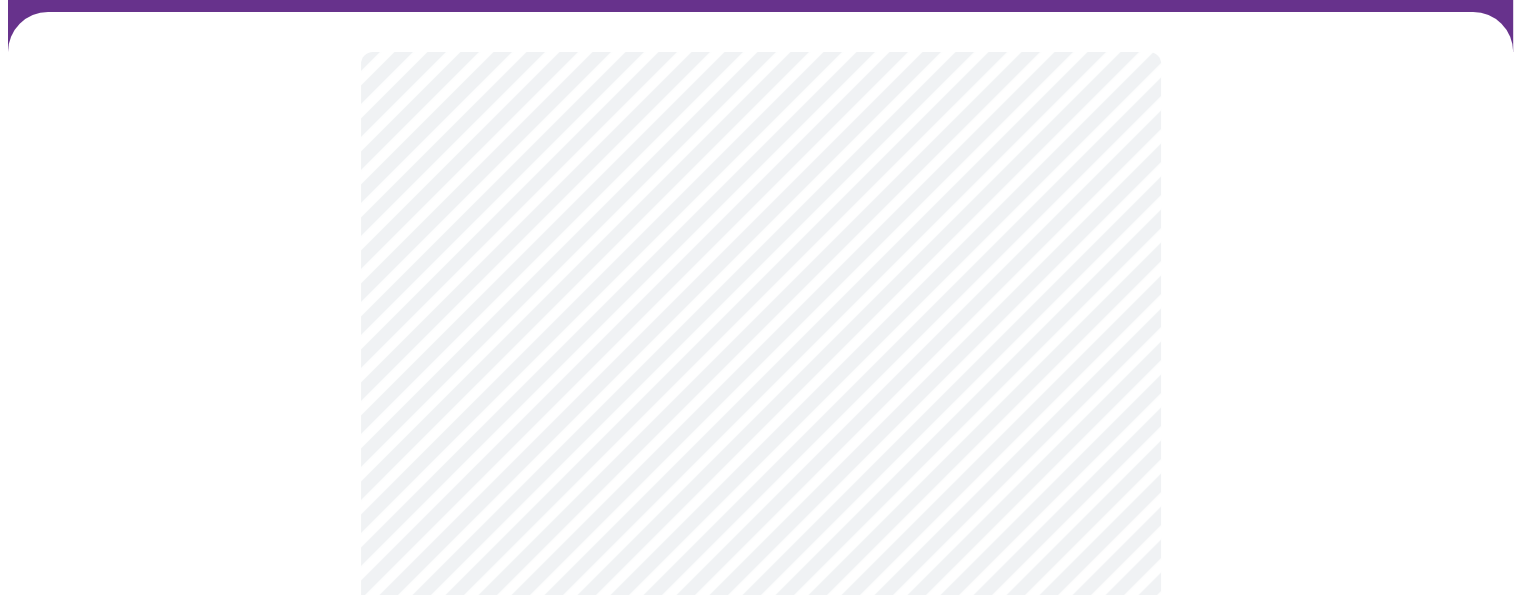
scroll to position [132, 0]
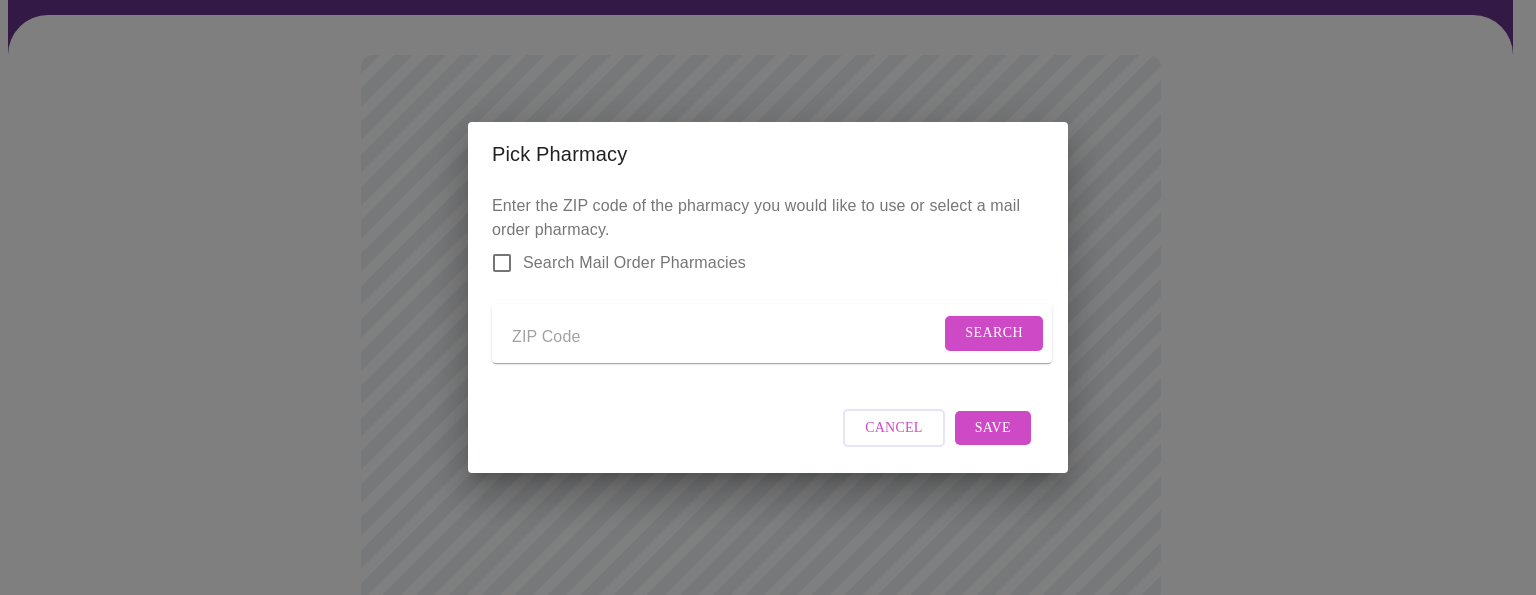
click at [897, 436] on span "Cancel" at bounding box center [894, 428] width 58 height 25
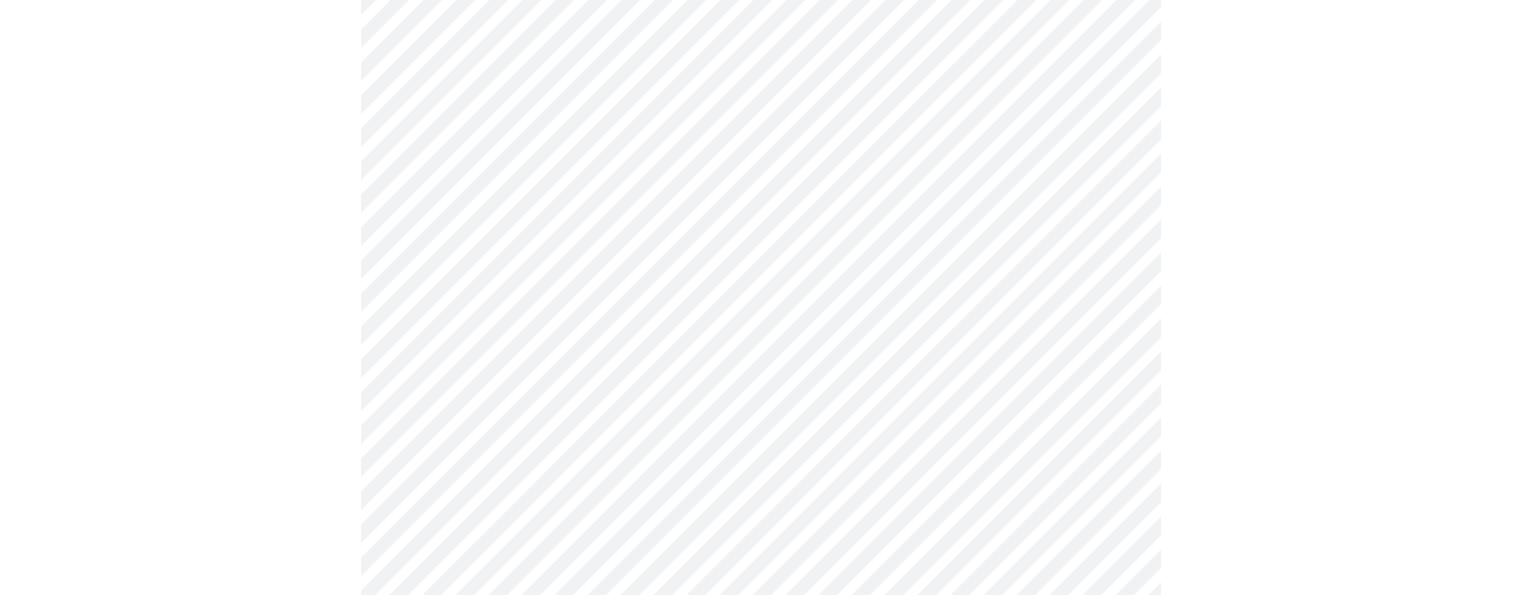
scroll to position [1267, 0]
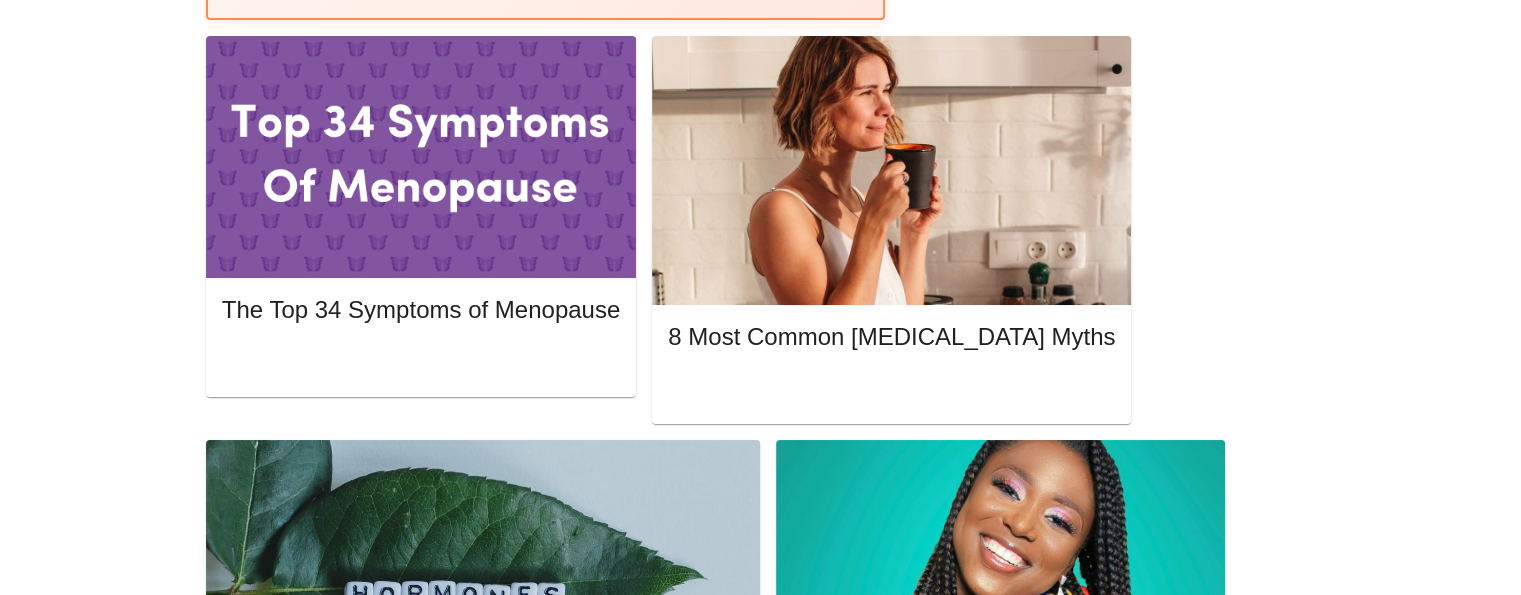
scroll to position [929, 0]
